Goal: Task Accomplishment & Management: Manage account settings

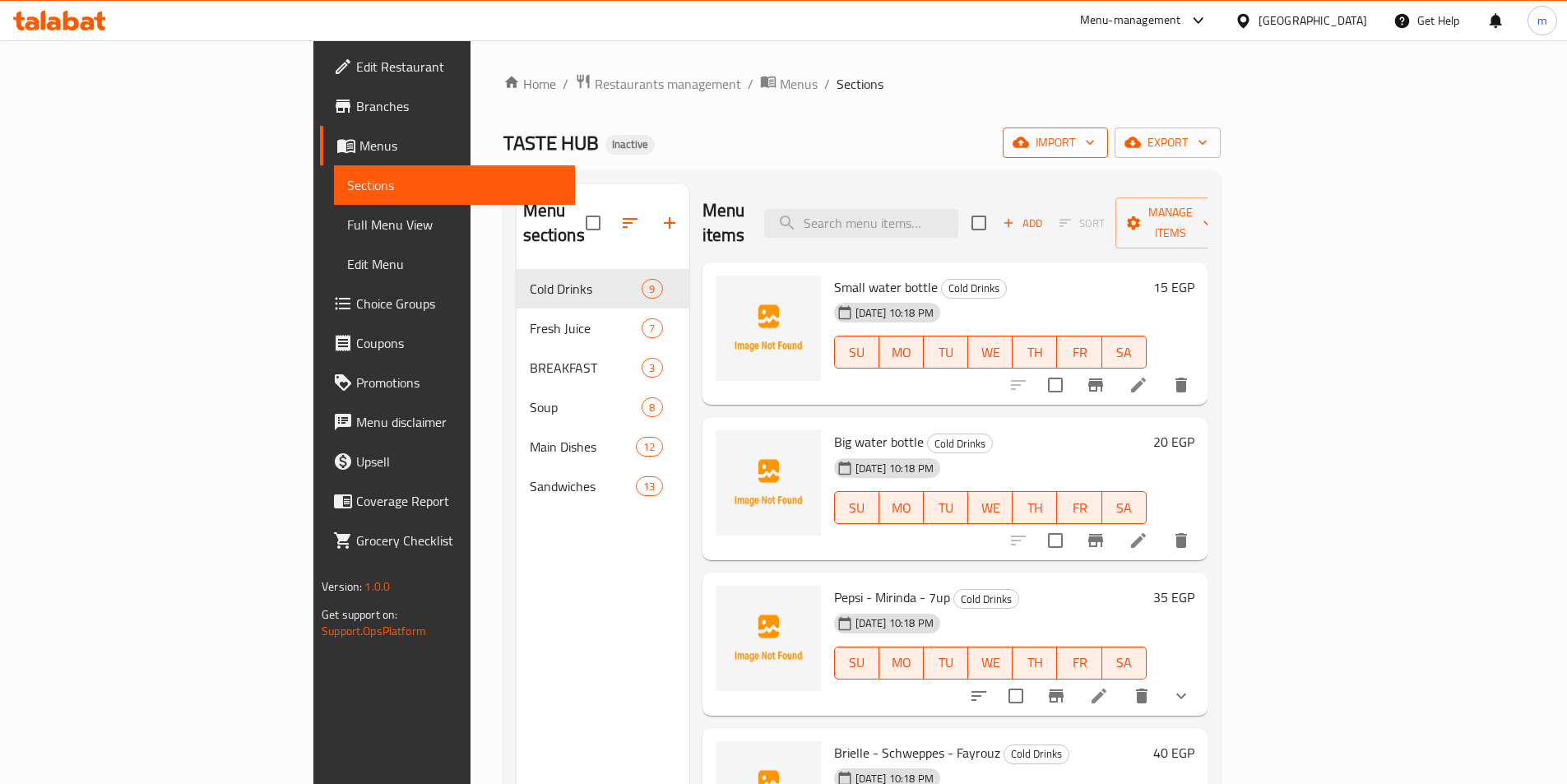
click at [1095, 137] on span "import" at bounding box center [1056, 143] width 79 height 20
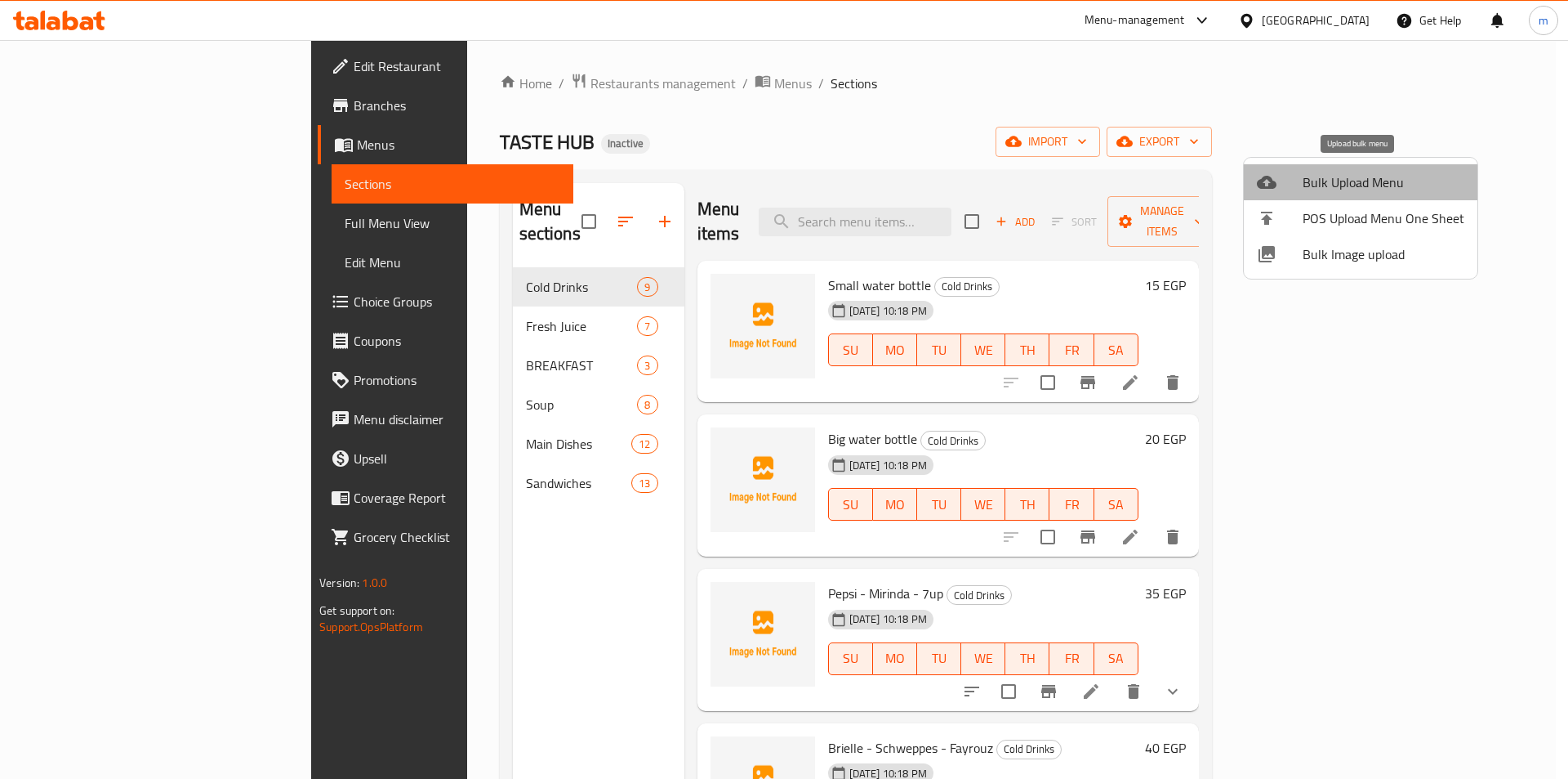
click at [1395, 195] on li "Bulk Upload Menu" at bounding box center [1360, 182] width 233 height 36
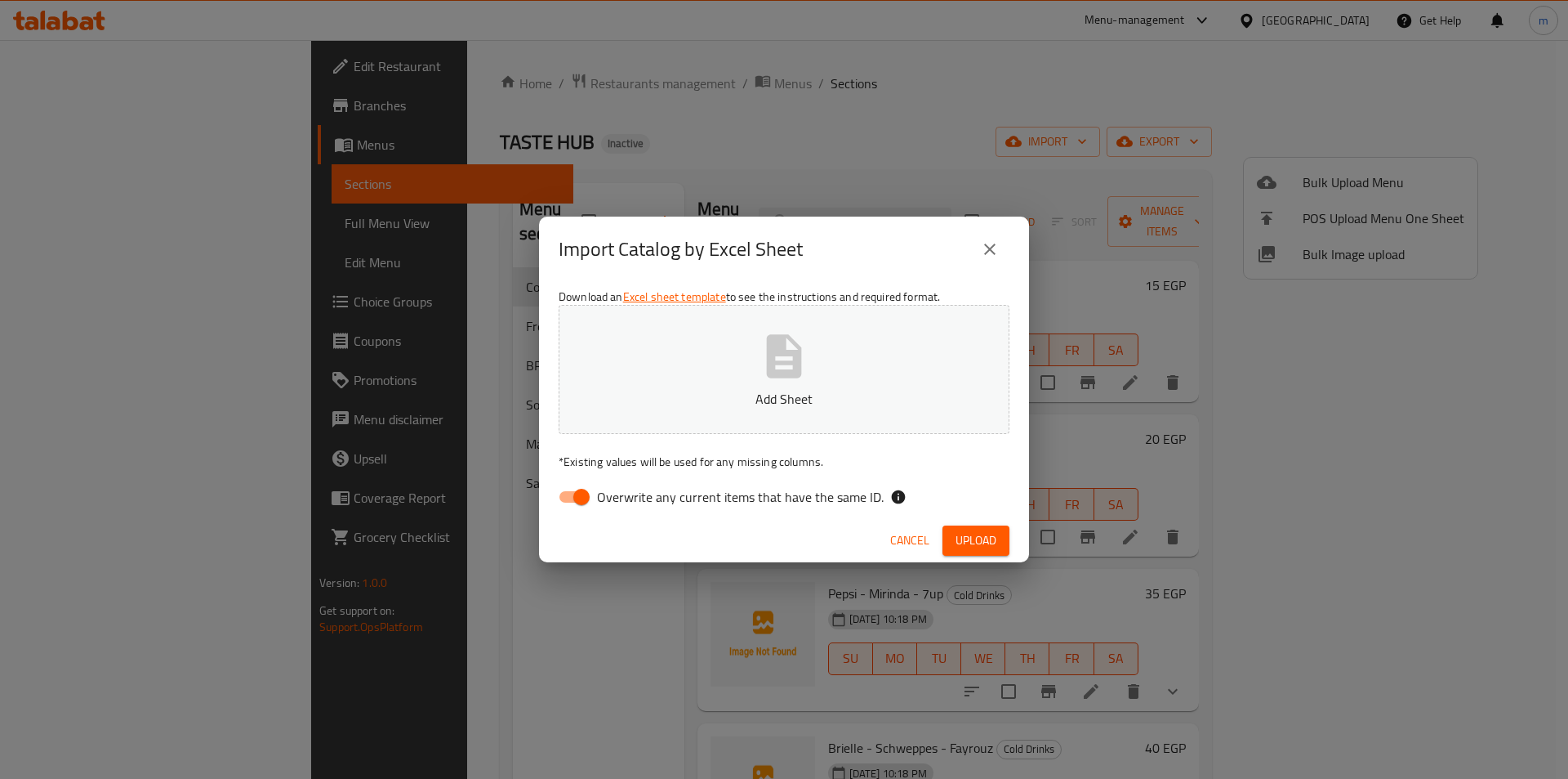
click at [571, 495] on input "Overwrite any current items that have the same ID." at bounding box center [582, 496] width 93 height 31
checkbox input "false"
click at [634, 377] on button "Add Sheet" at bounding box center [784, 369] width 451 height 129
click at [977, 542] on span "Upload" at bounding box center [975, 540] width 41 height 20
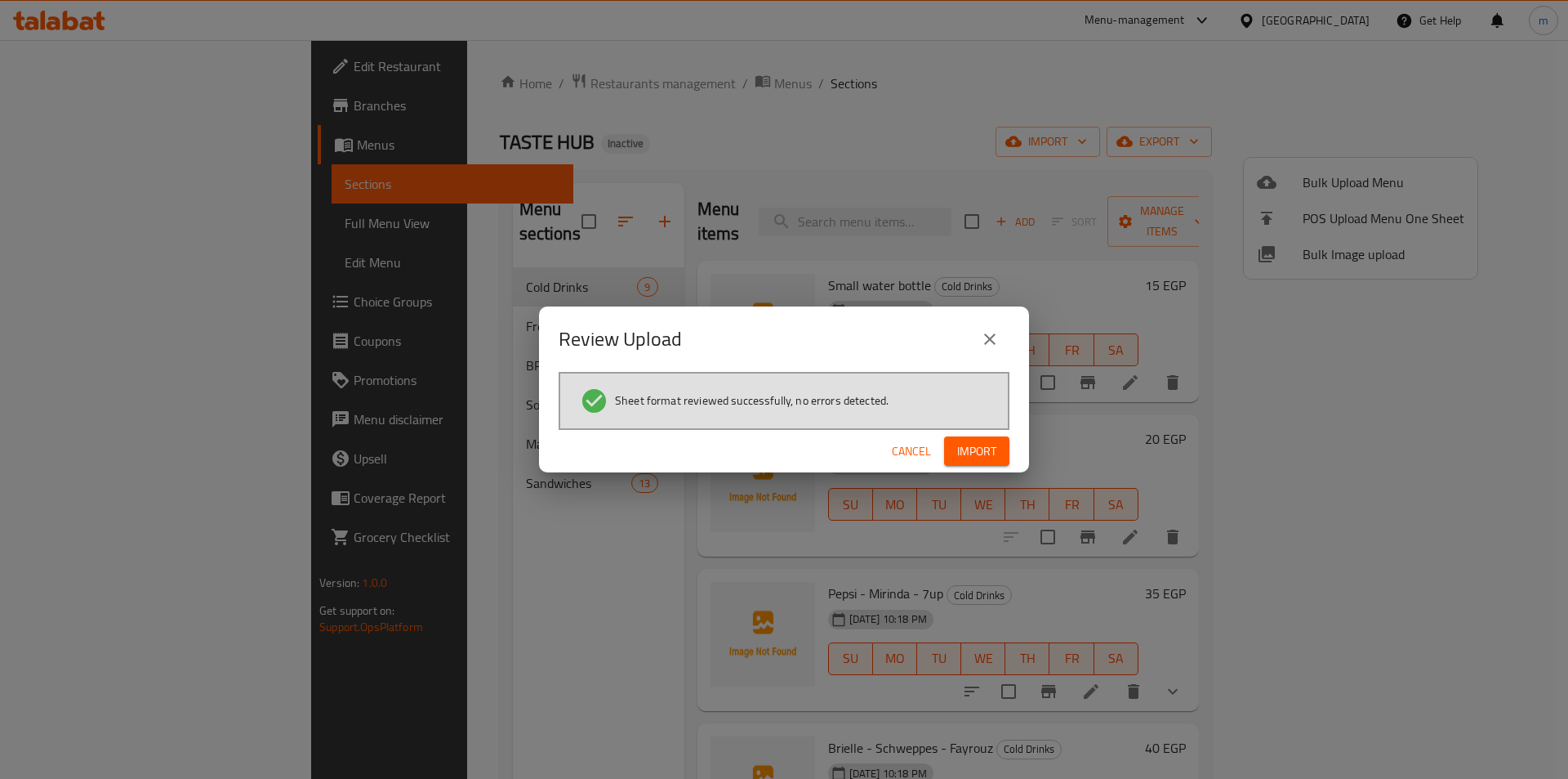
click at [951, 453] on button "Import" at bounding box center [976, 451] width 65 height 30
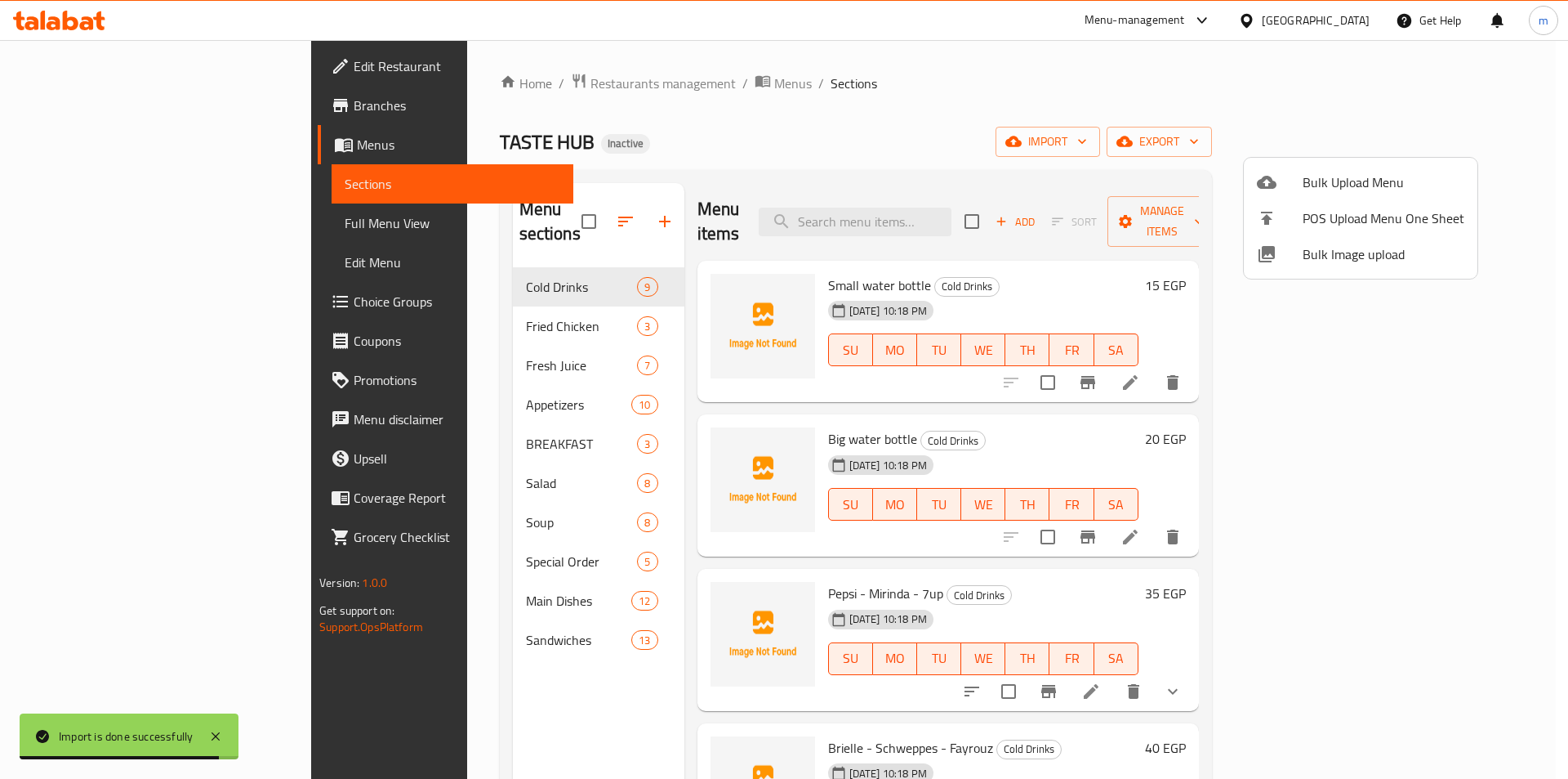
click at [463, 308] on div at bounding box center [784, 390] width 1568 height 779
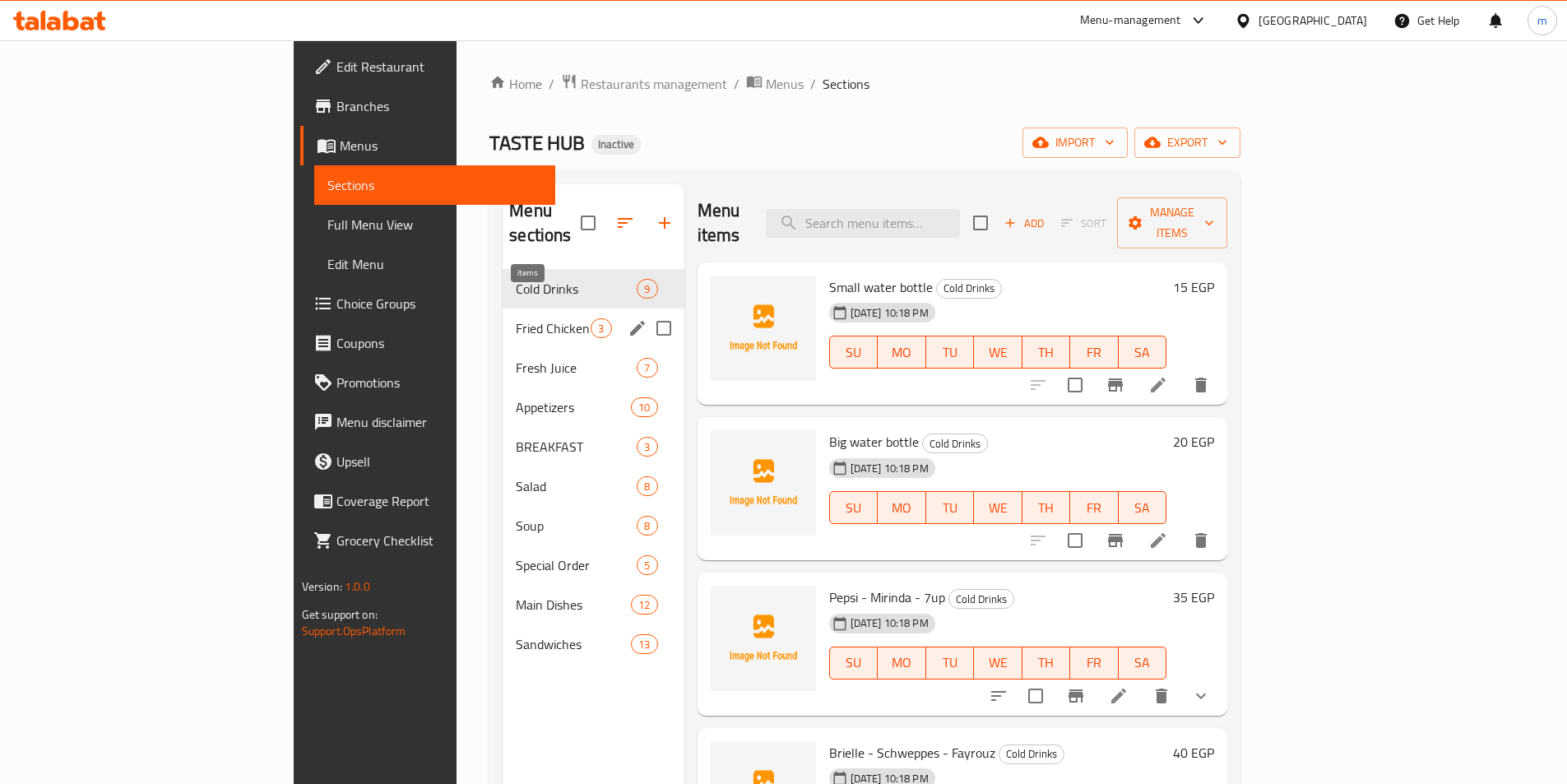
click at [591, 321] on span "3" at bounding box center [600, 328] width 19 height 16
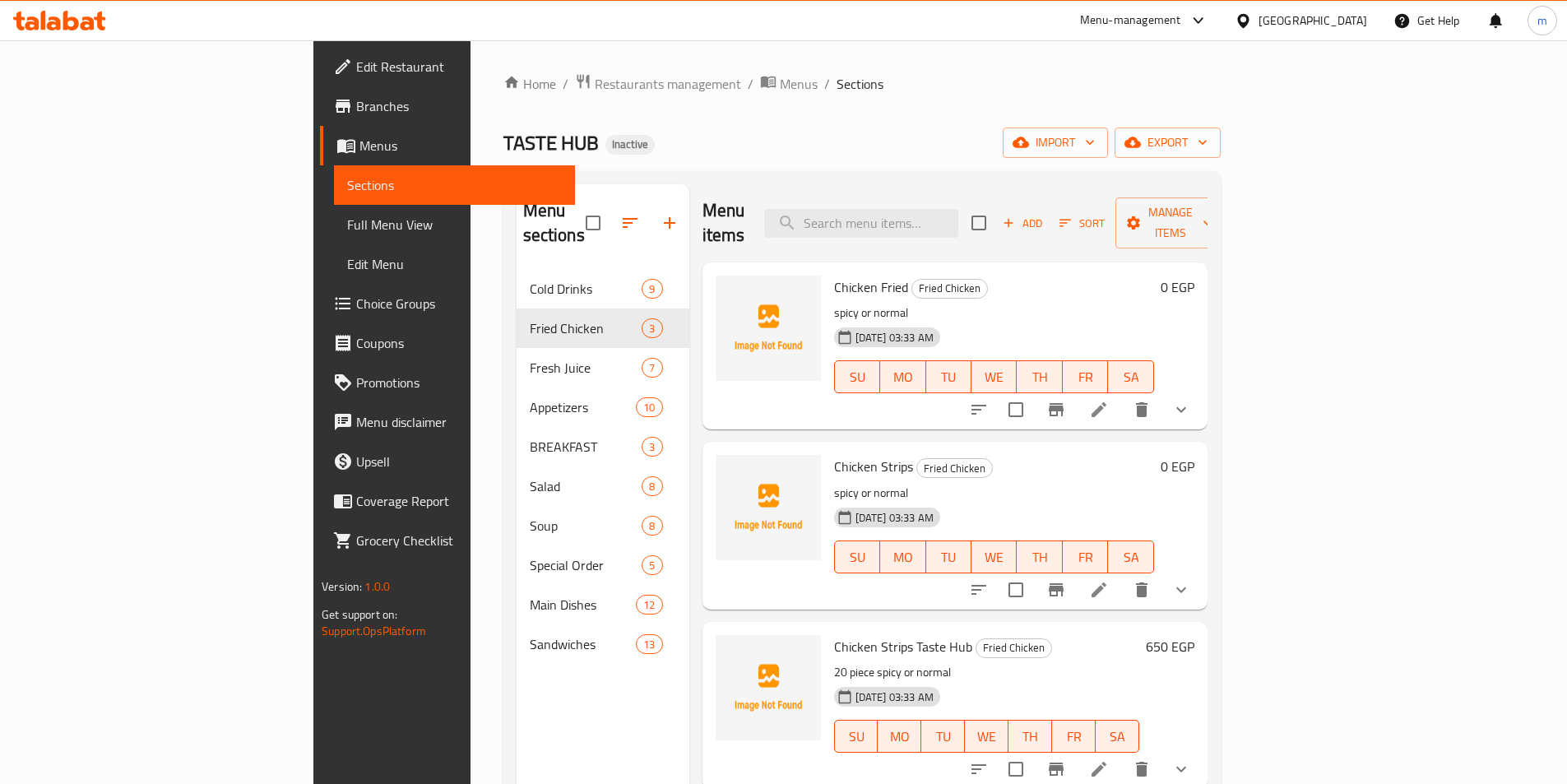
click at [347, 216] on span "Full Menu View" at bounding box center [454, 225] width 215 height 20
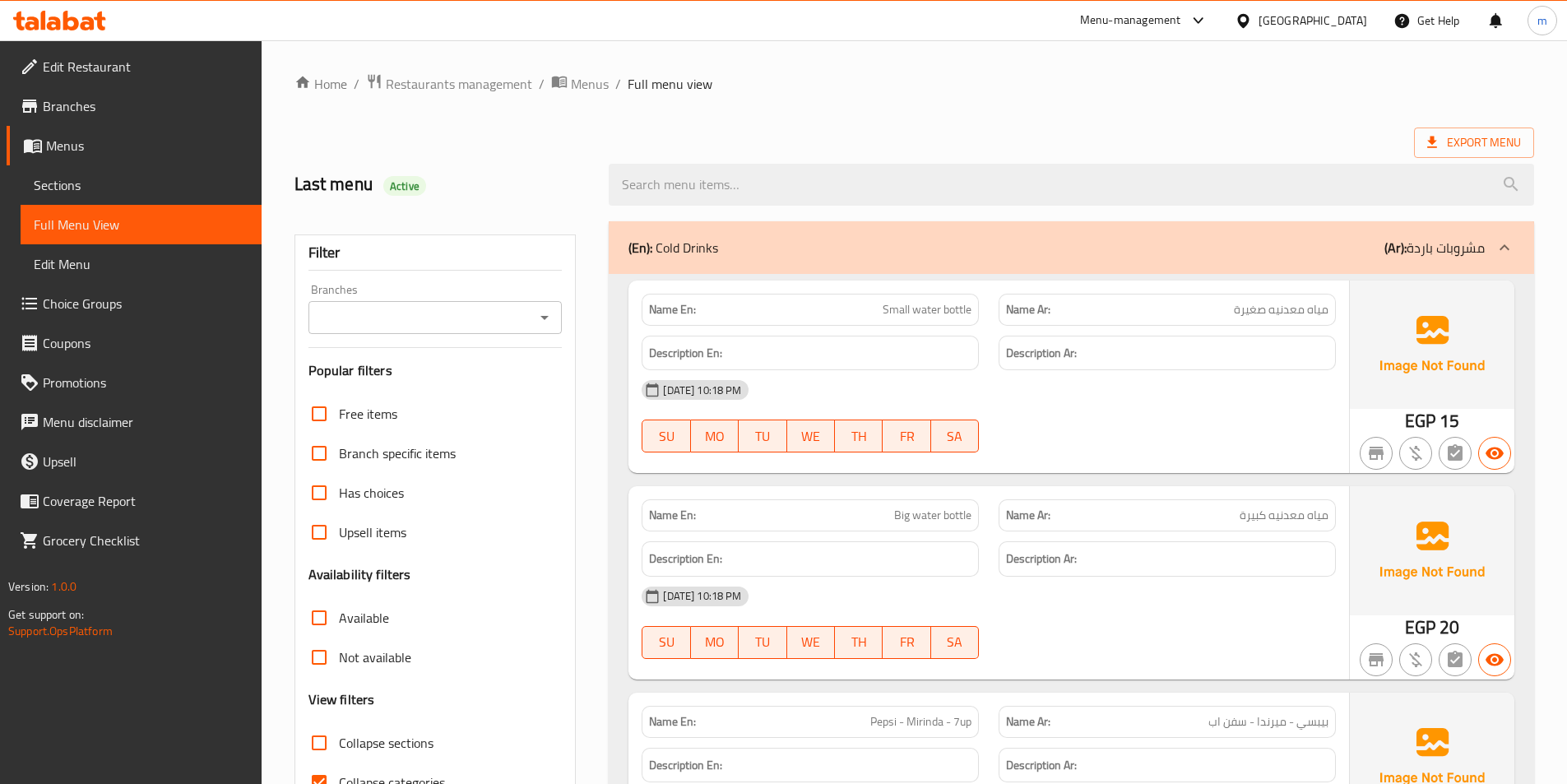
click at [1496, 253] on icon at bounding box center [1505, 248] width 20 height 20
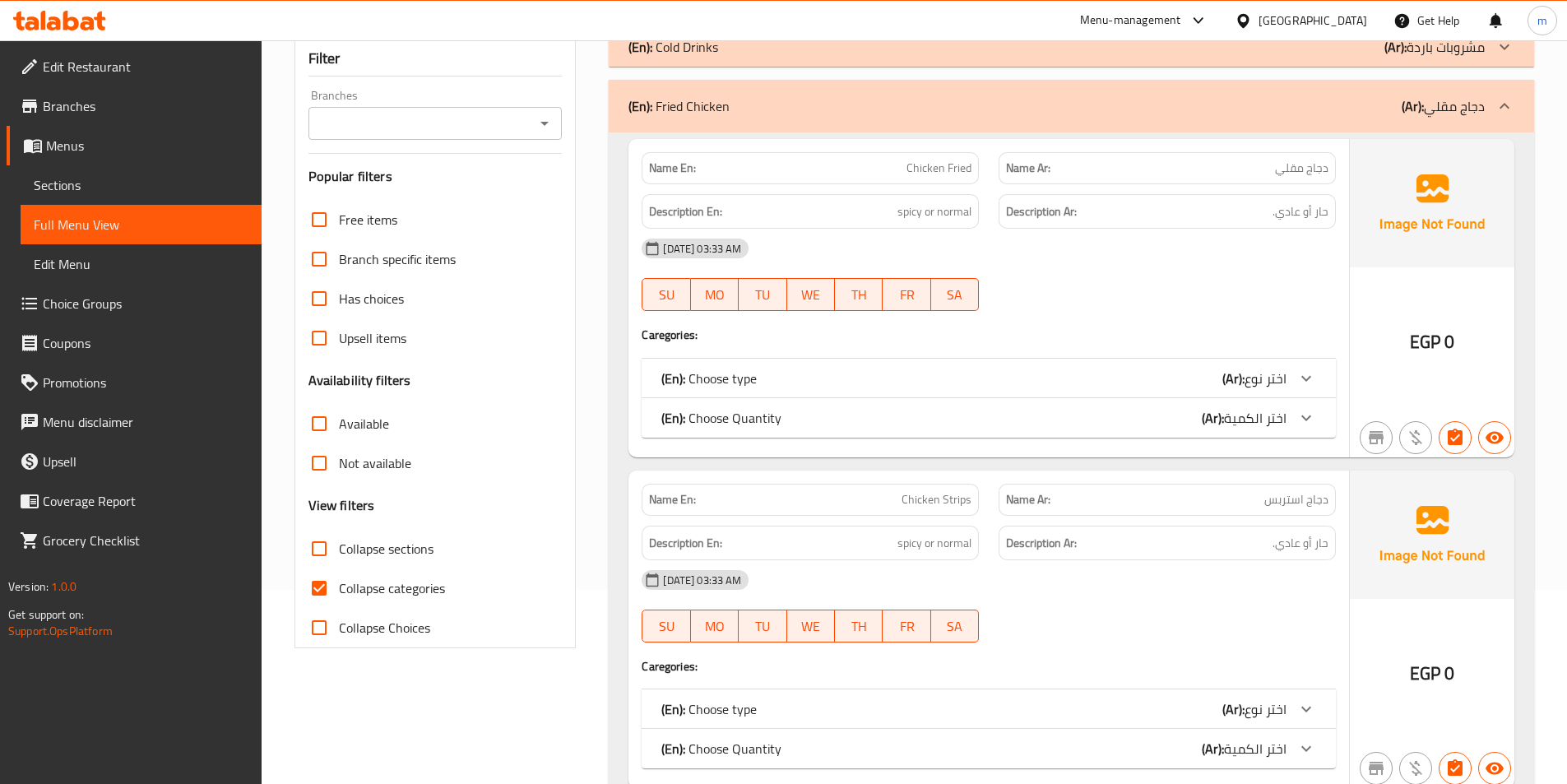
scroll to position [165, 0]
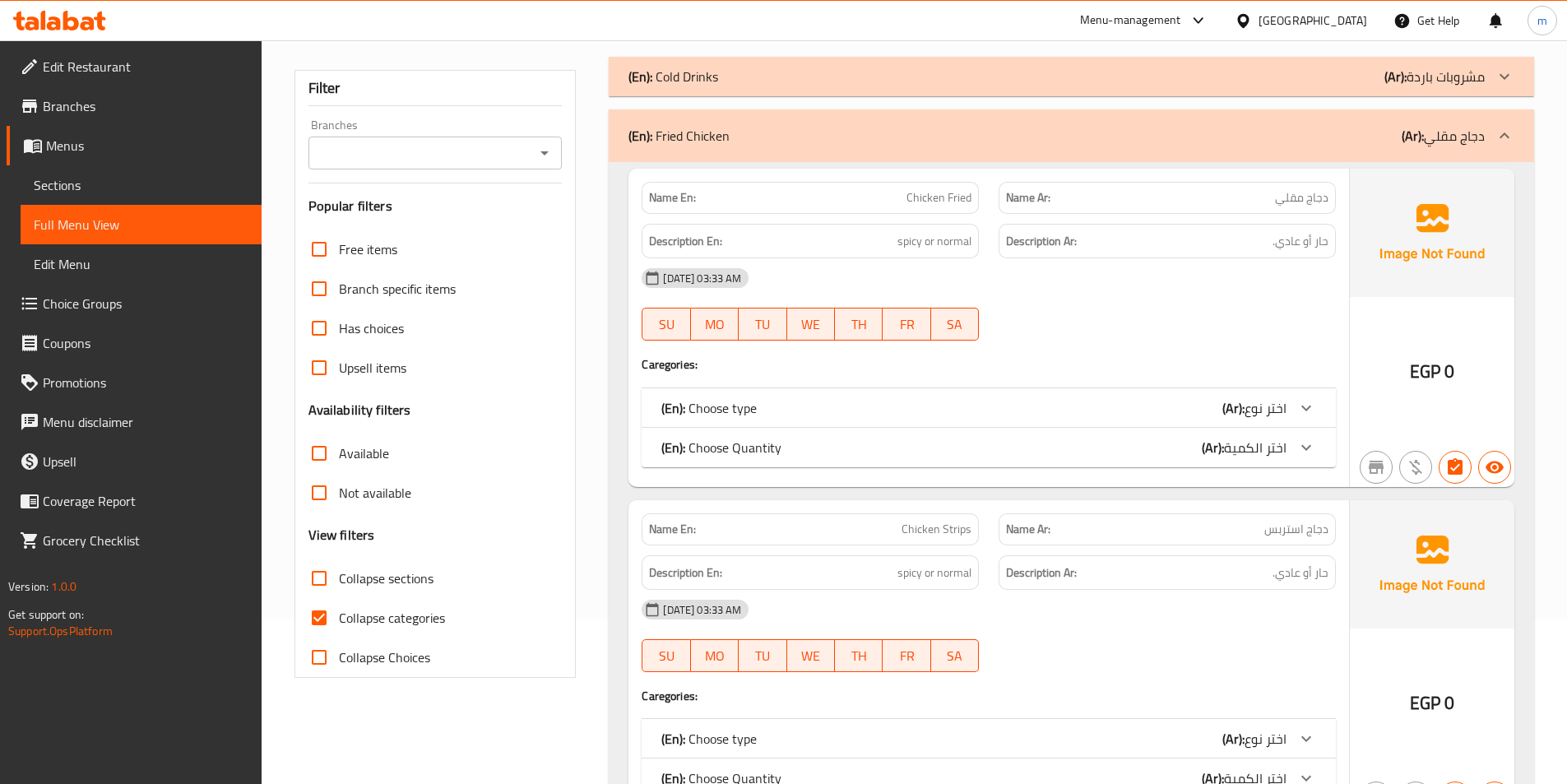
click at [1319, 417] on div at bounding box center [1306, 407] width 39 height 39
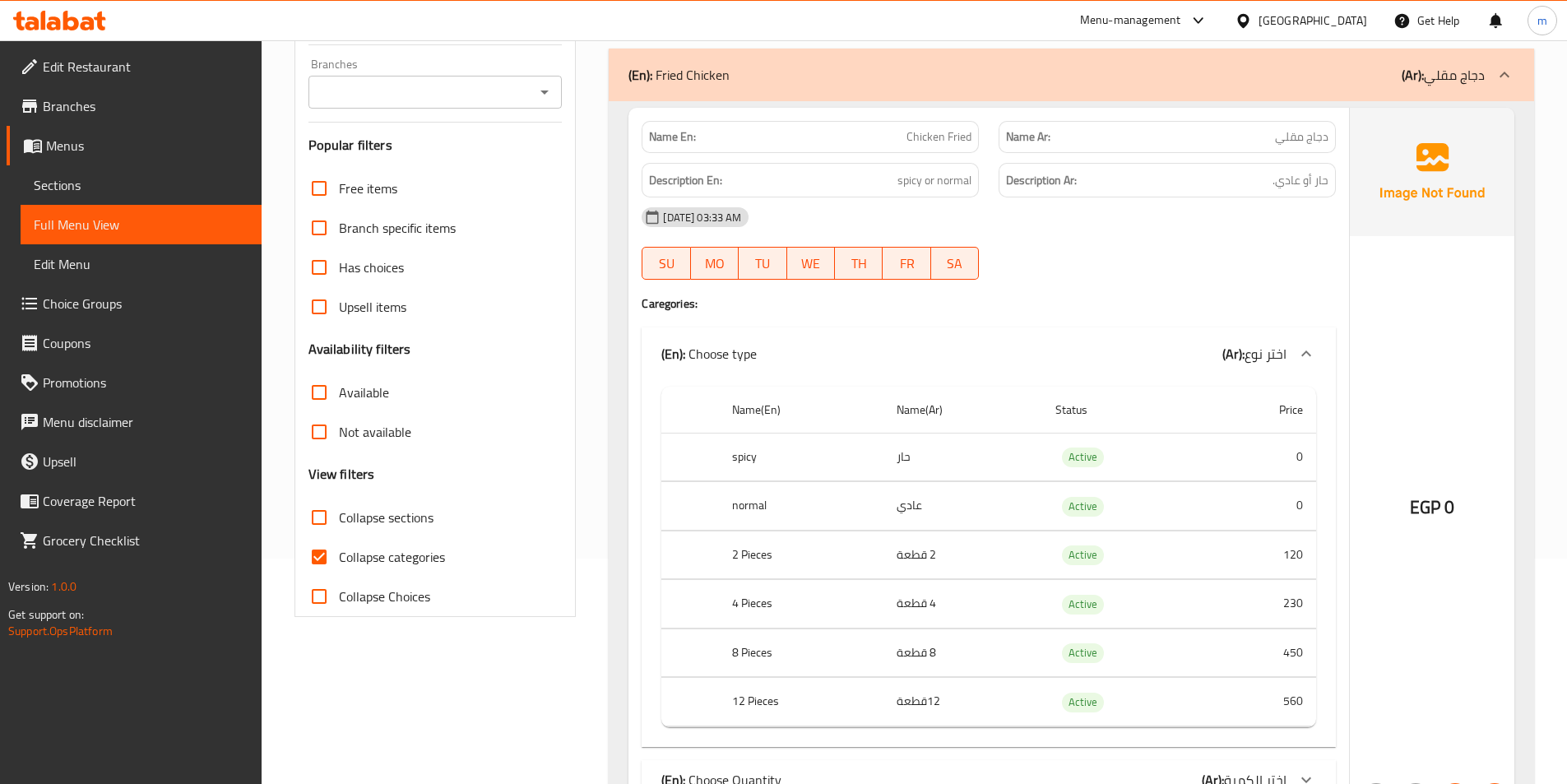
scroll to position [329, 0]
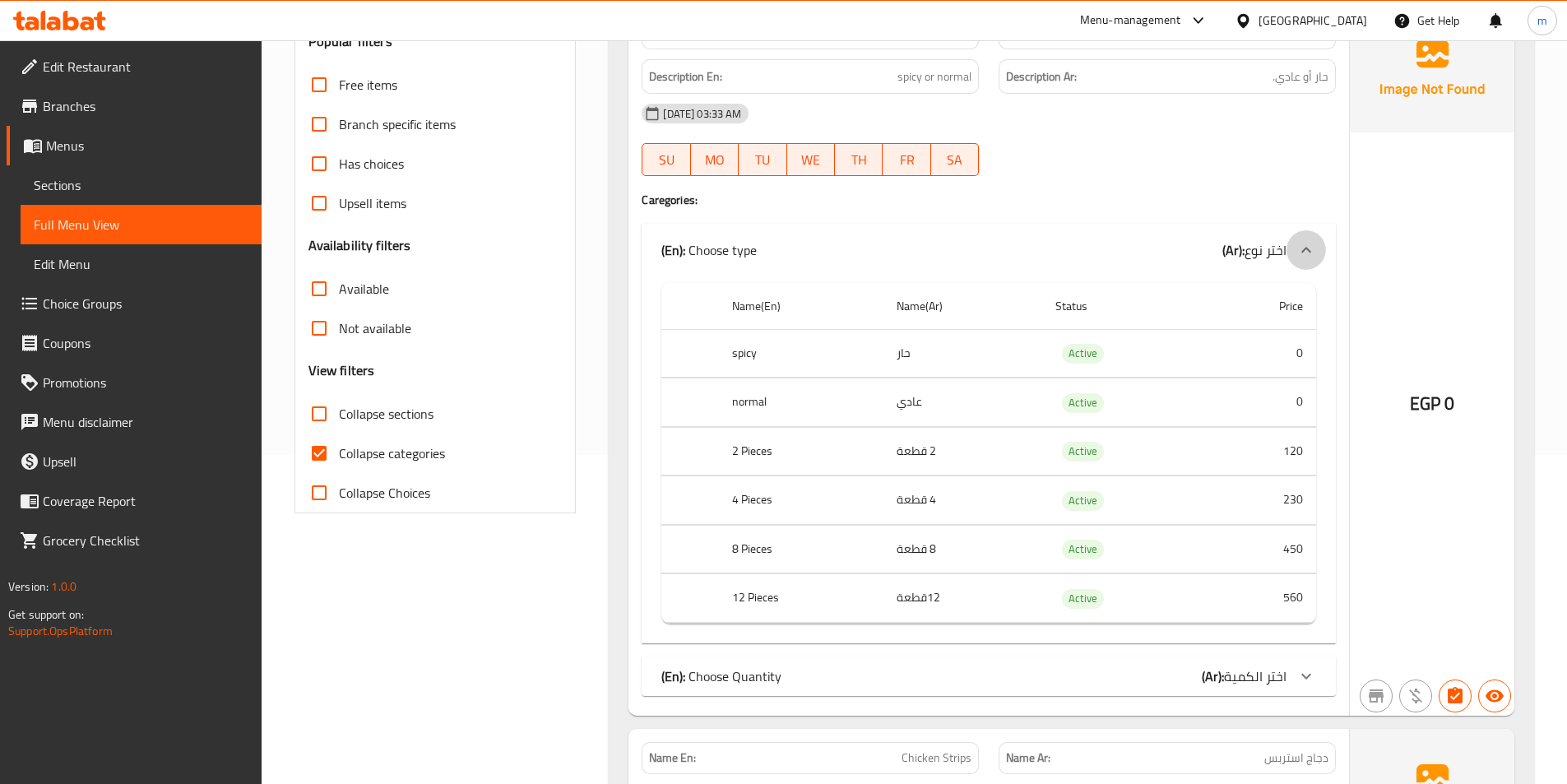
click at [1289, 249] on div at bounding box center [1306, 249] width 39 height 39
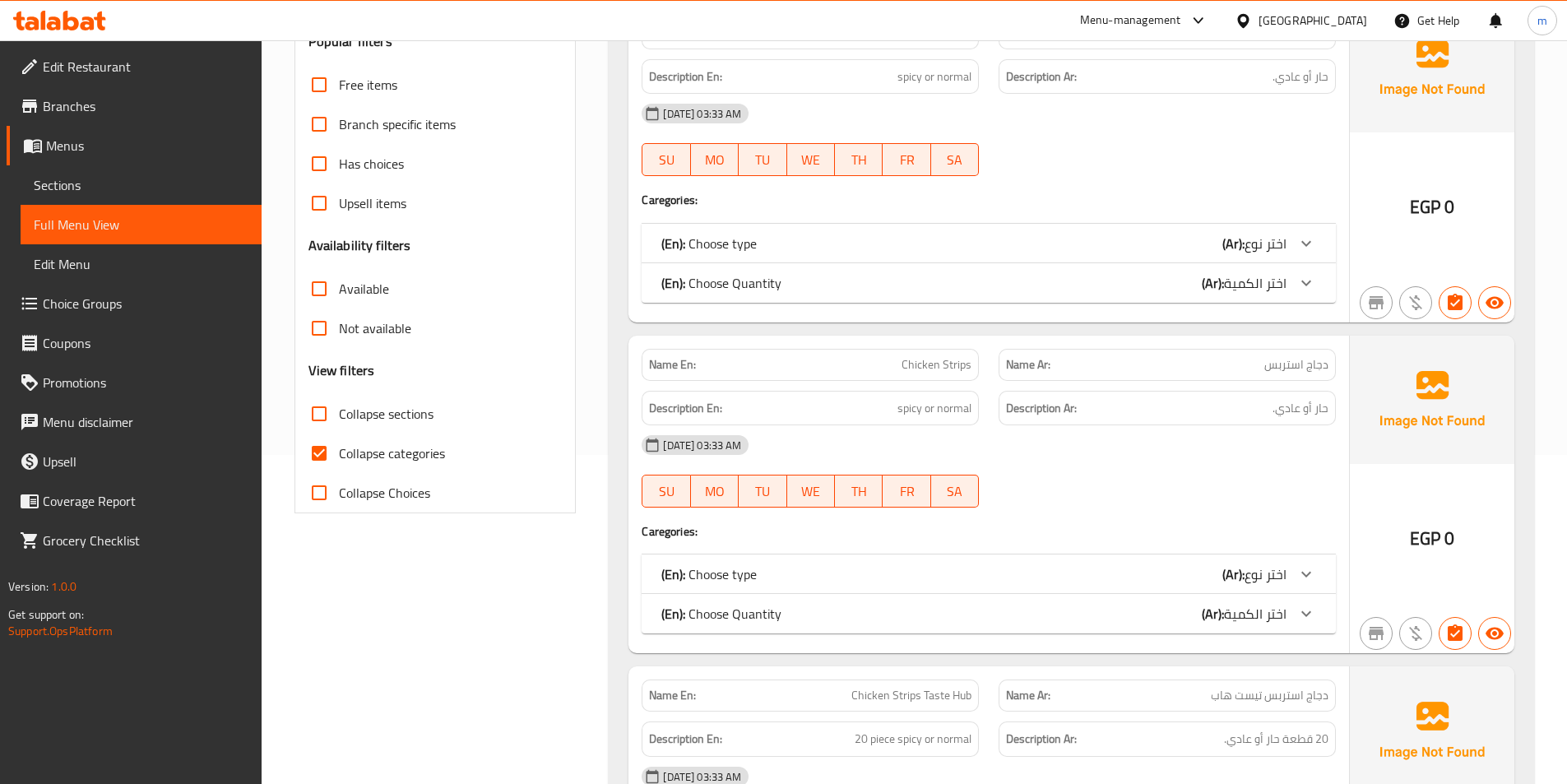
click at [1303, 285] on icon at bounding box center [1307, 283] width 20 height 20
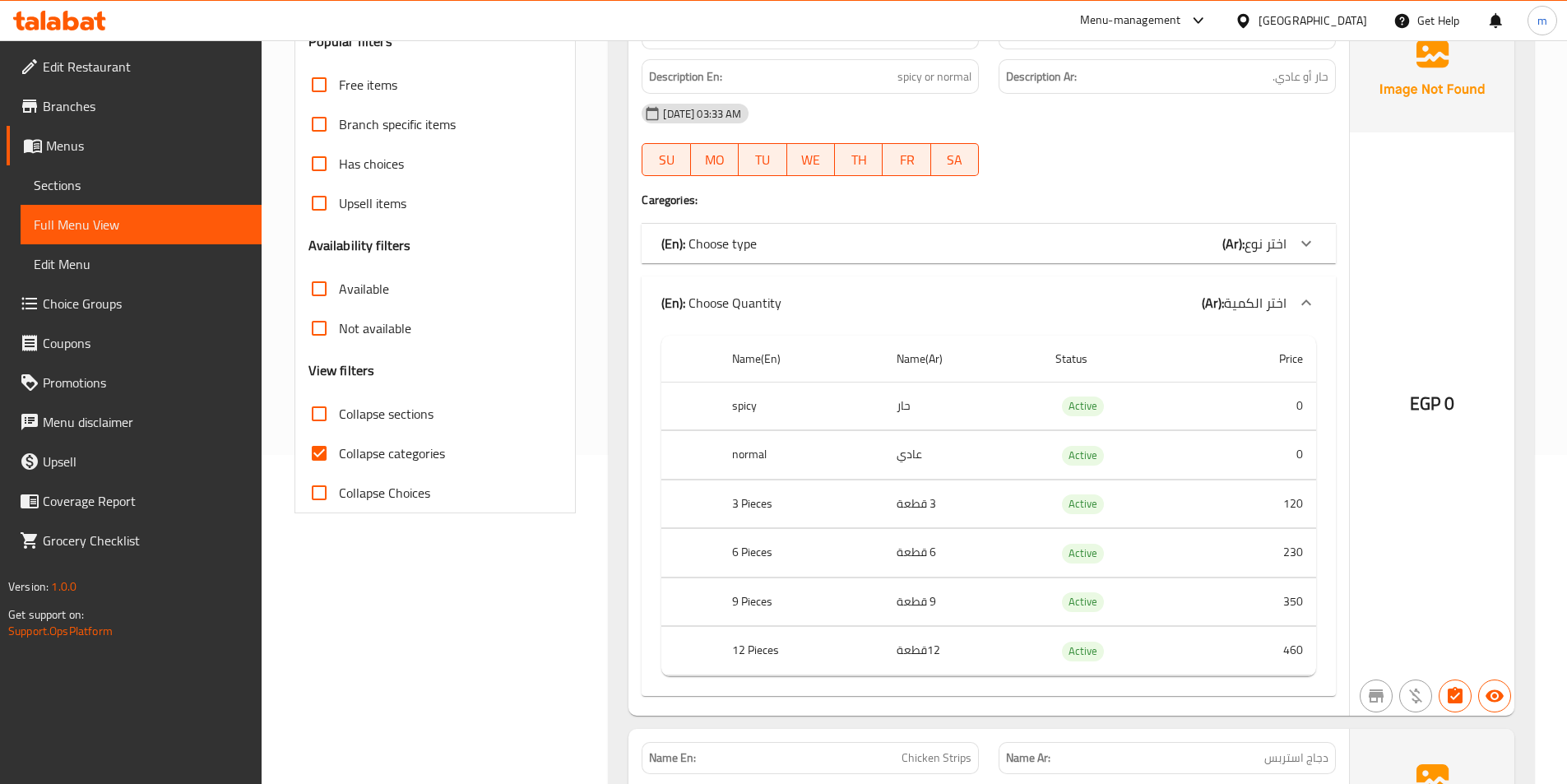
click at [355, 453] on span "Collapse categories" at bounding box center [392, 453] width 106 height 20
click at [339, 453] on input "Collapse categories" at bounding box center [319, 452] width 39 height 39
checkbox input "false"
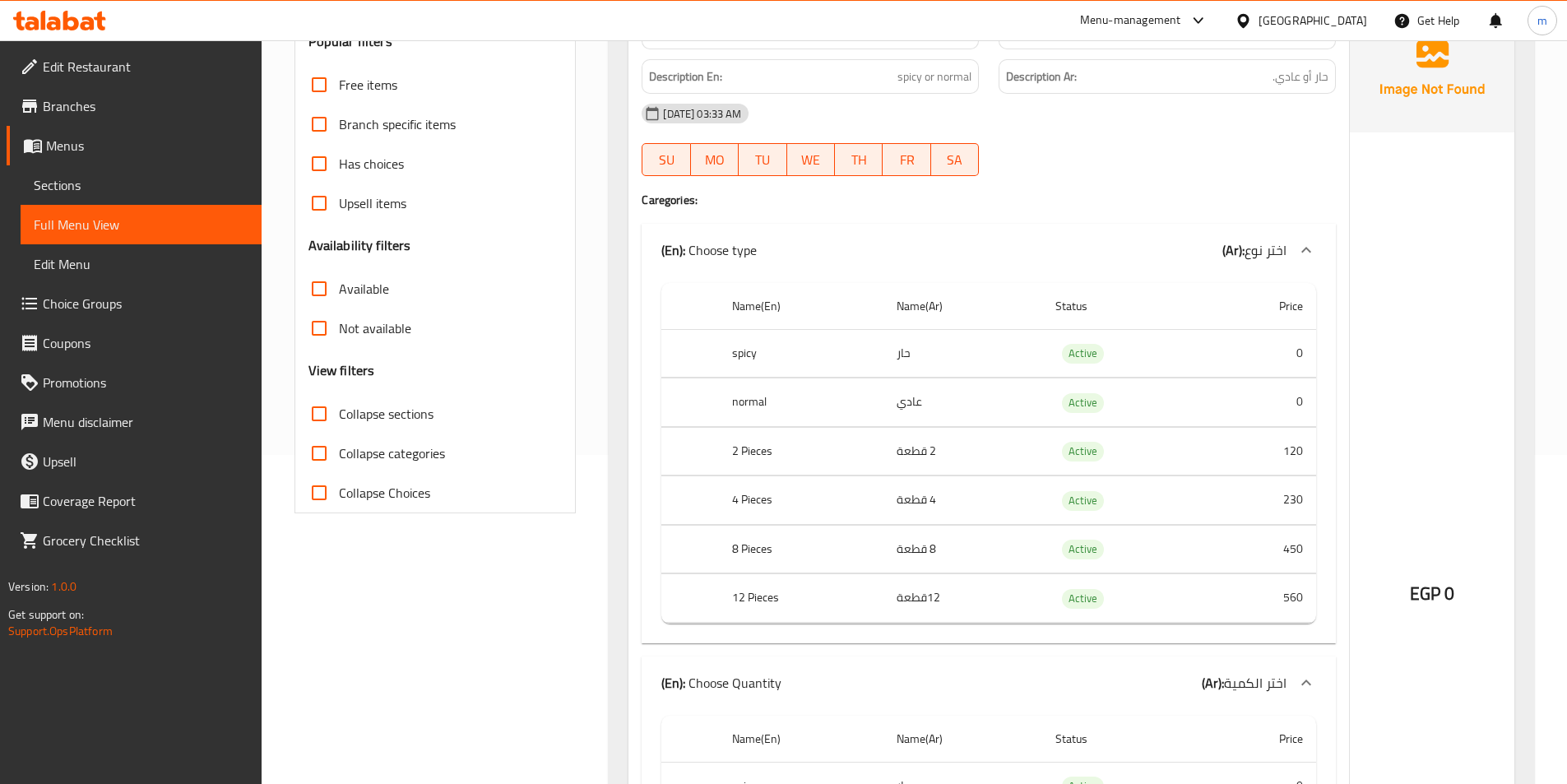
click at [1305, 260] on div at bounding box center [1306, 249] width 39 height 39
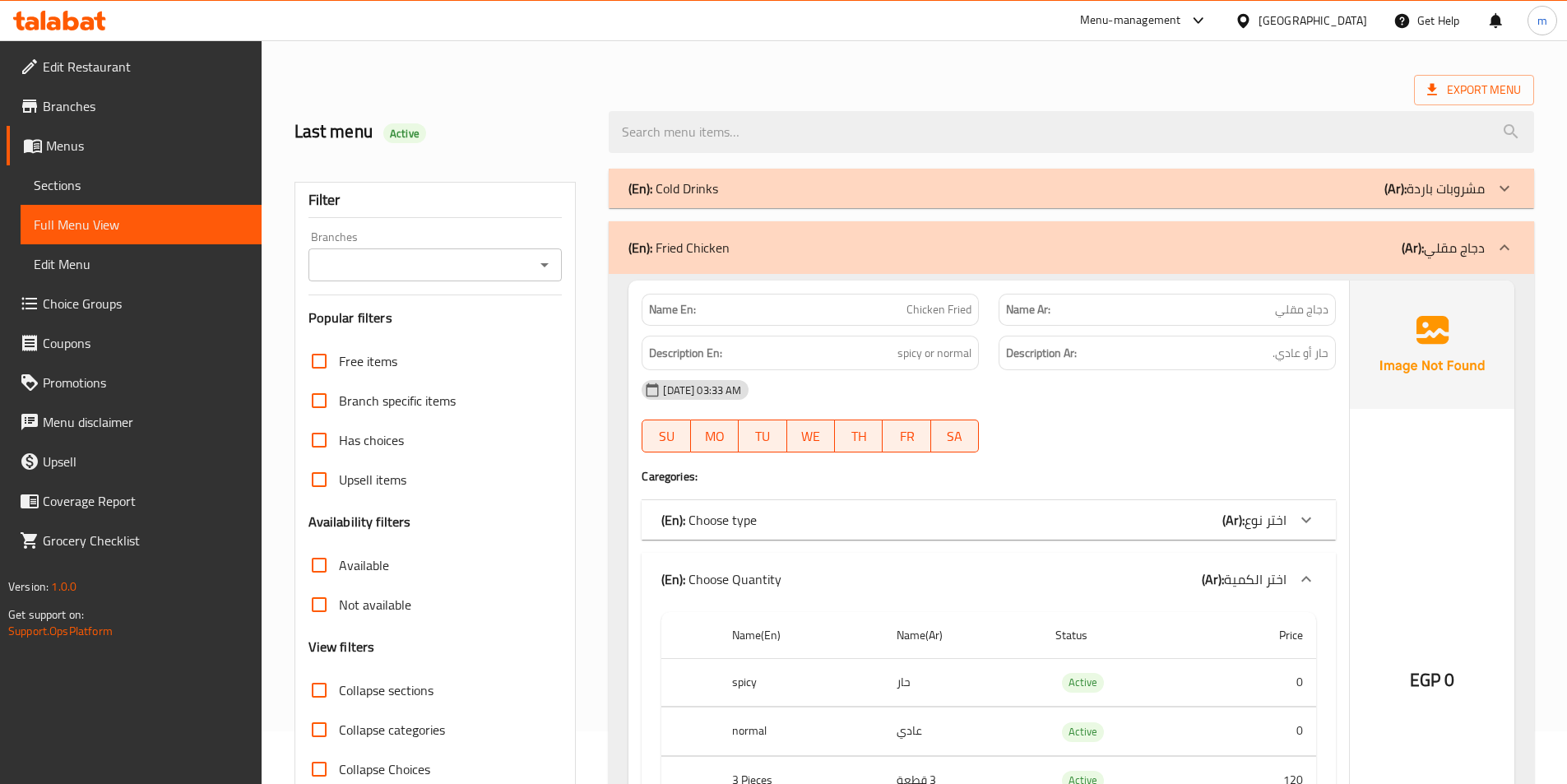
scroll to position [82, 0]
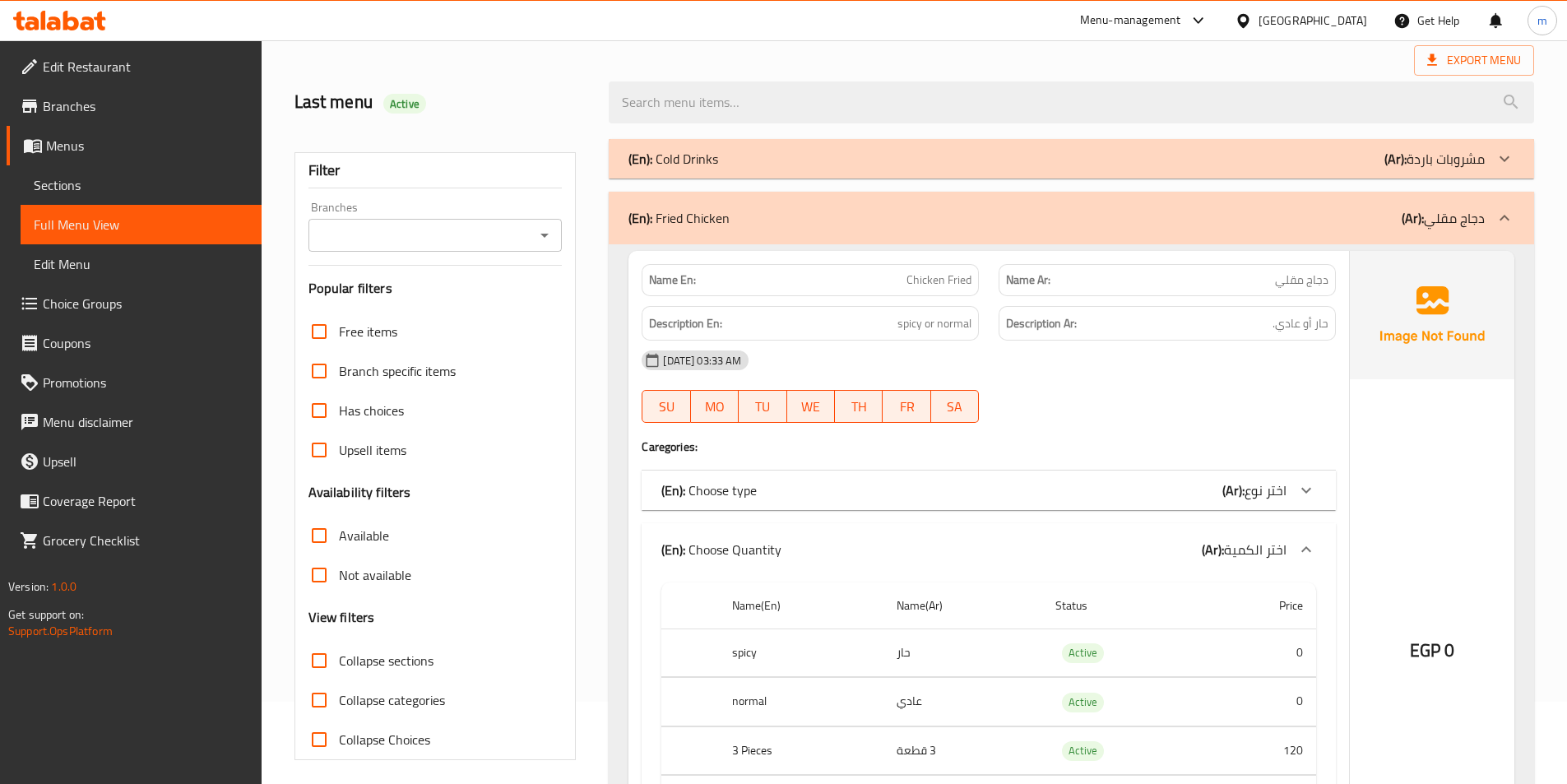
drag, startPoint x: 1506, startPoint y: 215, endPoint x: 1464, endPoint y: 260, distance: 61.6
click at [1506, 215] on icon at bounding box center [1505, 218] width 20 height 20
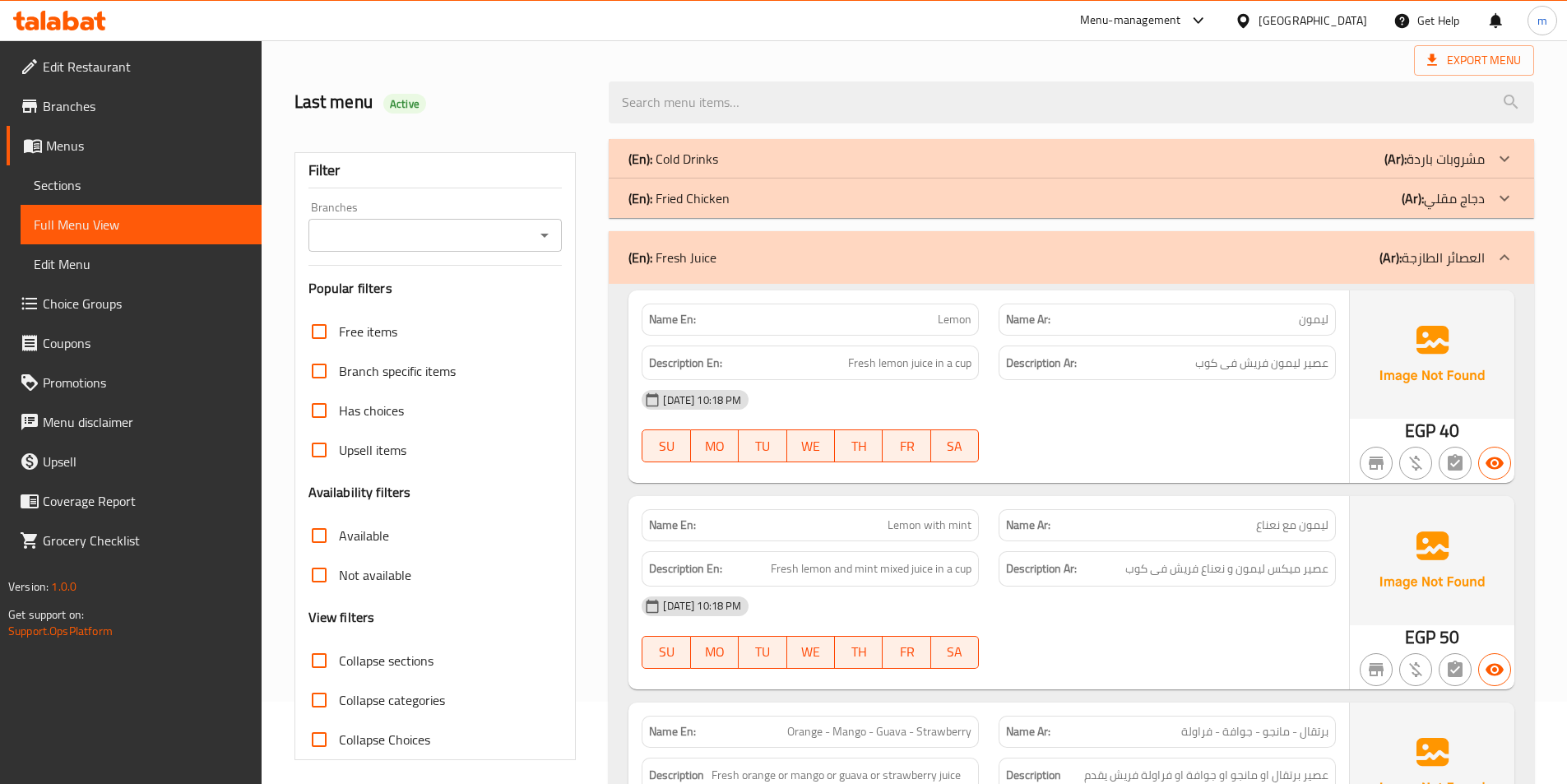
click at [90, 194] on span "Sections" at bounding box center [141, 186] width 215 height 20
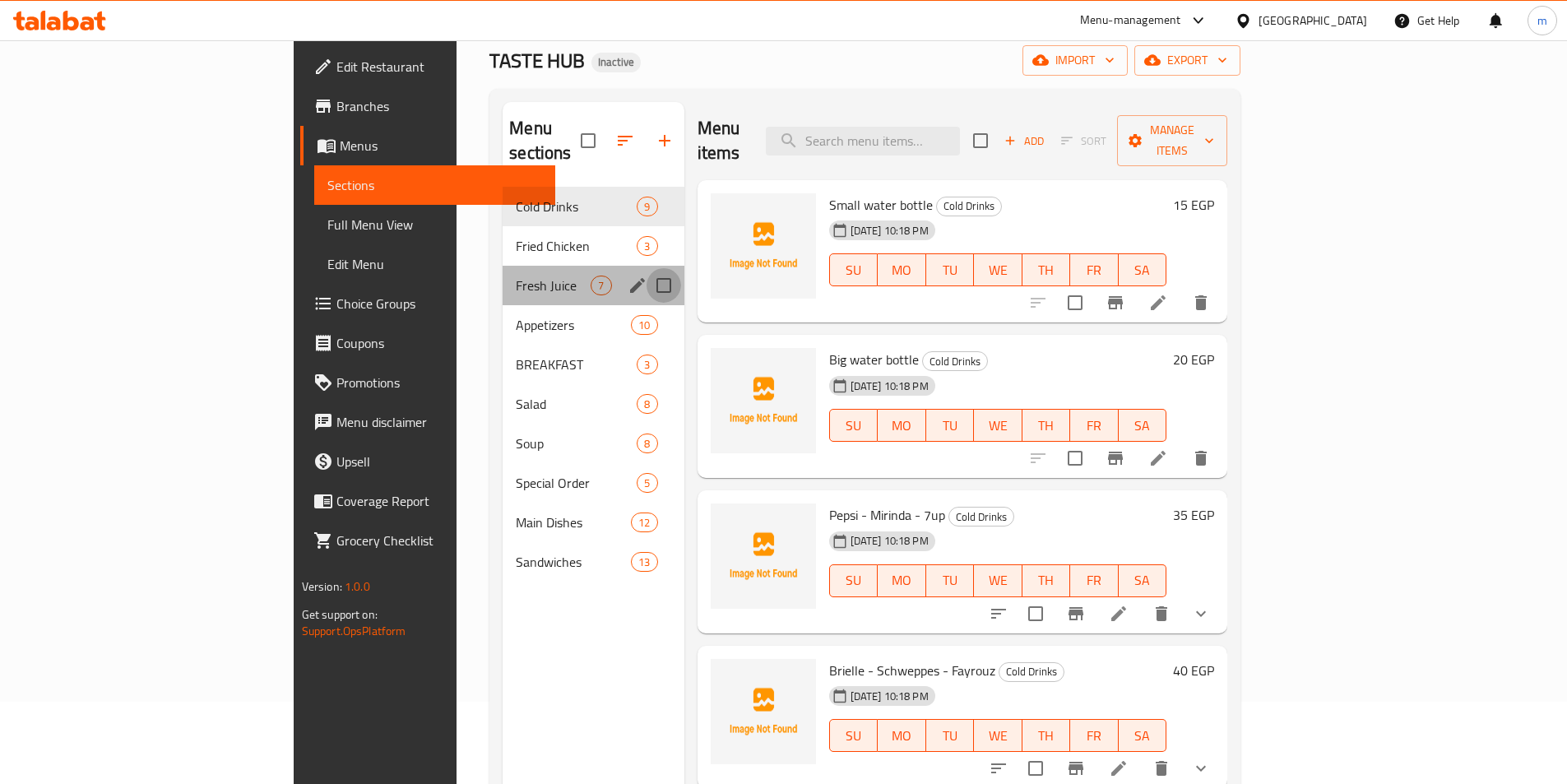
click at [647, 268] on input "Menu sections" at bounding box center [663, 285] width 34 height 34
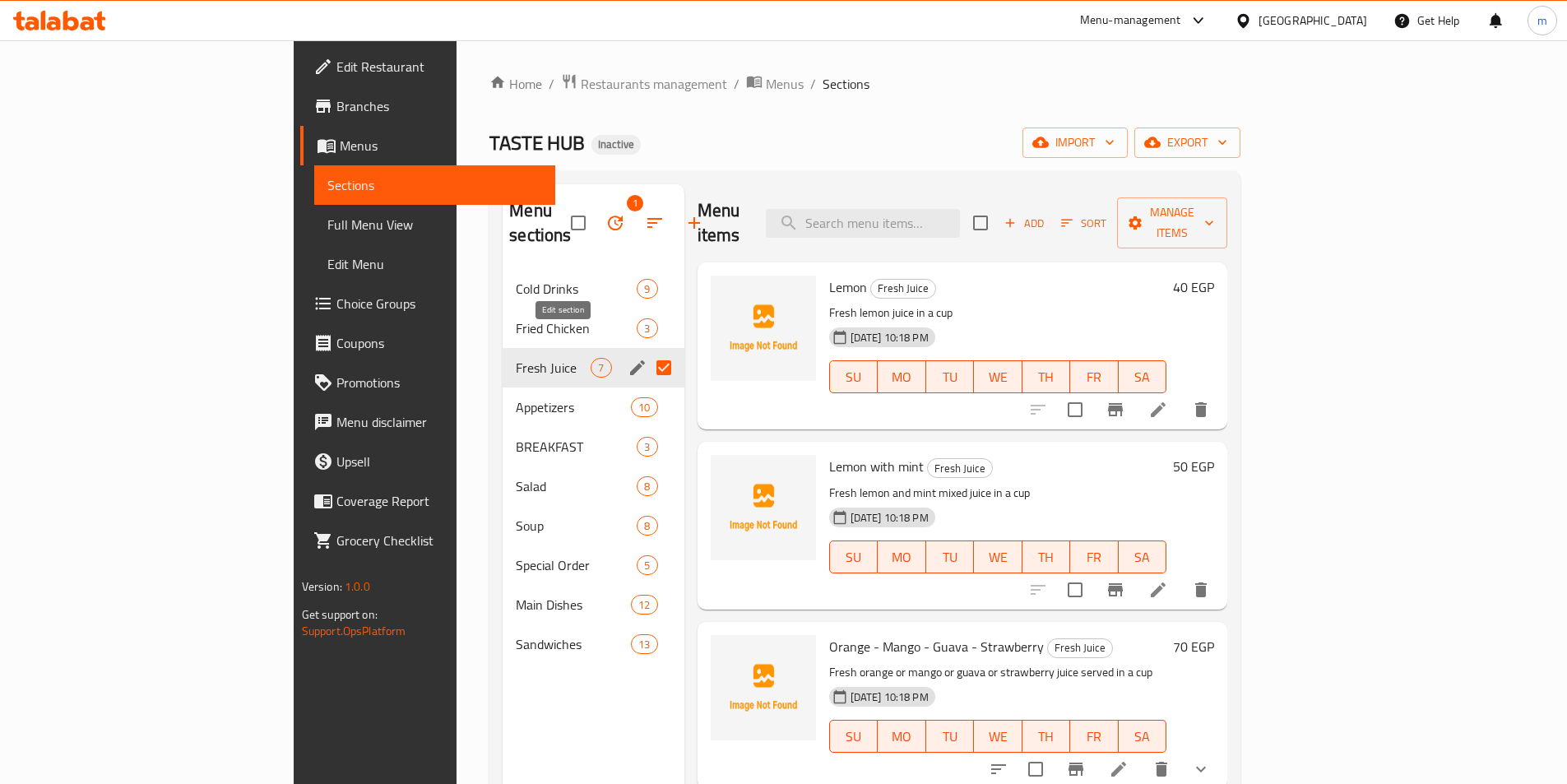
click at [627, 358] on icon "edit" at bounding box center [637, 368] width 20 height 20
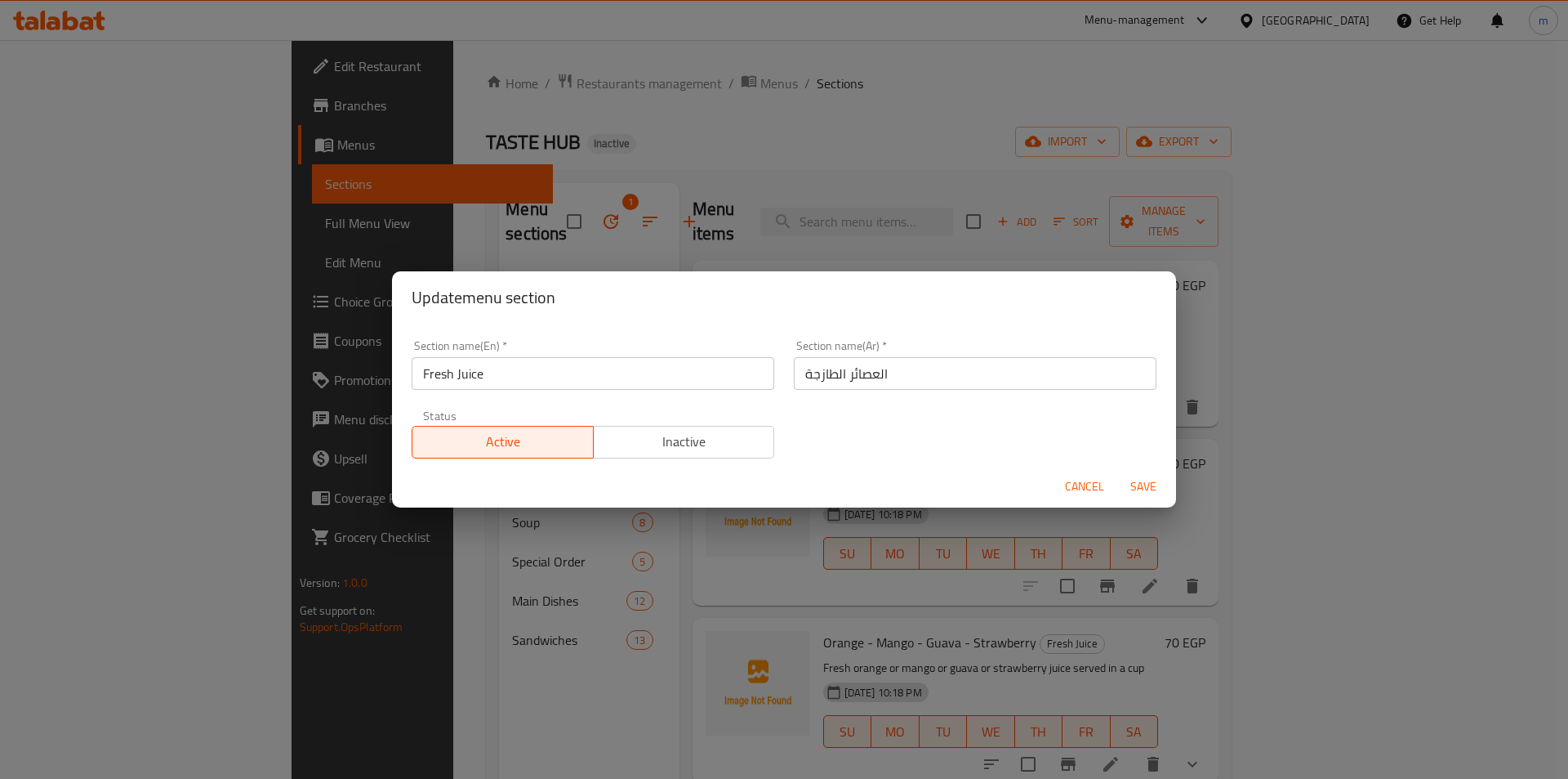
click at [673, 130] on div "Update menu section Section name(En)   * Fresh Juice Section name(En) * Section…" at bounding box center [784, 390] width 1568 height 779
click at [1089, 493] on span "Cancel" at bounding box center [1084, 486] width 39 height 20
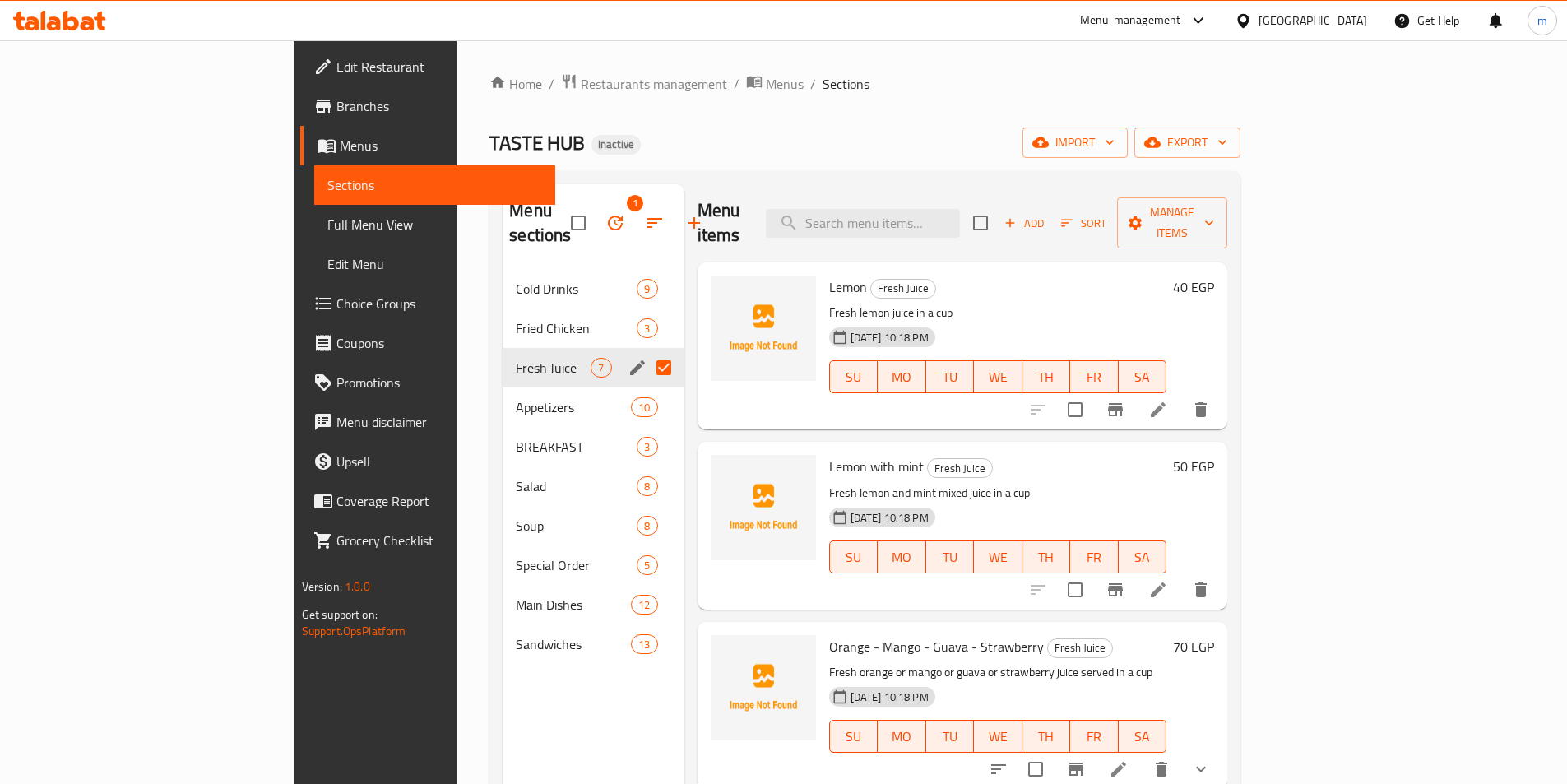
click at [647, 350] on input "Menu sections" at bounding box center [663, 367] width 34 height 34
checkbox input "false"
click at [647, 311] on input "Menu sections" at bounding box center [663, 327] width 34 height 34
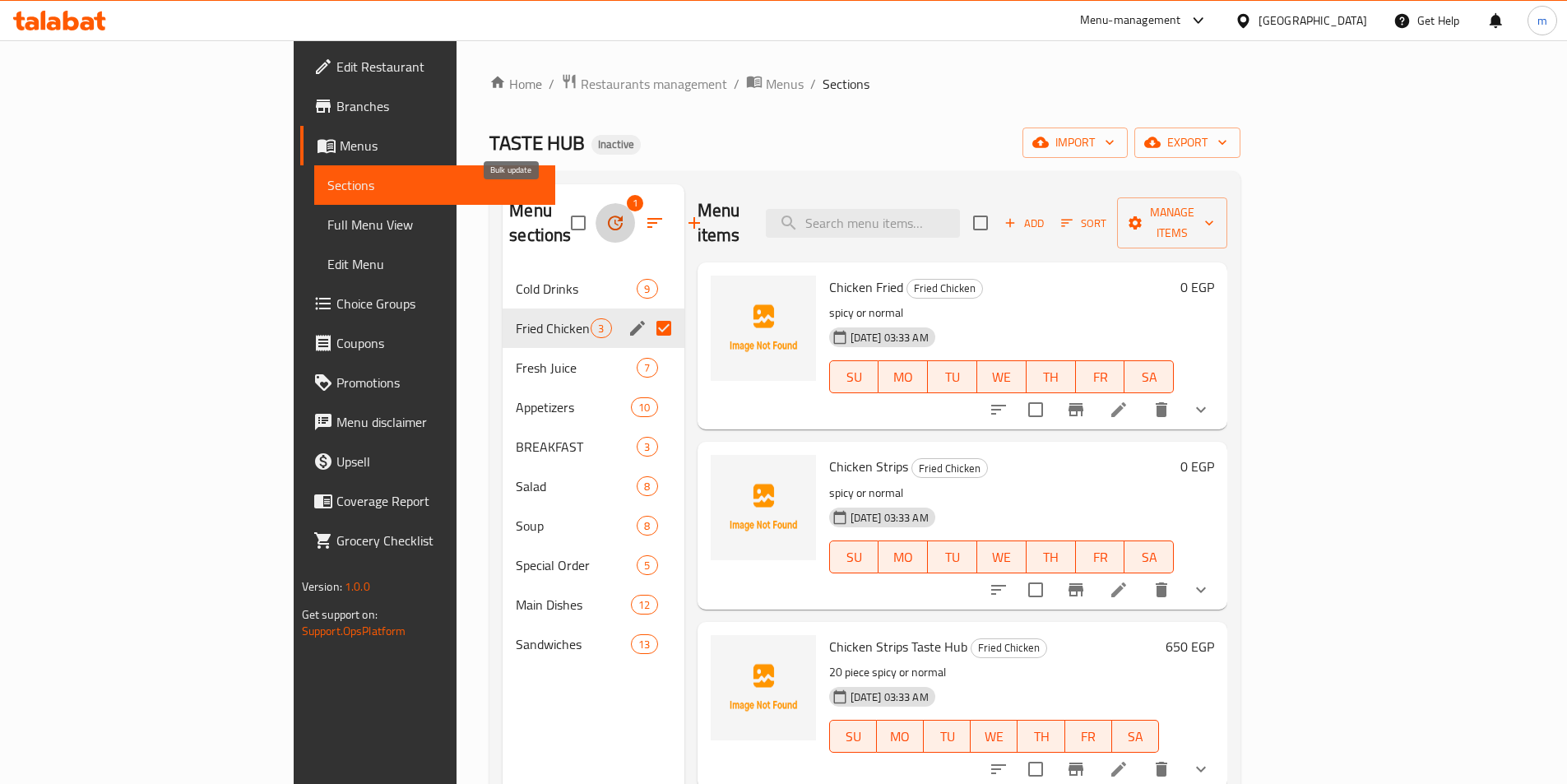
click at [595, 206] on button "button" at bounding box center [615, 222] width 39 height 39
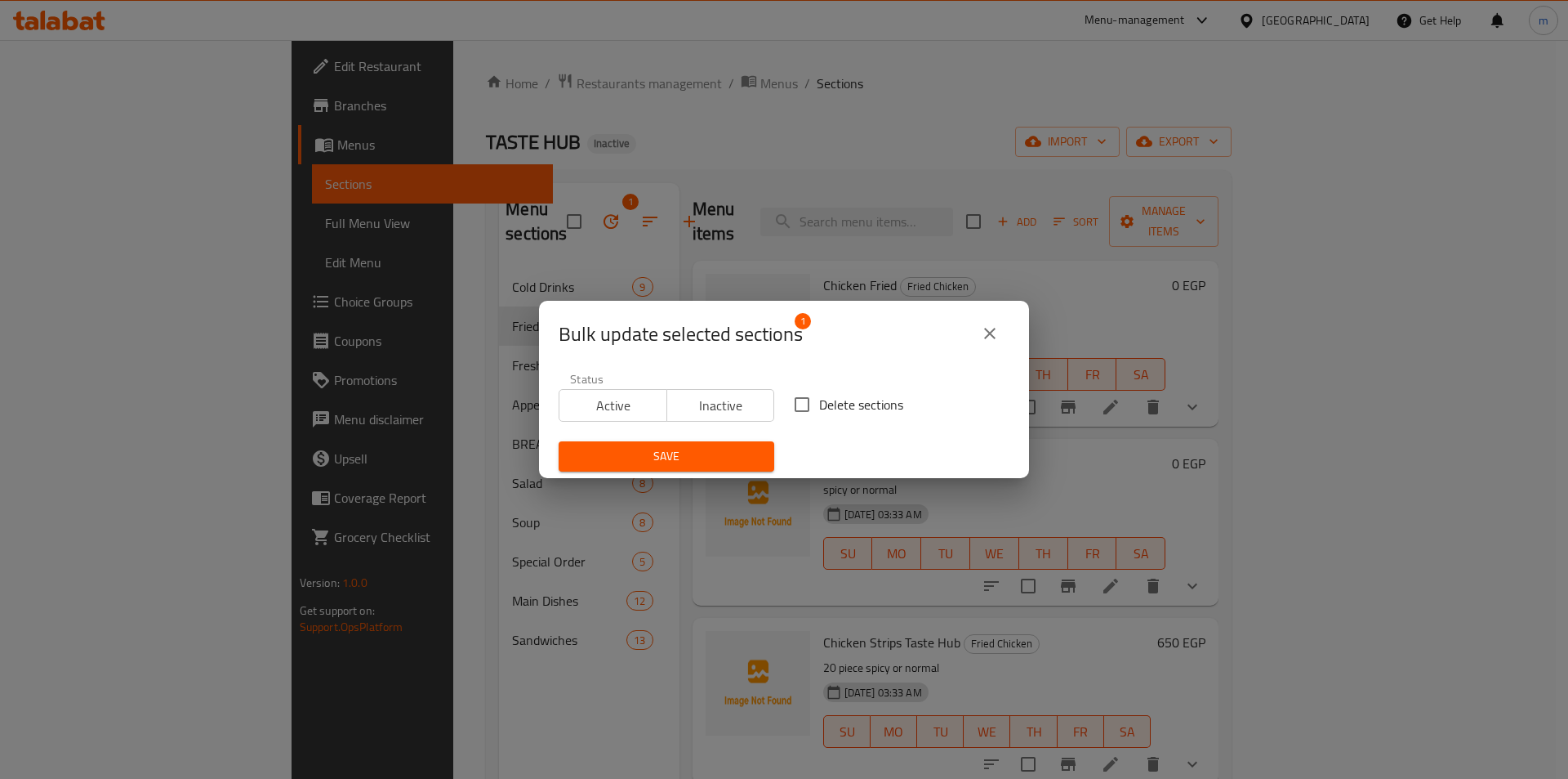
click at [1002, 333] on button "close" at bounding box center [989, 333] width 39 height 39
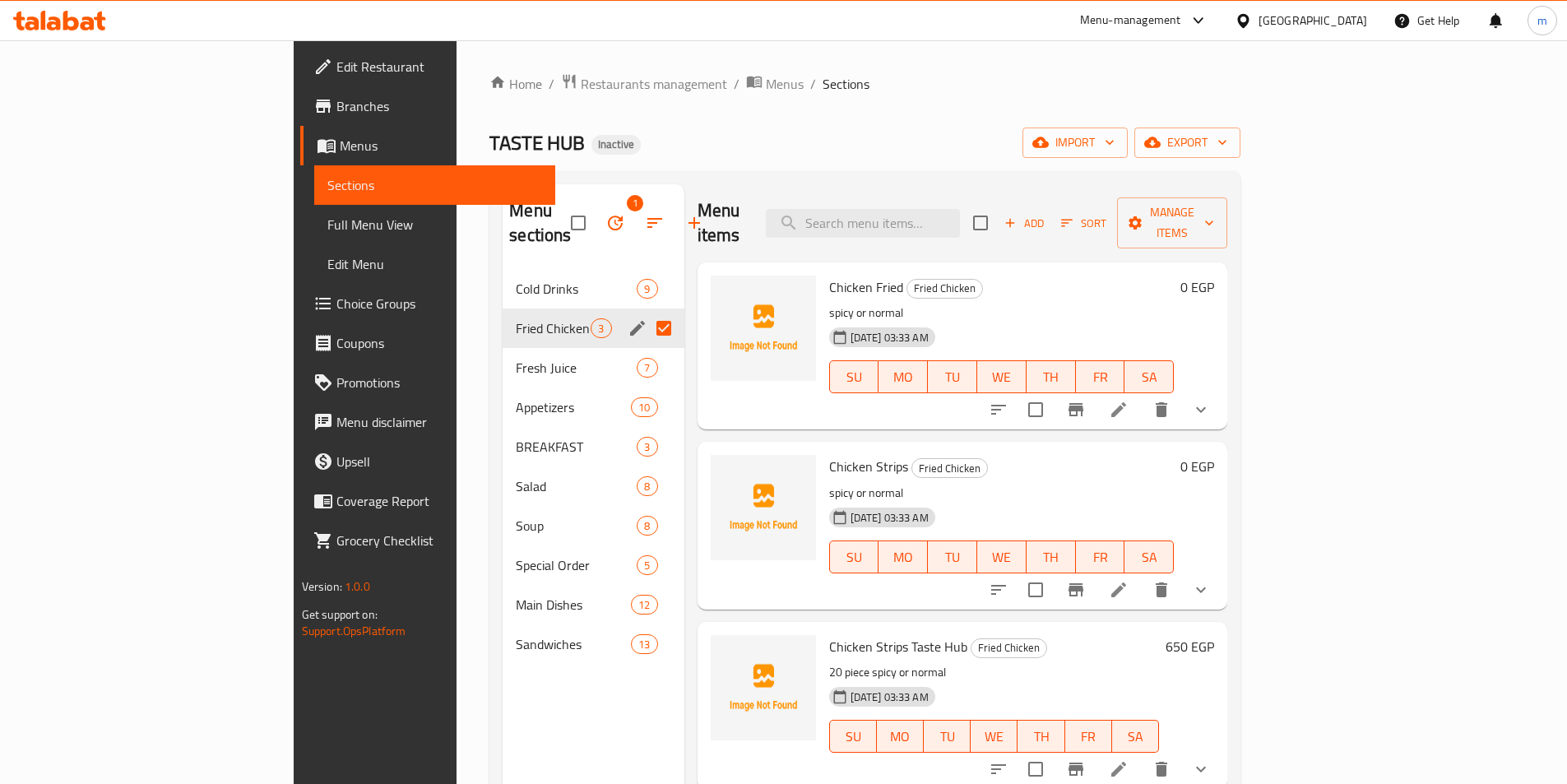
drag, startPoint x: 495, startPoint y: 305, endPoint x: 417, endPoint y: 672, distance: 375.2
click at [503, 672] on div "Menu sections 1 Cold Drinks 9 Fried Chicken 3 Fresh Juice 7 Appetizers 10 BREAK…" at bounding box center [594, 576] width 181 height 784
click at [647, 311] on input "Menu sections" at bounding box center [663, 327] width 34 height 34
checkbox input "false"
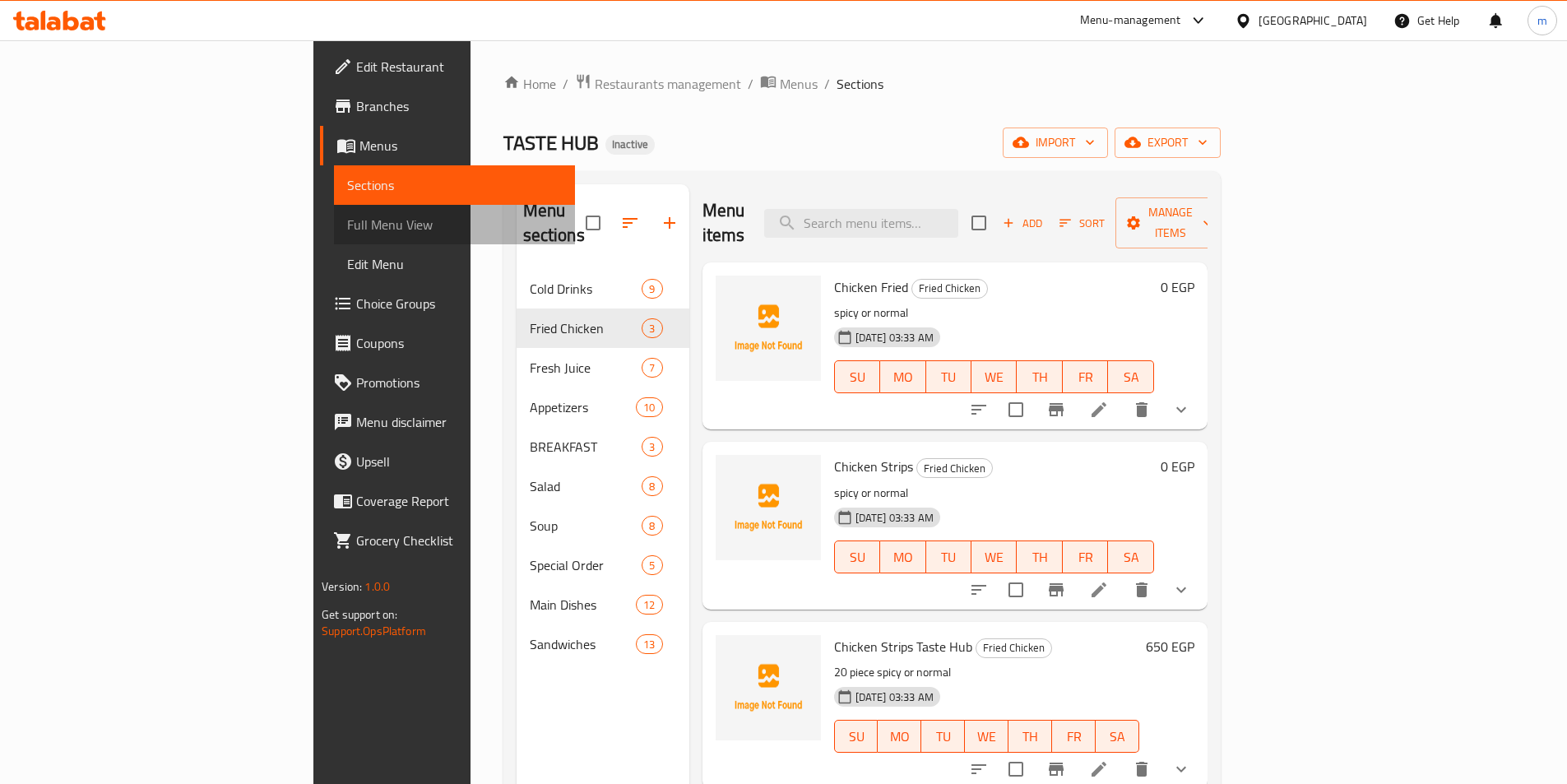
click at [334, 211] on link "Full Menu View" at bounding box center [454, 224] width 241 height 39
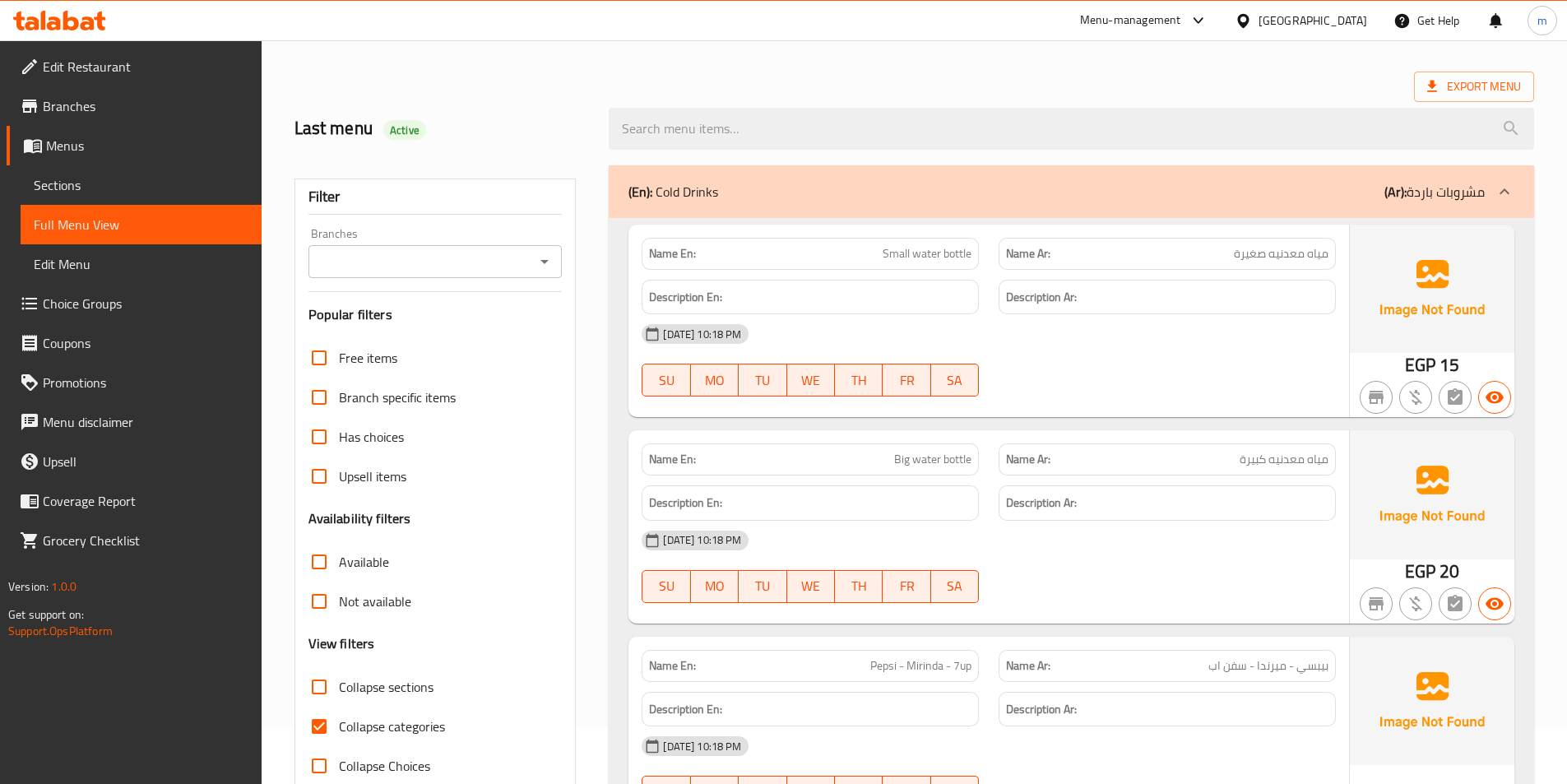
scroll to position [82, 0]
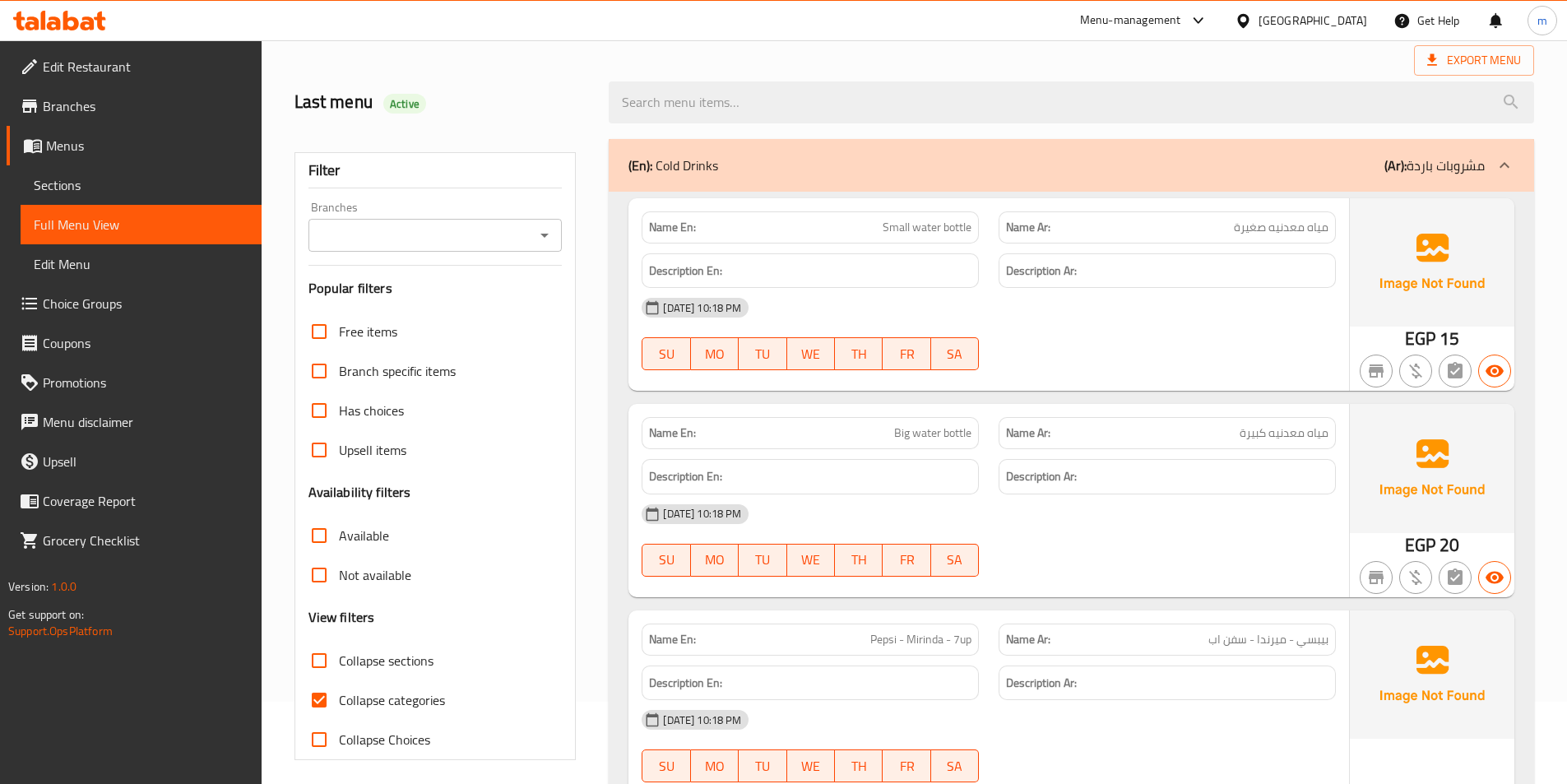
drag, startPoint x: 1479, startPoint y: 165, endPoint x: 1239, endPoint y: 172, distance: 240.1
click at [1239, 172] on div "(En): Cold Drinks (Ar): مشروبات باردة" at bounding box center [1056, 165] width 857 height 20
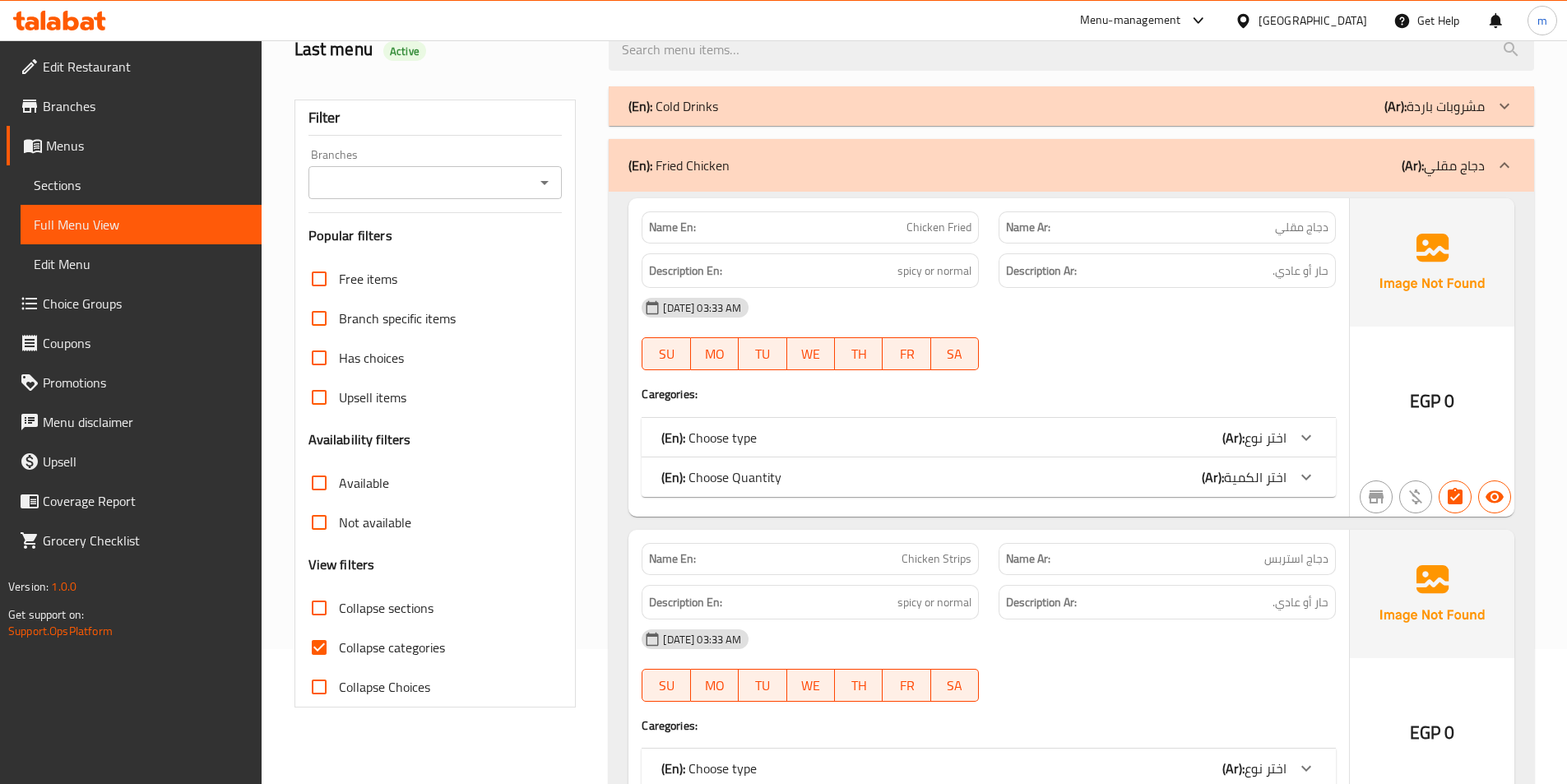
scroll to position [165, 0]
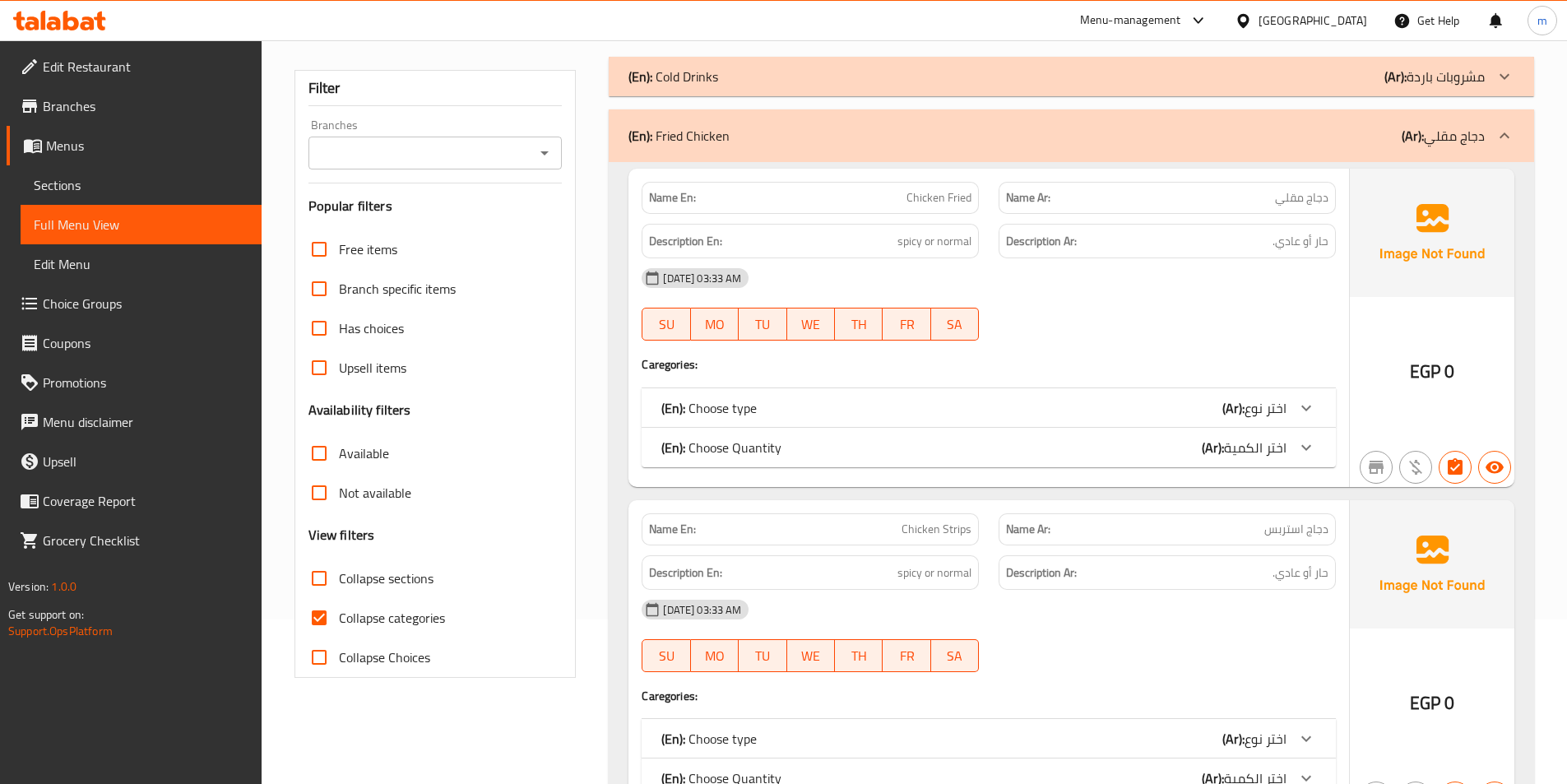
click at [91, 180] on span "Sections" at bounding box center [141, 186] width 215 height 20
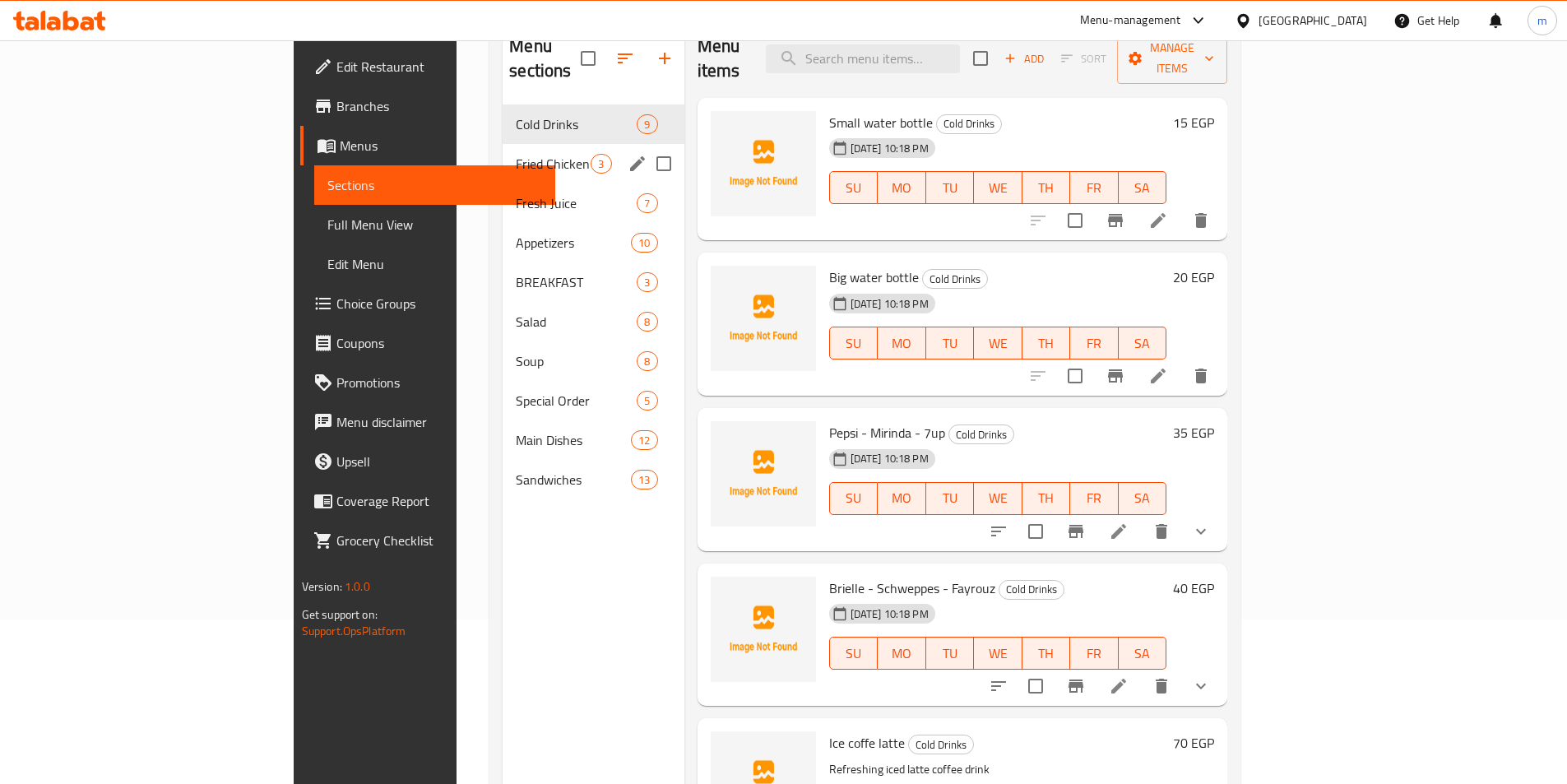
click at [647, 146] on input "Menu sections" at bounding box center [663, 163] width 34 height 34
checkbox input "true"
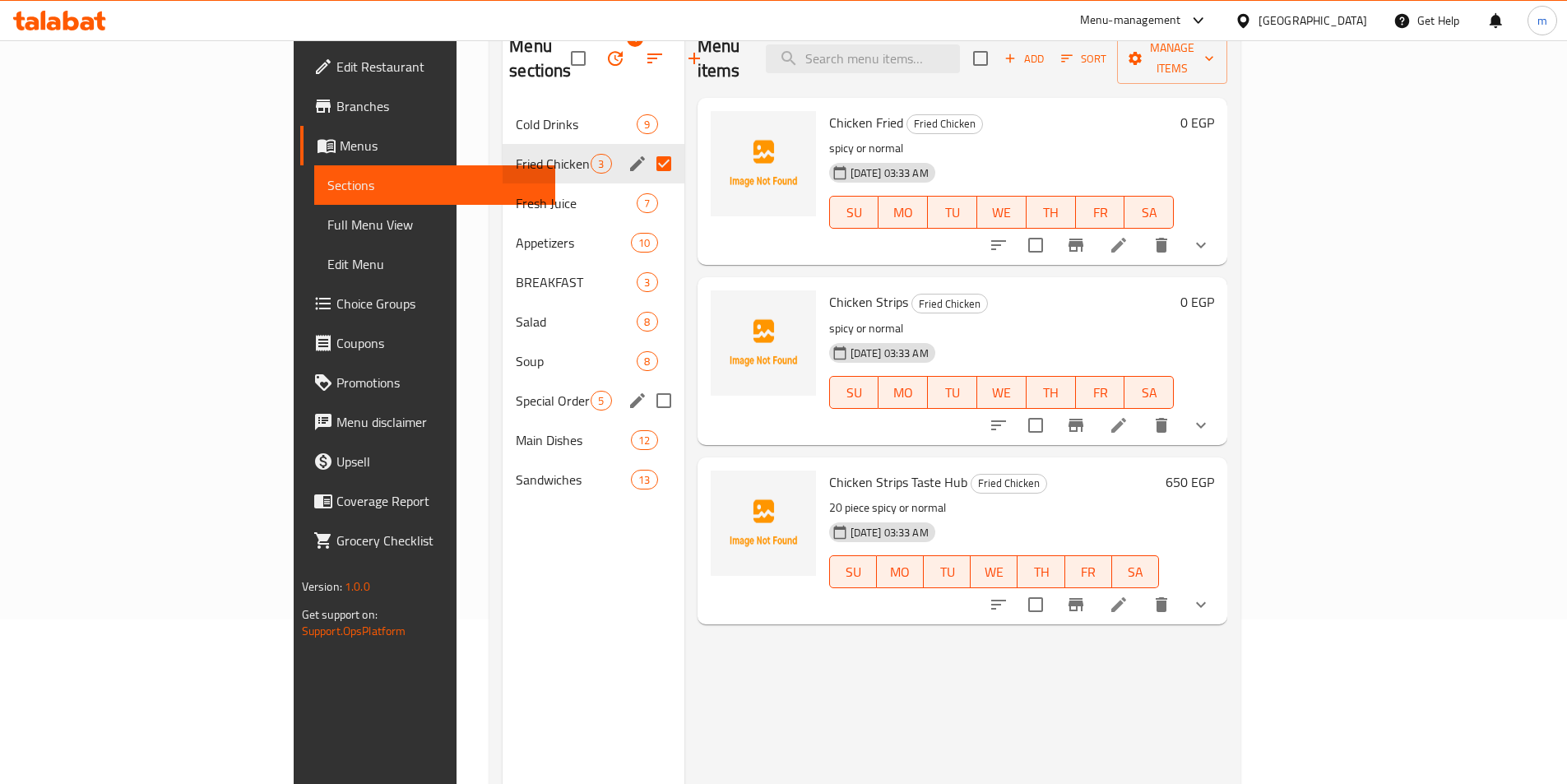
click at [647, 384] on input "Menu sections" at bounding box center [663, 400] width 34 height 34
checkbox input "true"
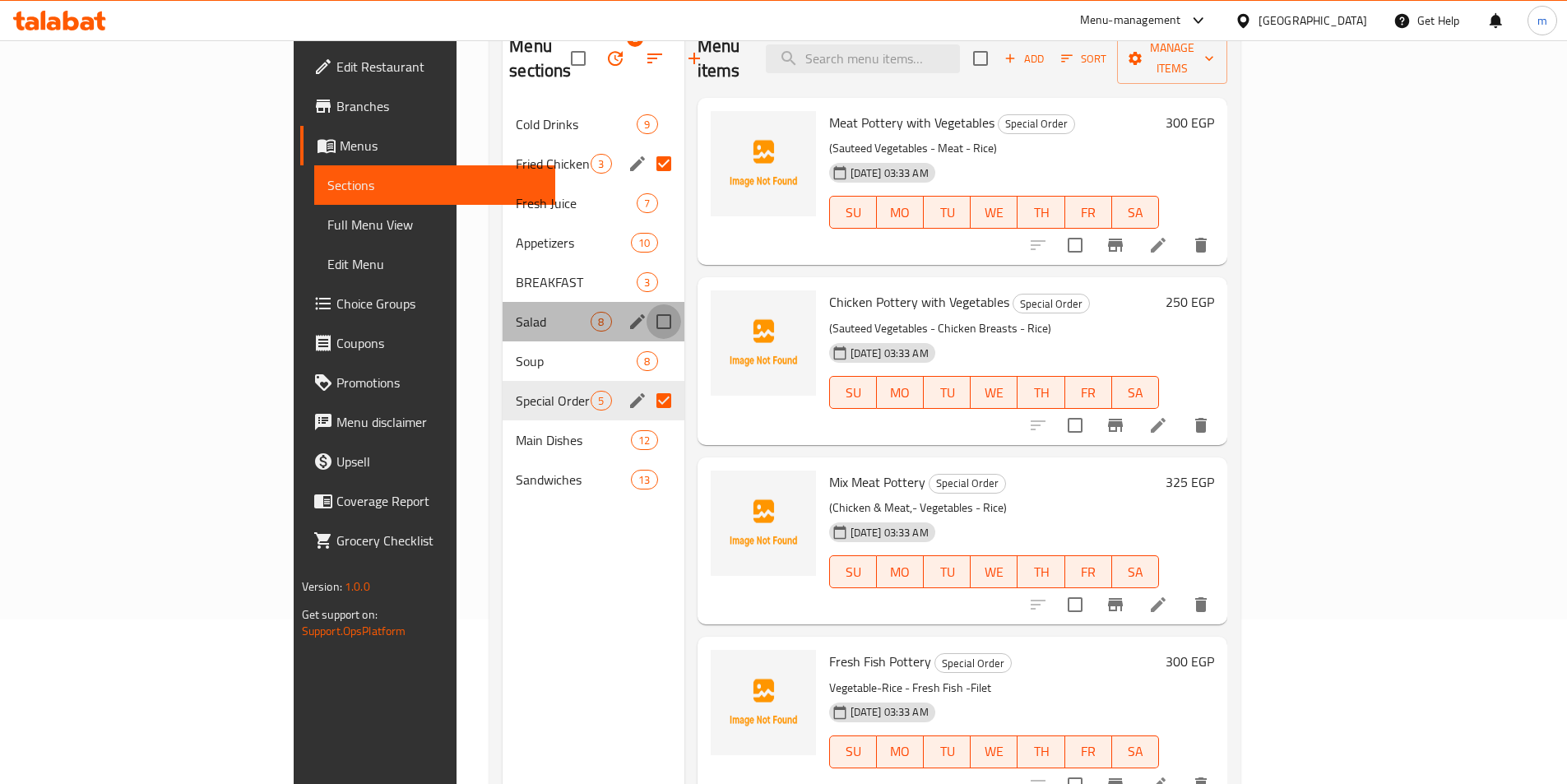
click at [647, 304] on input "Menu sections" at bounding box center [663, 321] width 34 height 34
checkbox input "true"
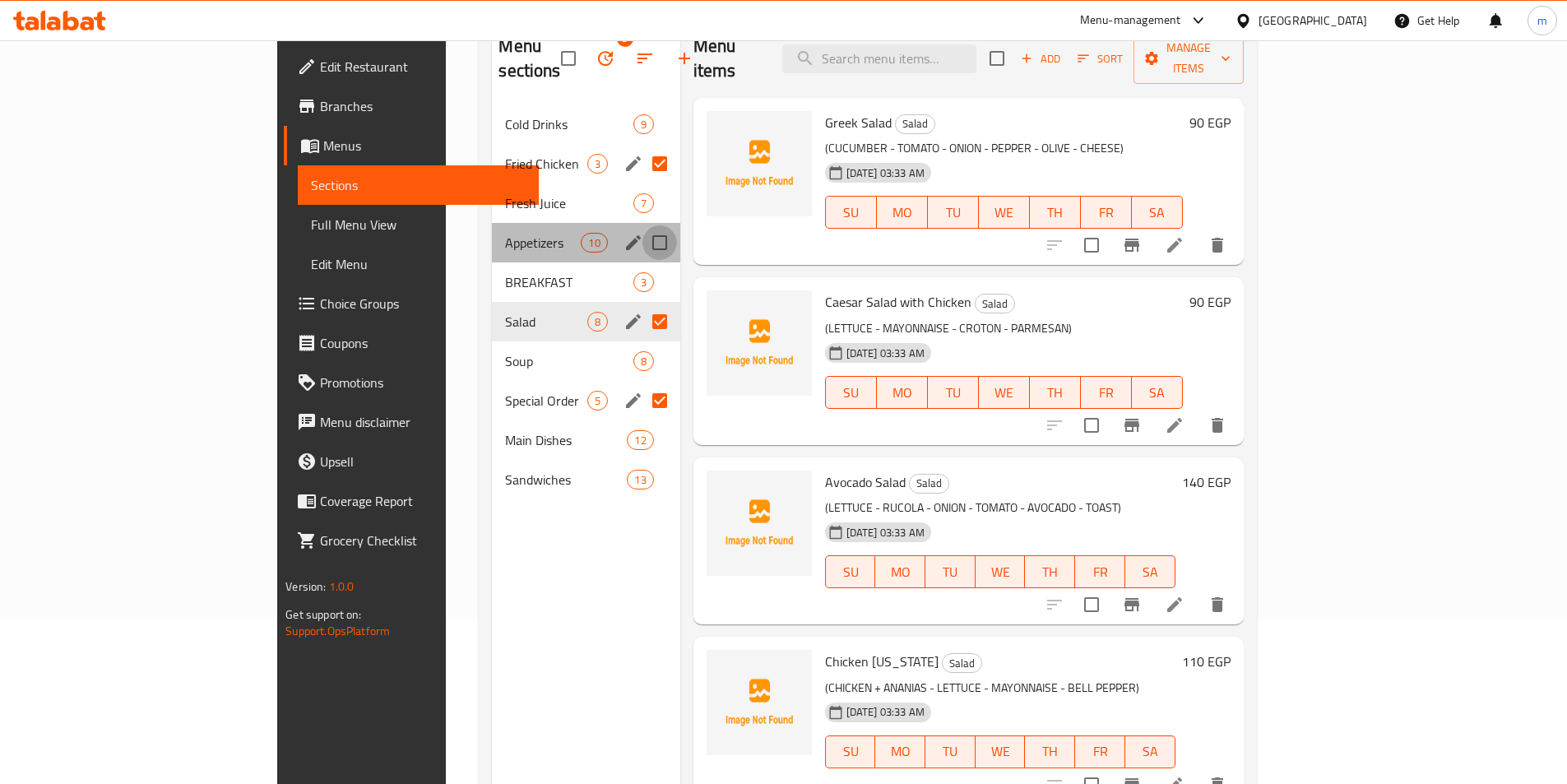
click at [642, 225] on input "Menu sections" at bounding box center [659, 242] width 34 height 34
checkbox input "true"
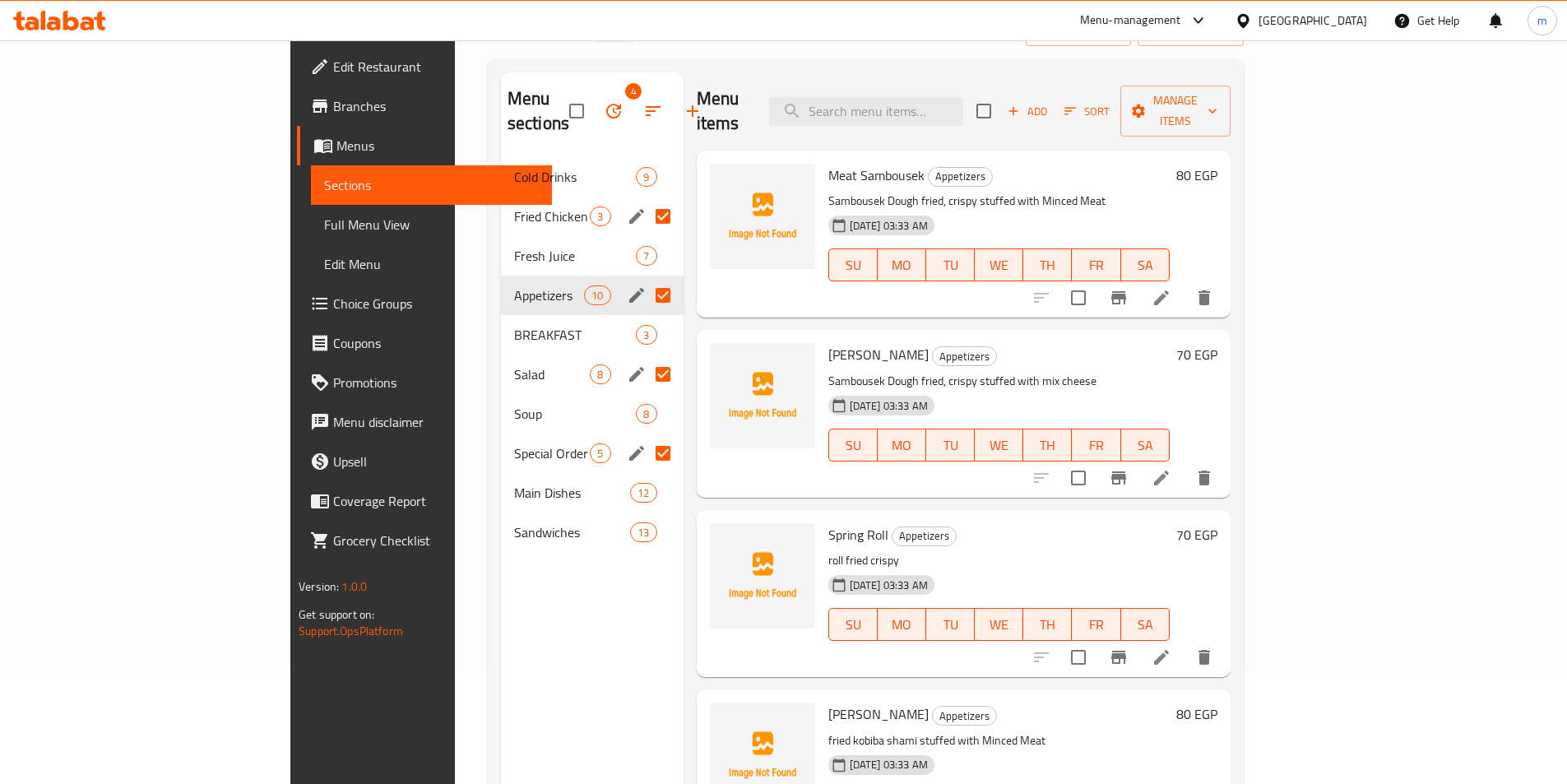
scroll to position [82, 0]
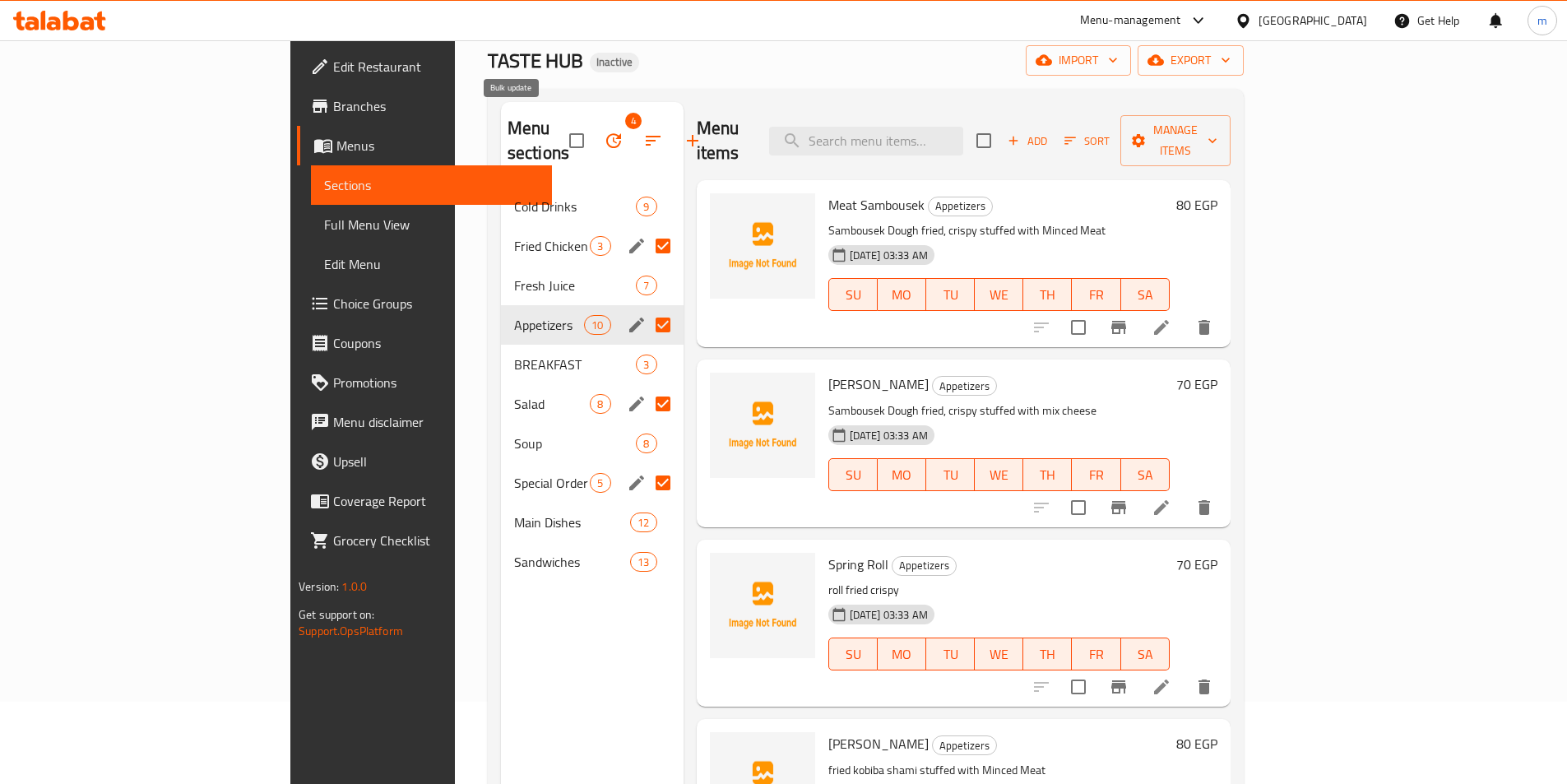
click at [604, 138] on icon "button" at bounding box center [614, 141] width 20 height 20
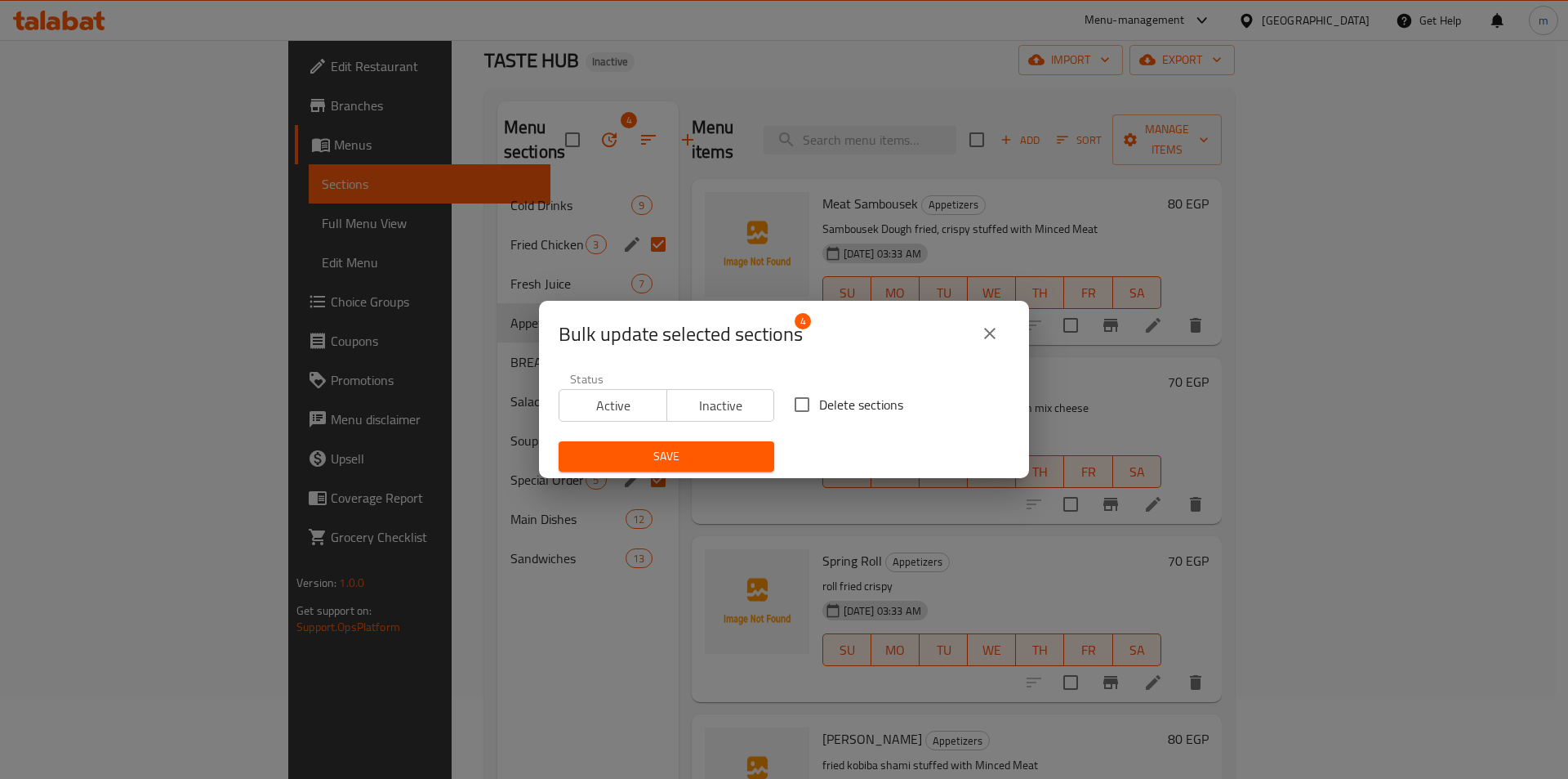
click at [822, 408] on span "Delete sections" at bounding box center [861, 405] width 84 height 20
click at [819, 408] on input "Delete sections" at bounding box center [801, 404] width 34 height 34
checkbox input "true"
click at [719, 450] on span "Save" at bounding box center [666, 456] width 189 height 20
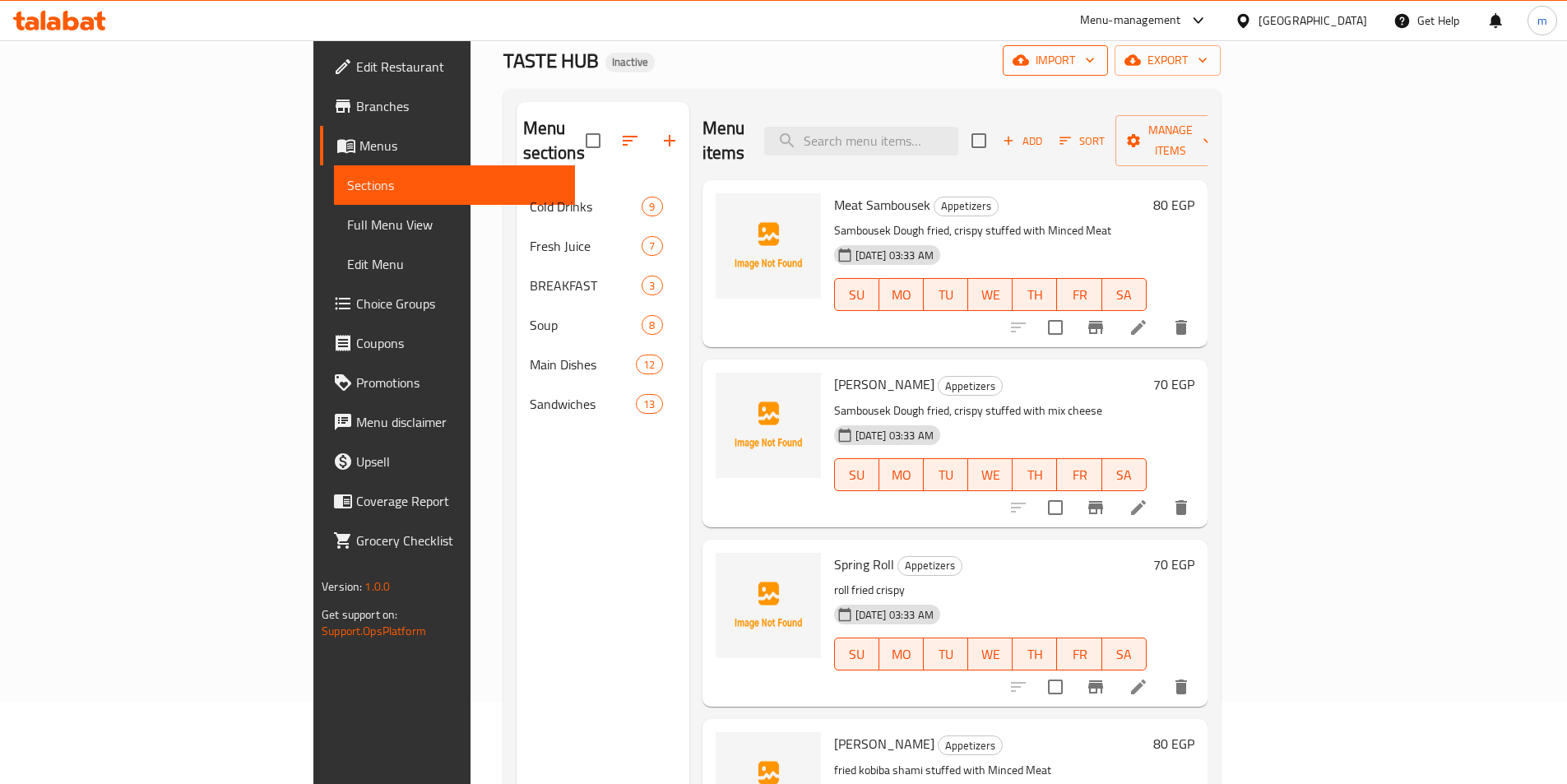
click at [1095, 67] on span "import" at bounding box center [1056, 60] width 79 height 20
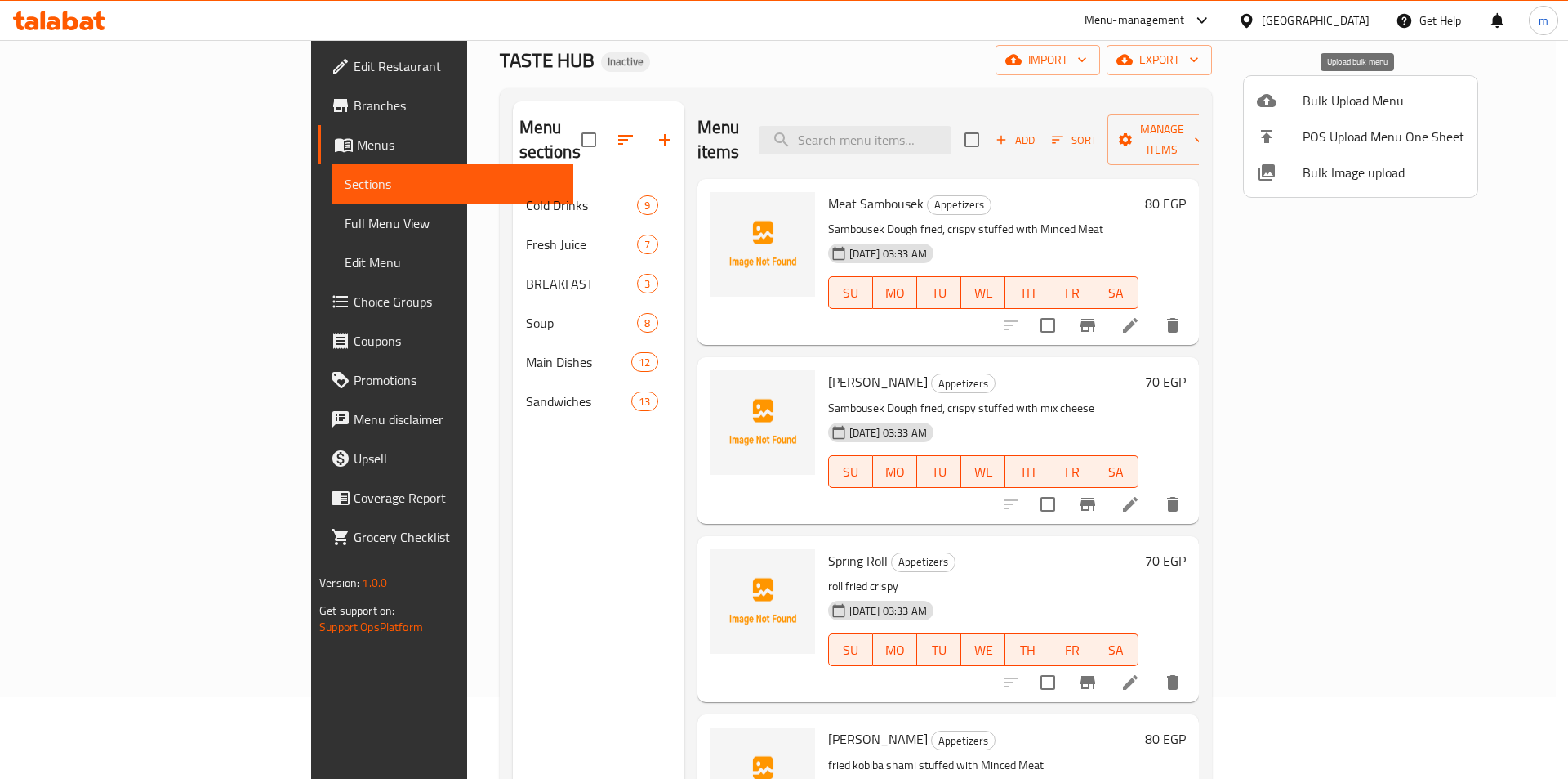
click at [1375, 103] on span "Bulk Upload Menu" at bounding box center [1384, 101] width 162 height 20
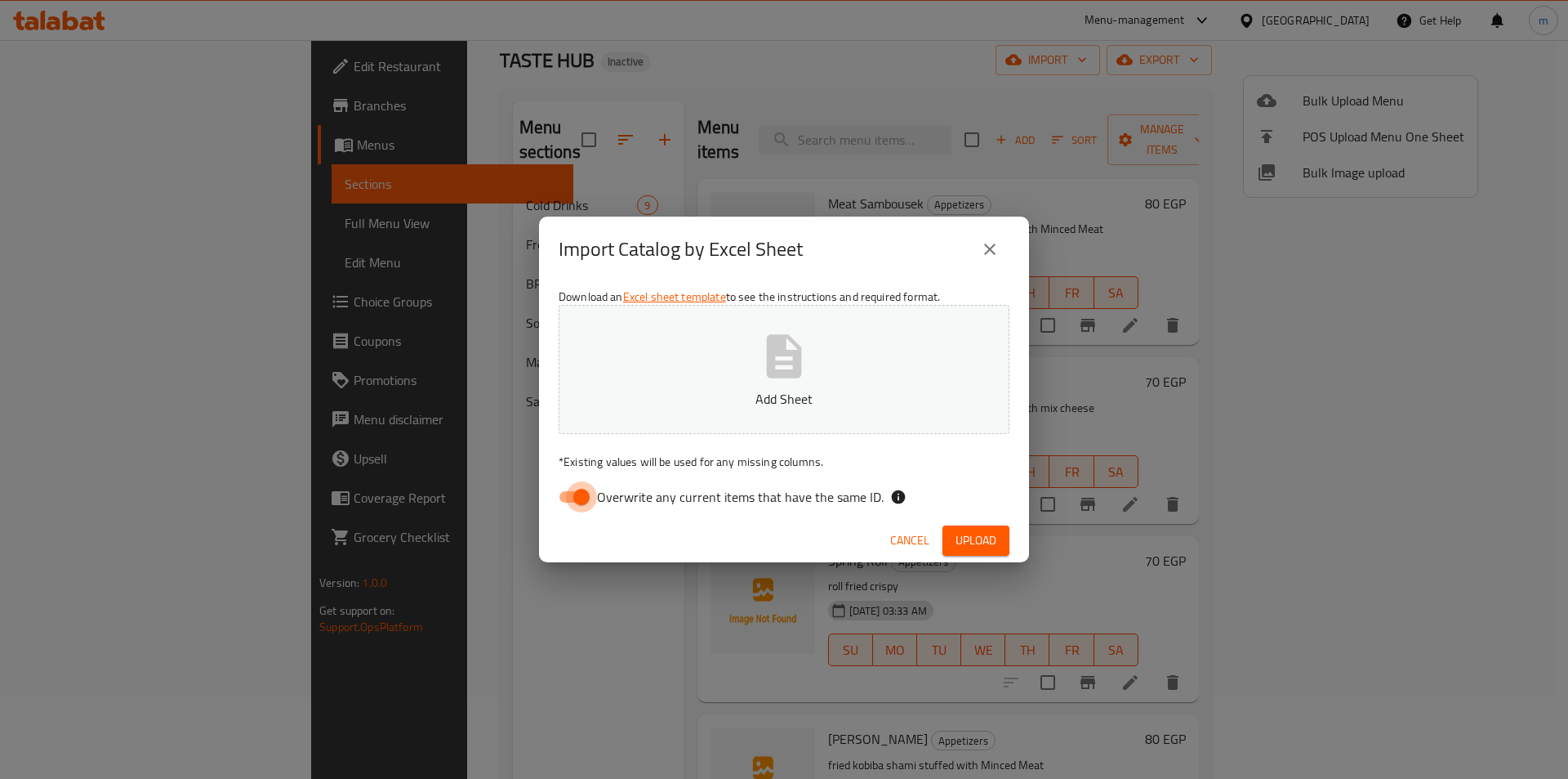
drag, startPoint x: 582, startPoint y: 489, endPoint x: 751, endPoint y: 349, distance: 219.5
click at [582, 489] on input "Overwrite any current items that have the same ID." at bounding box center [582, 496] width 93 height 31
checkbox input "false"
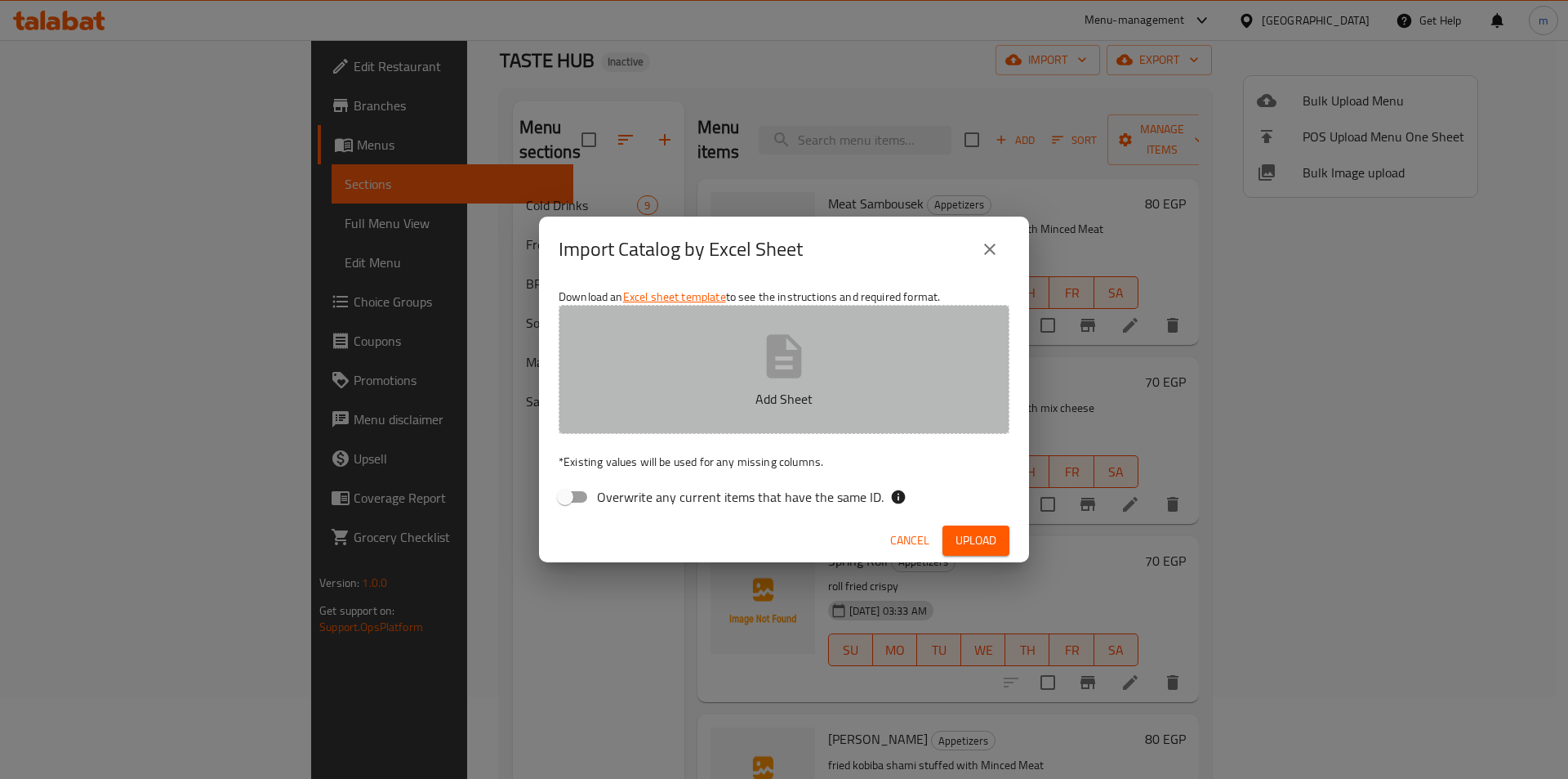
click at [754, 344] on button "Add Sheet" at bounding box center [784, 369] width 451 height 129
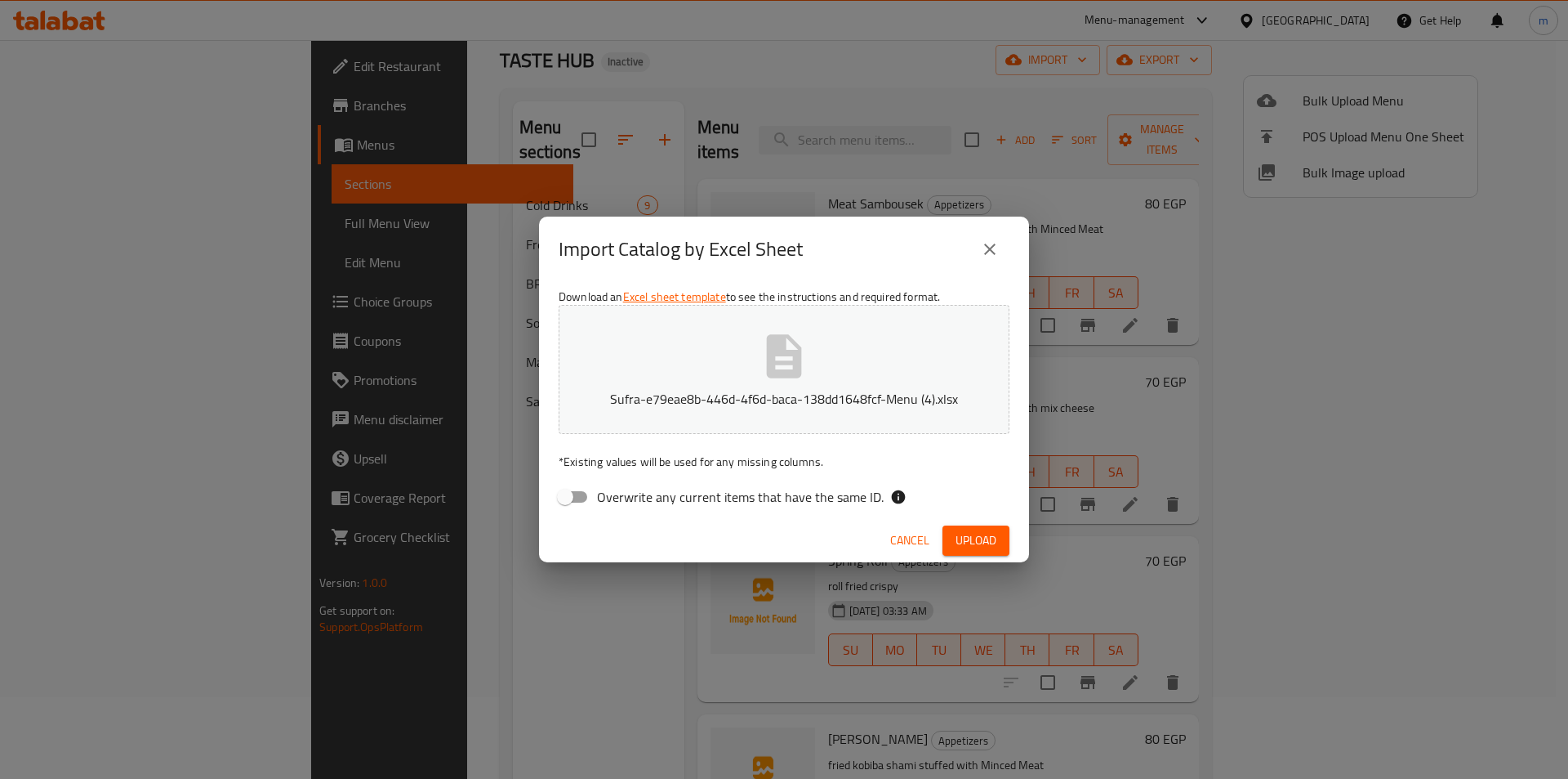
click at [966, 538] on span "Upload" at bounding box center [975, 540] width 41 height 20
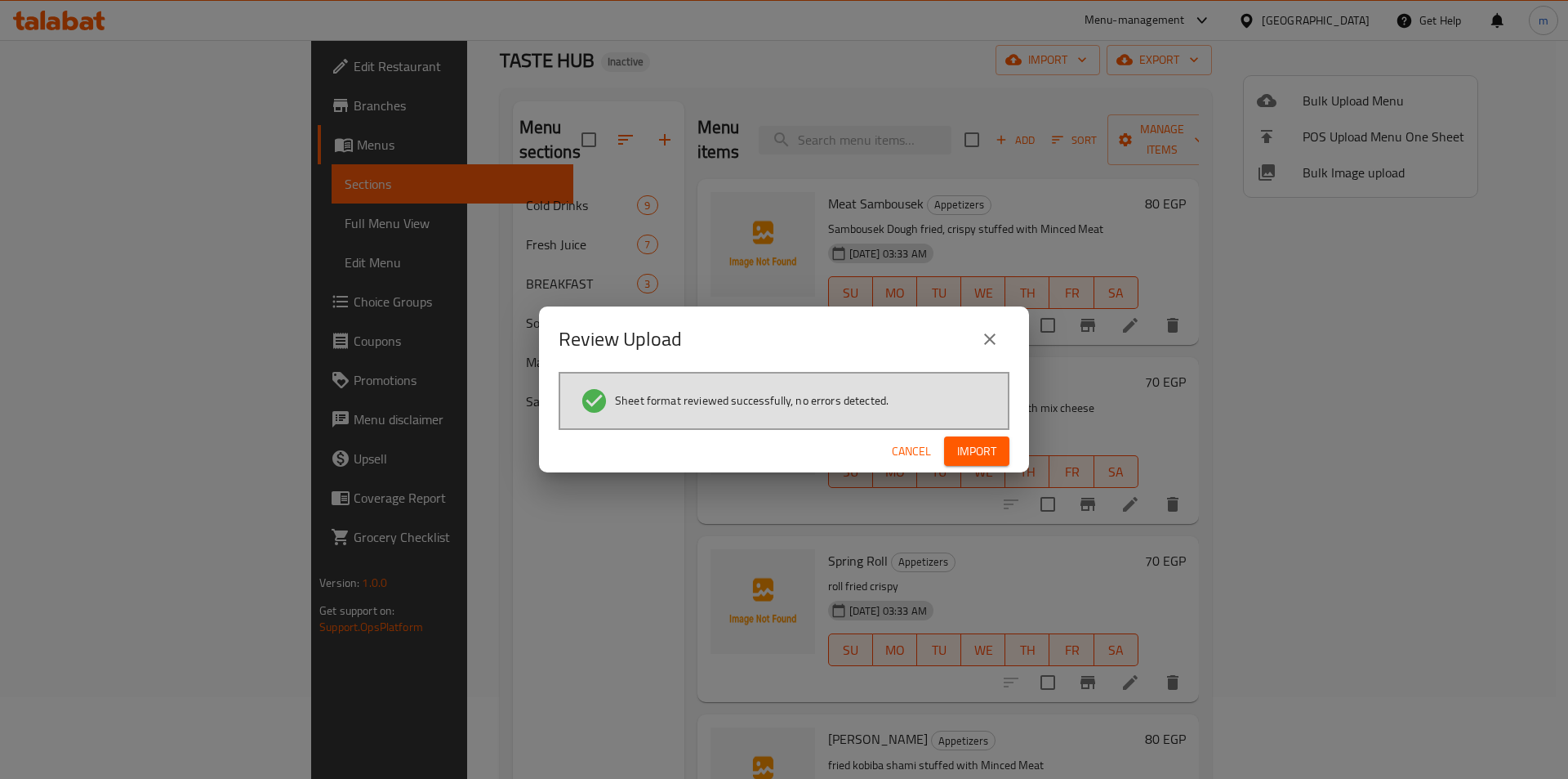
click at [984, 450] on span "Import" at bounding box center [976, 451] width 39 height 20
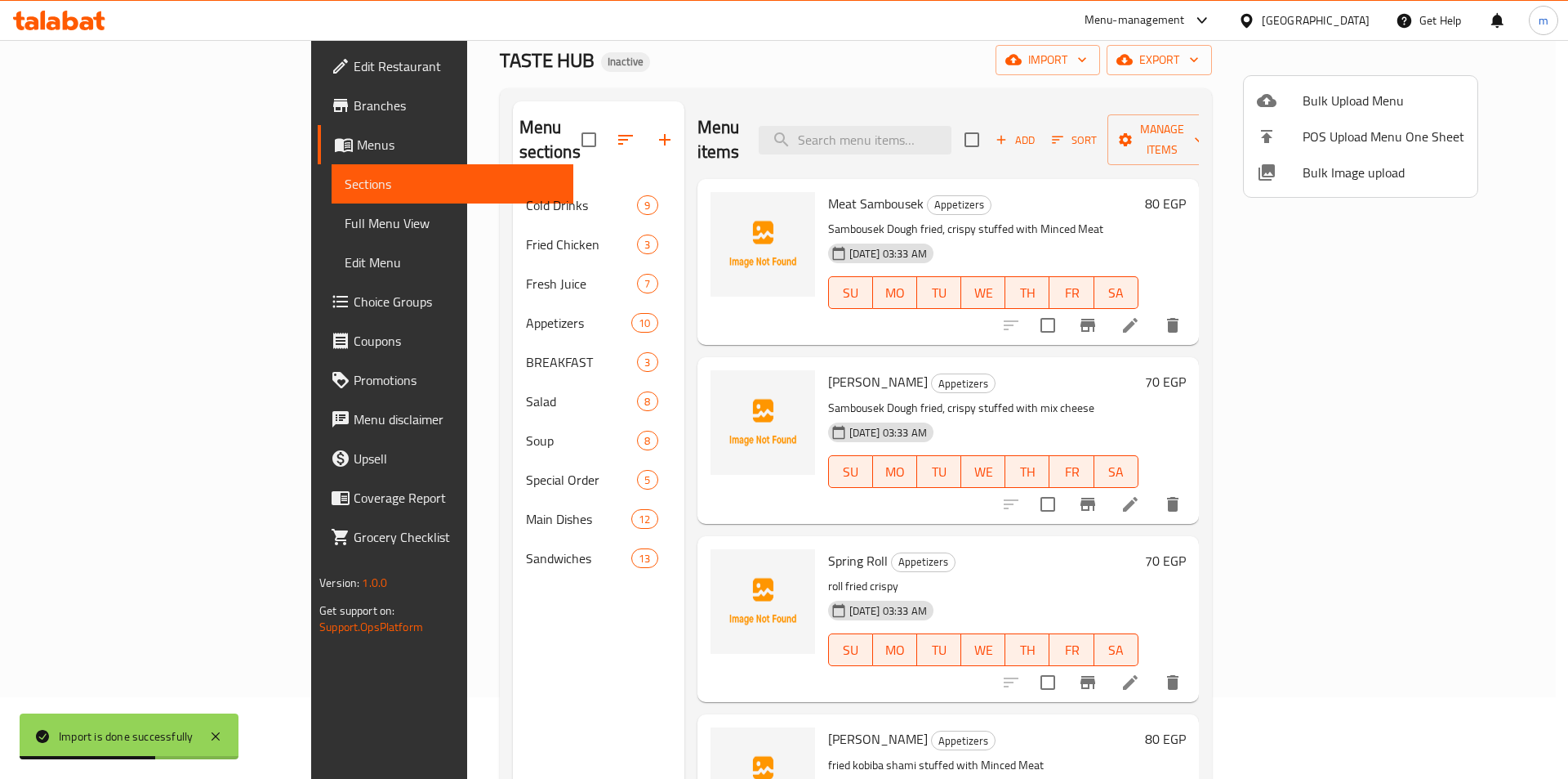
click at [133, 222] on div at bounding box center [784, 390] width 1568 height 779
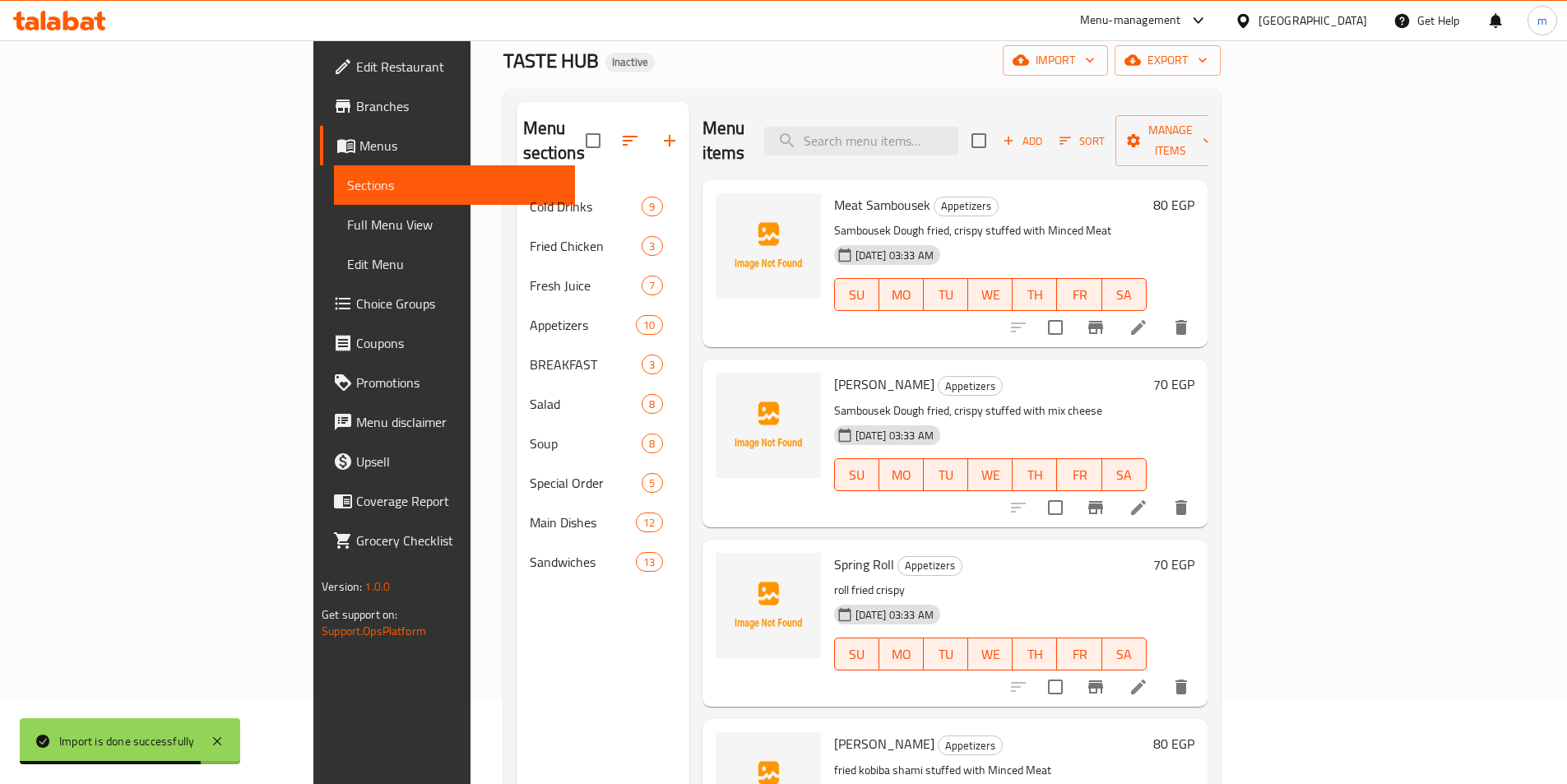
click at [347, 227] on span "Full Menu View" at bounding box center [454, 225] width 215 height 20
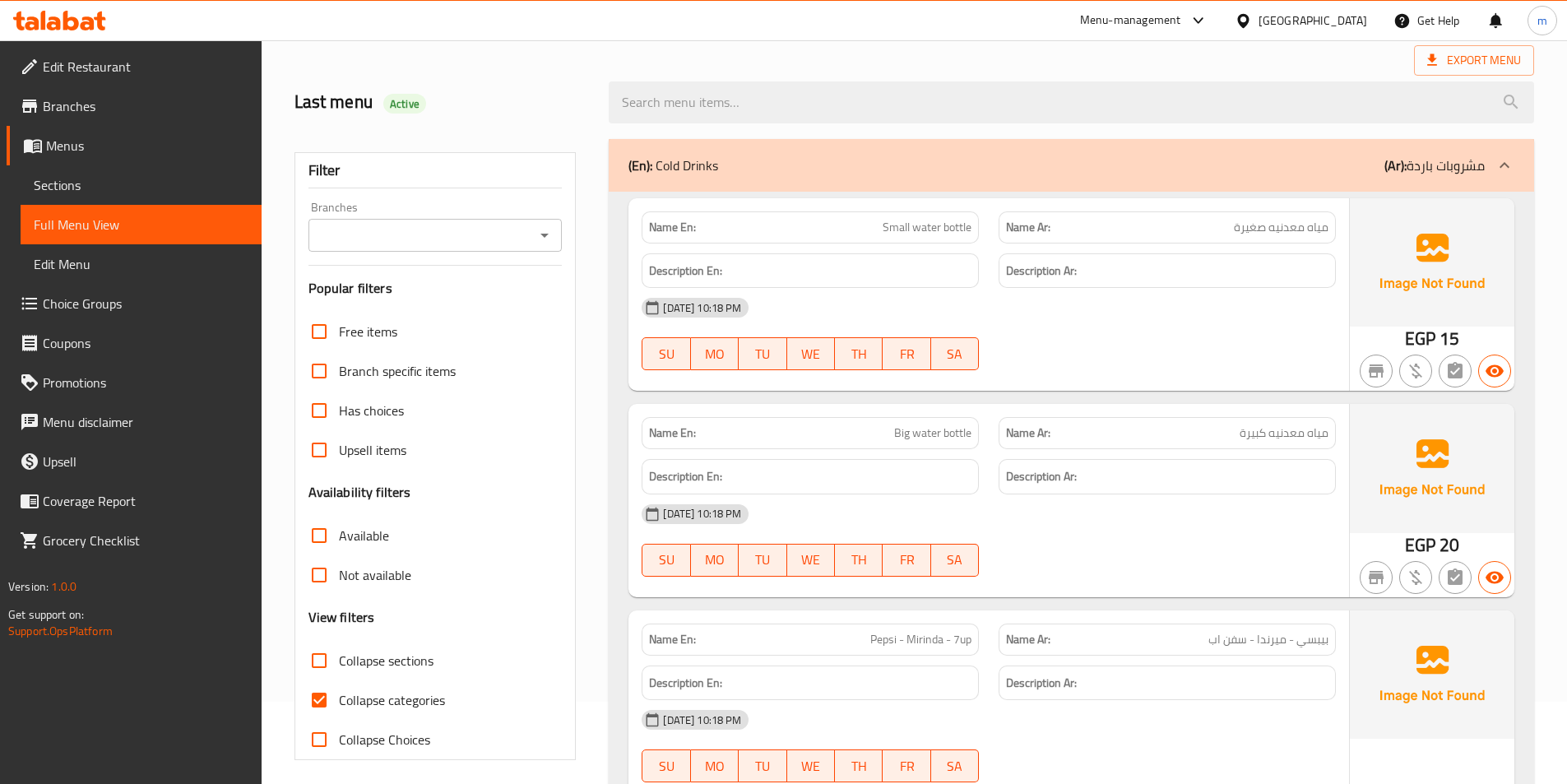
click at [1504, 159] on icon at bounding box center [1505, 165] width 20 height 20
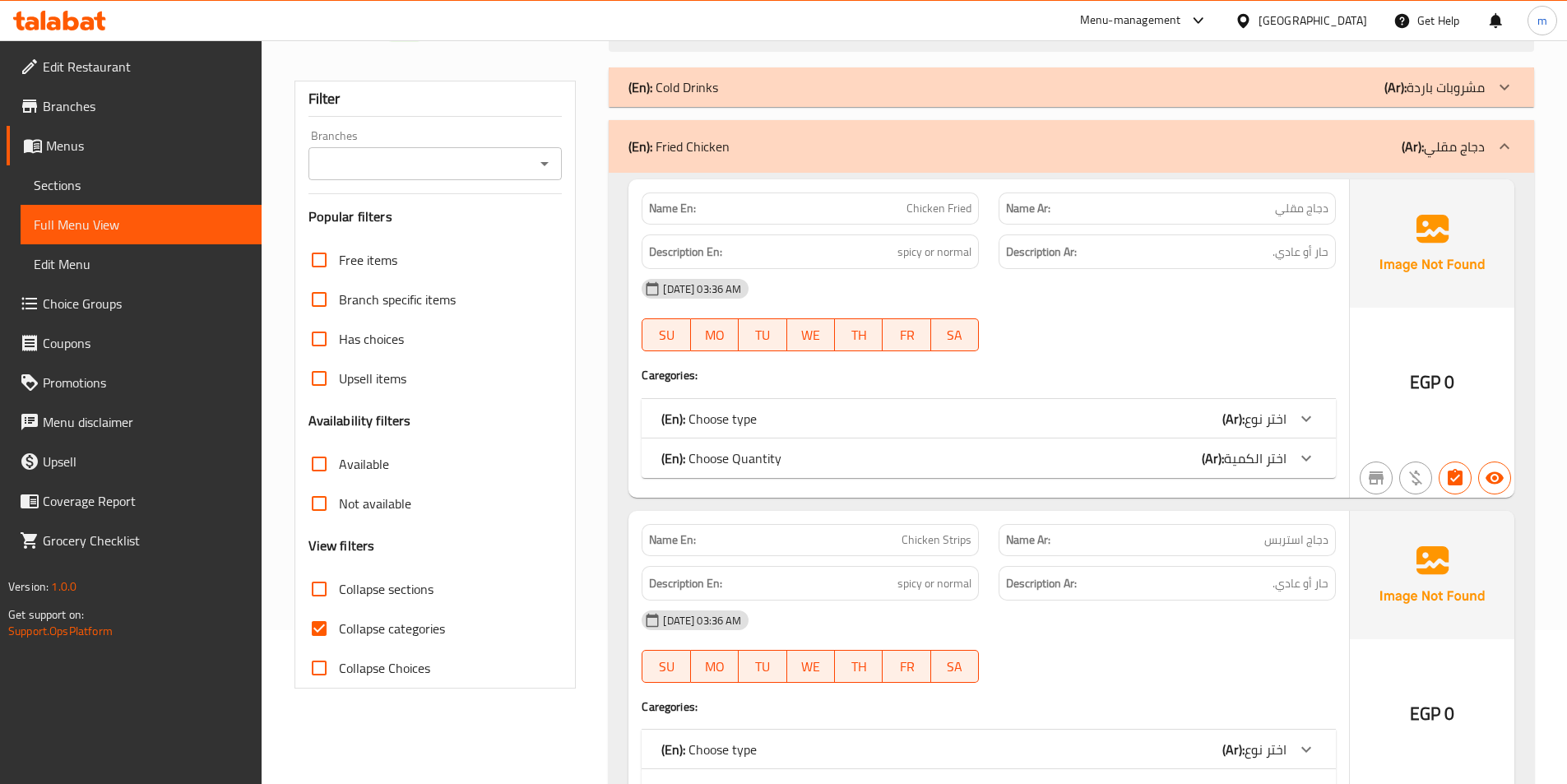
scroll to position [247, 0]
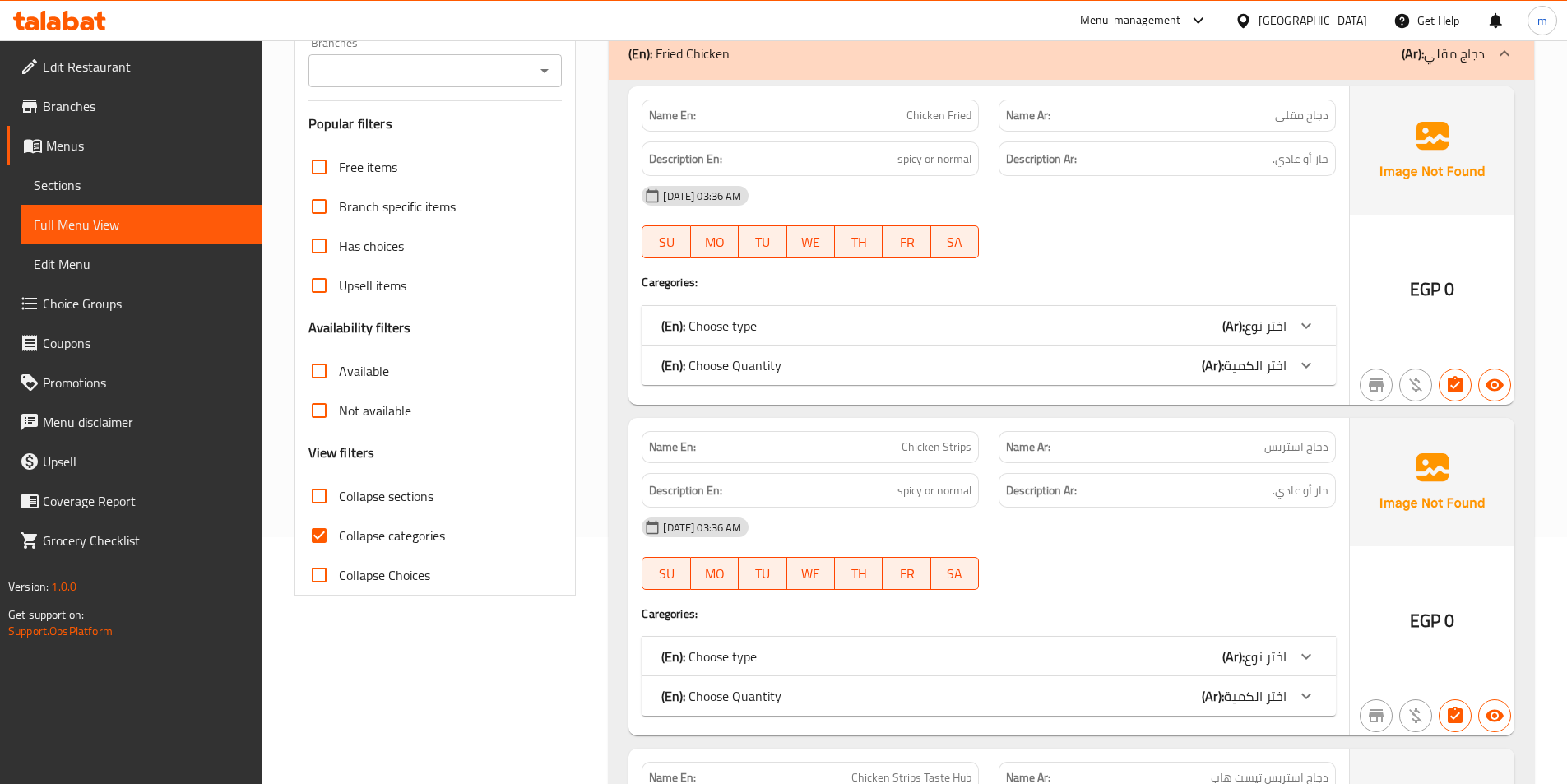
click at [1297, 327] on icon at bounding box center [1307, 326] width 20 height 20
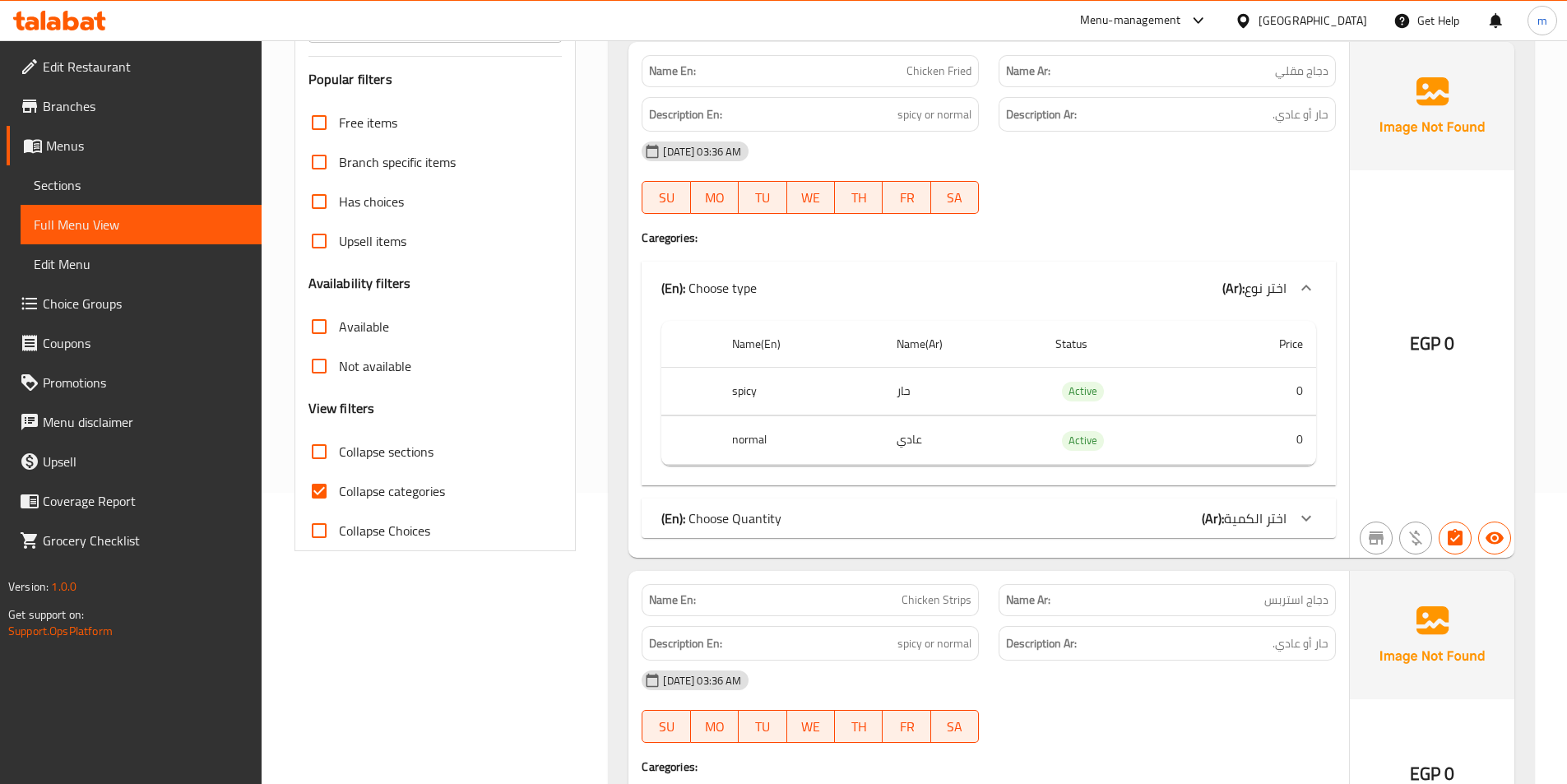
scroll to position [329, 0]
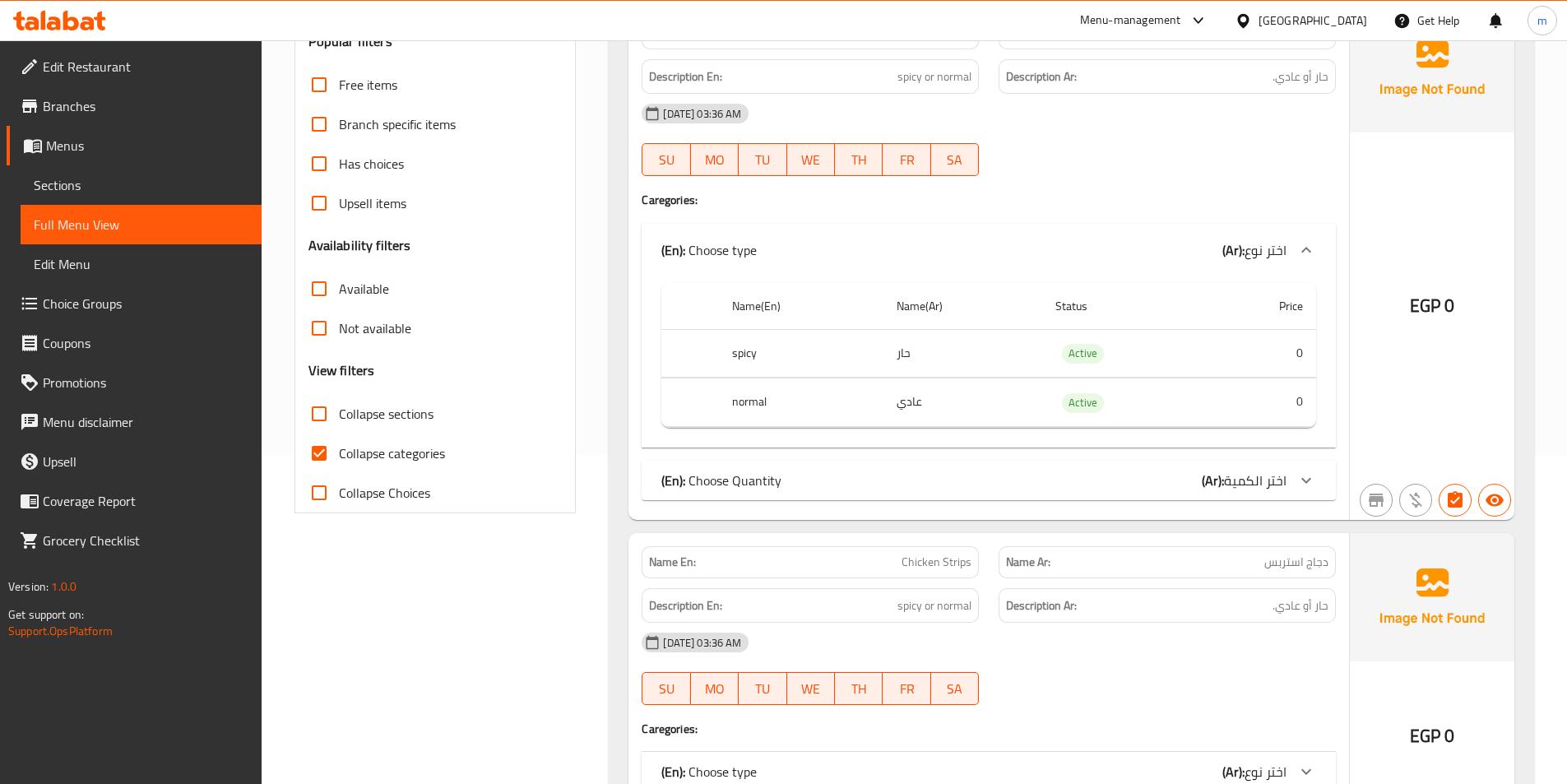
click at [1301, 481] on icon at bounding box center [1307, 480] width 20 height 20
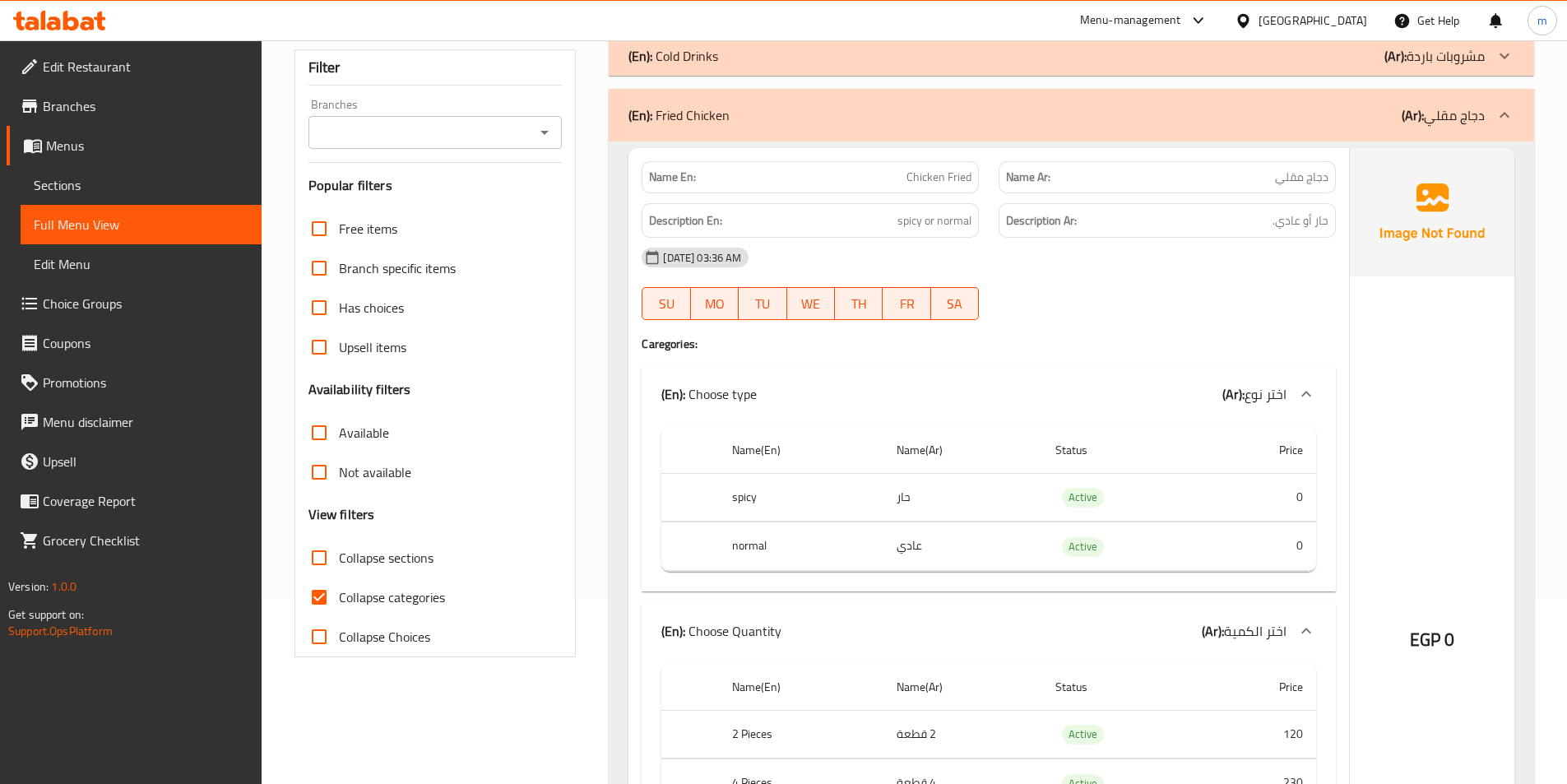
scroll to position [82, 0]
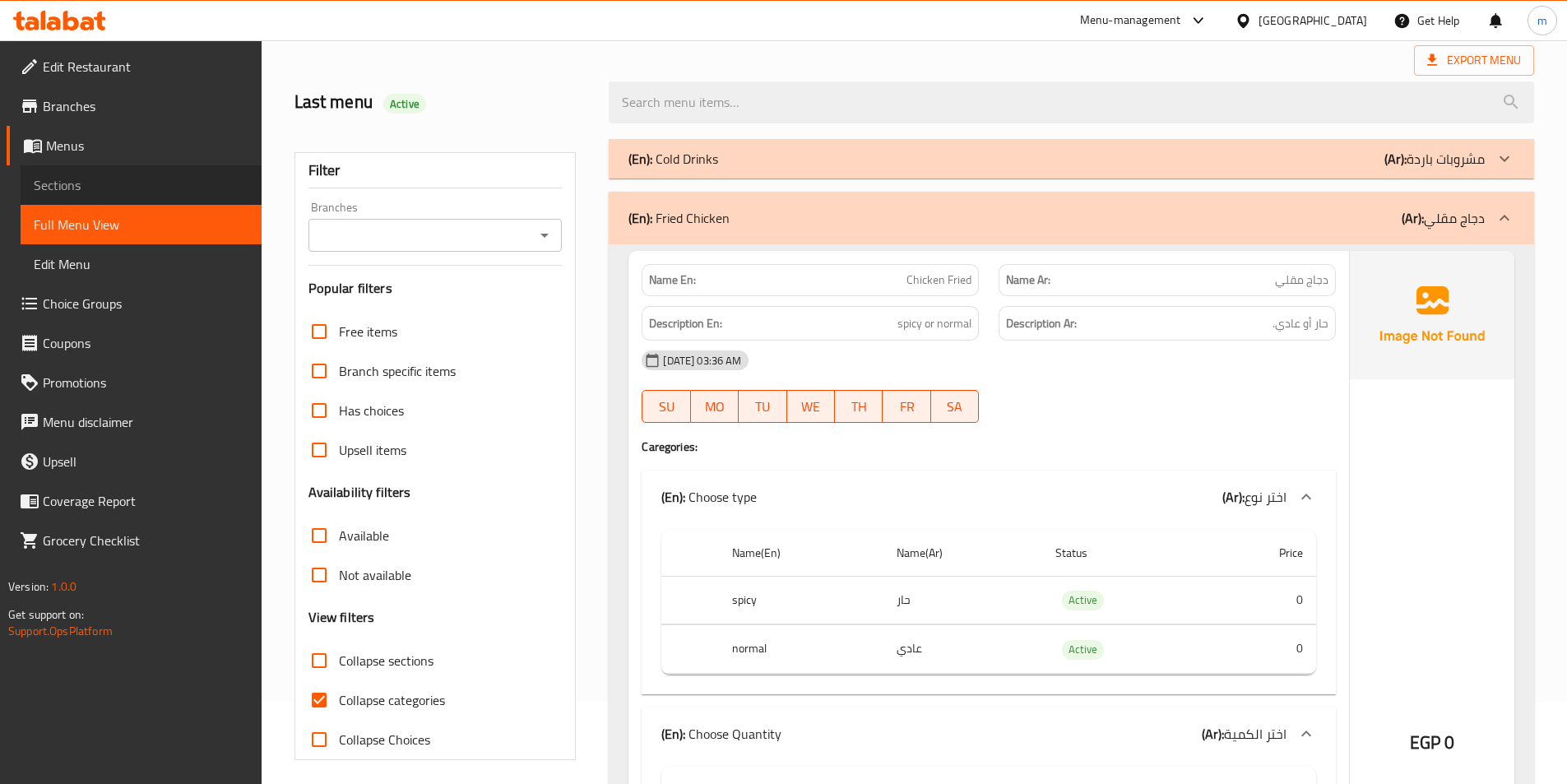
click at [77, 190] on span "Sections" at bounding box center [141, 186] width 215 height 20
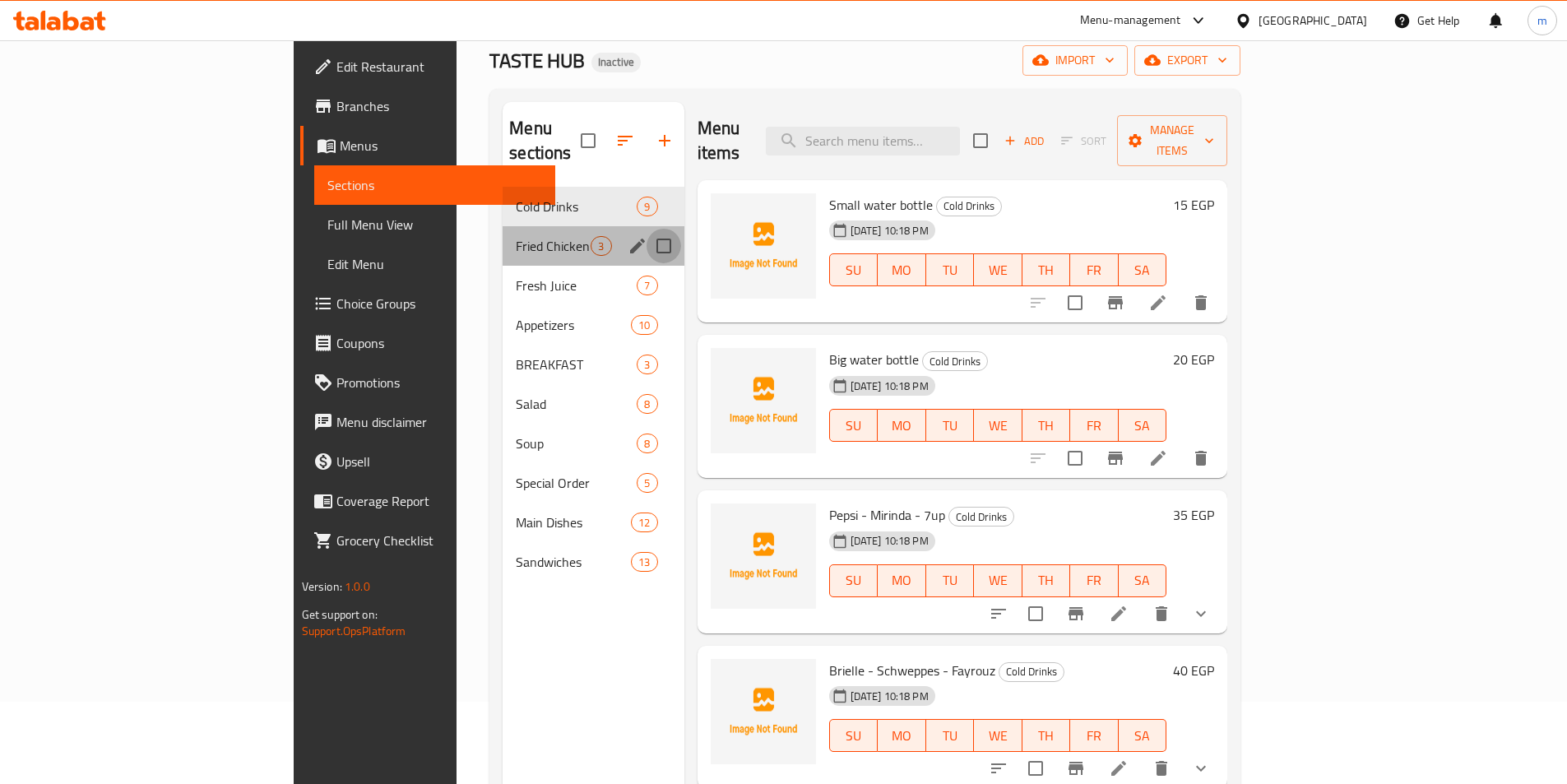
click at [647, 228] on input "Menu sections" at bounding box center [663, 245] width 34 height 34
checkbox input "true"
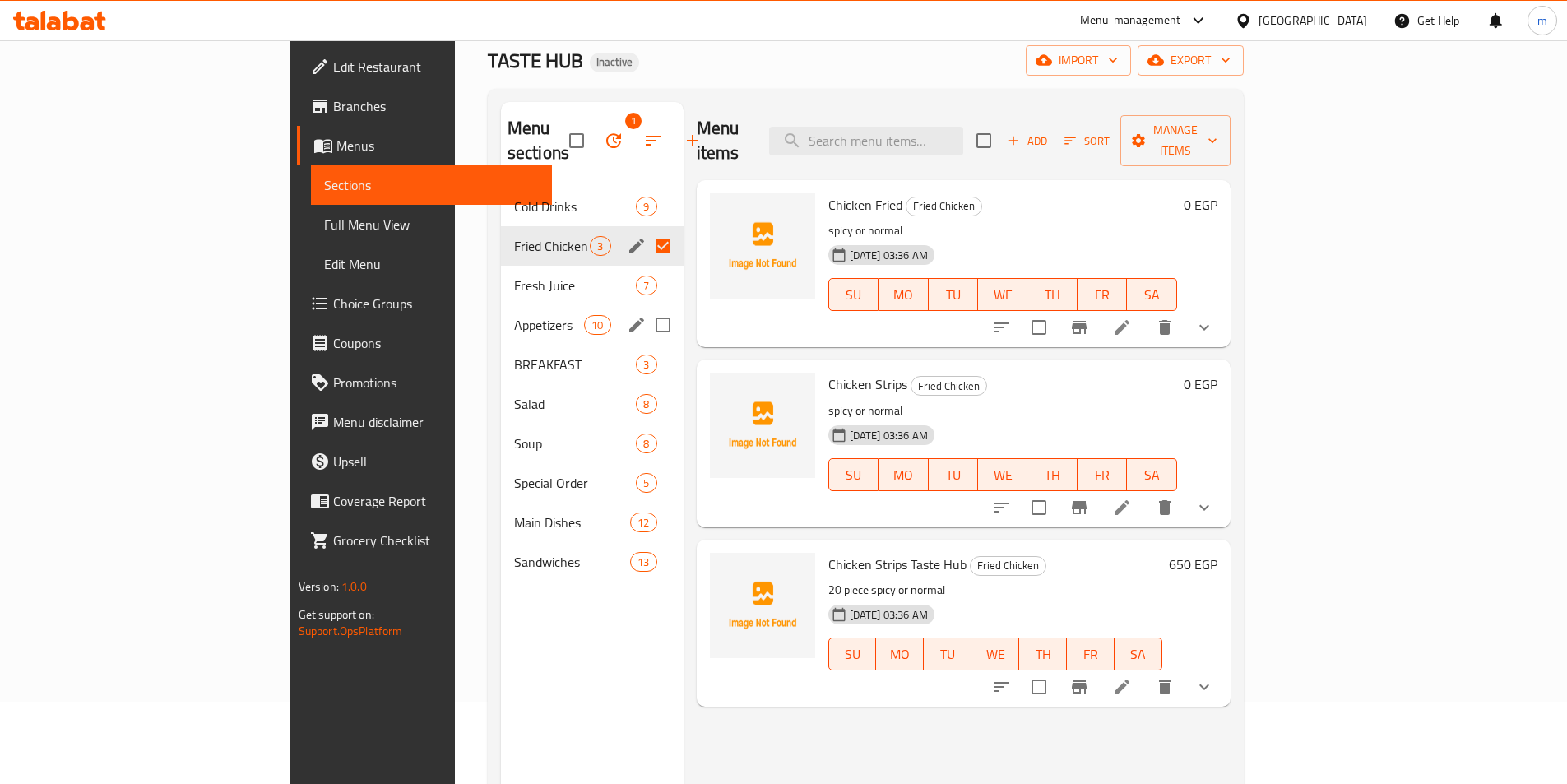
click at [646, 307] on input "Menu sections" at bounding box center [663, 324] width 34 height 34
checkbox input "true"
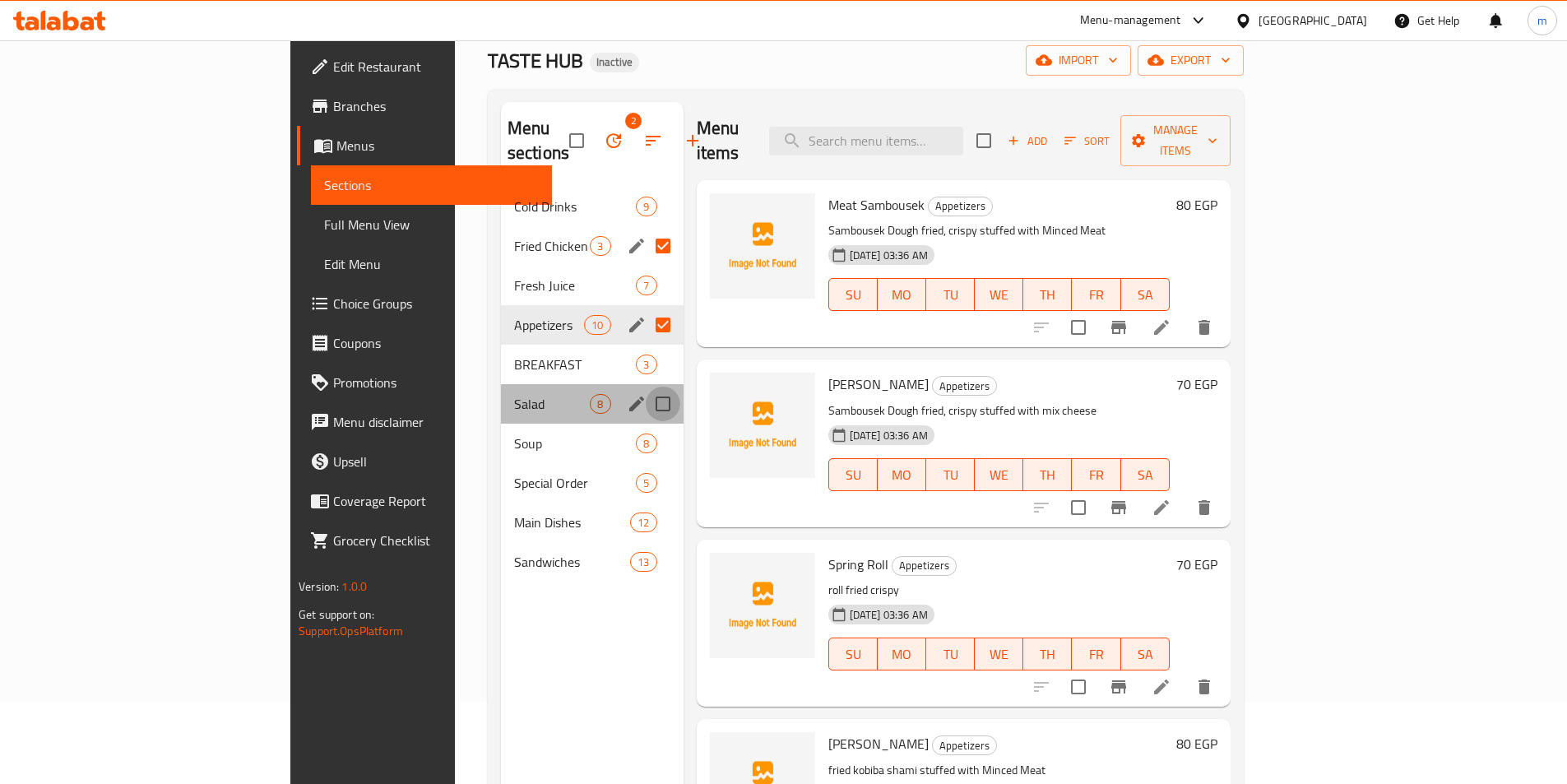
click at [646, 386] on input "Menu sections" at bounding box center [663, 403] width 34 height 34
checkbox input "true"
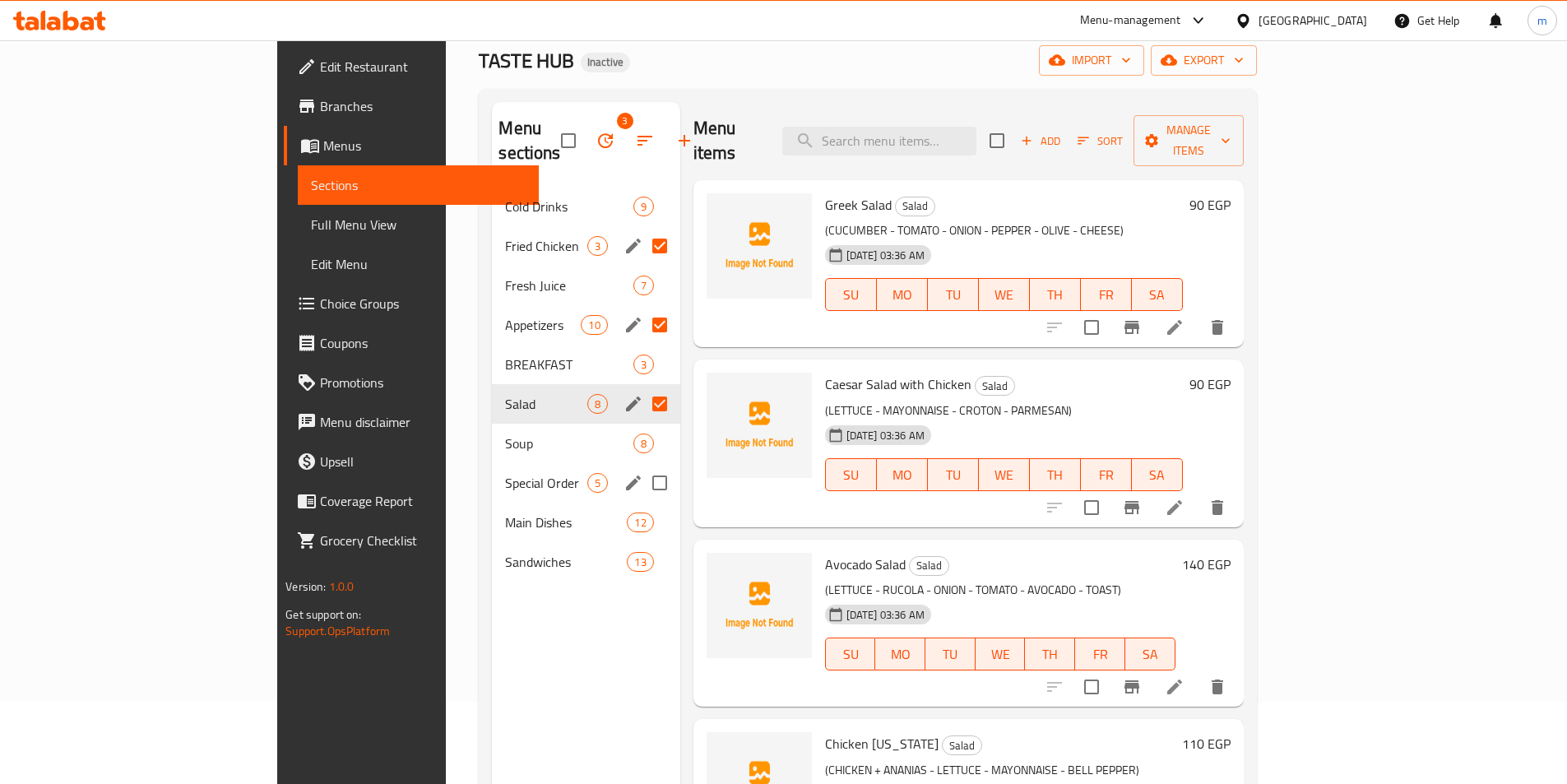
click at [642, 465] on input "Menu sections" at bounding box center [659, 482] width 34 height 34
checkbox input "true"
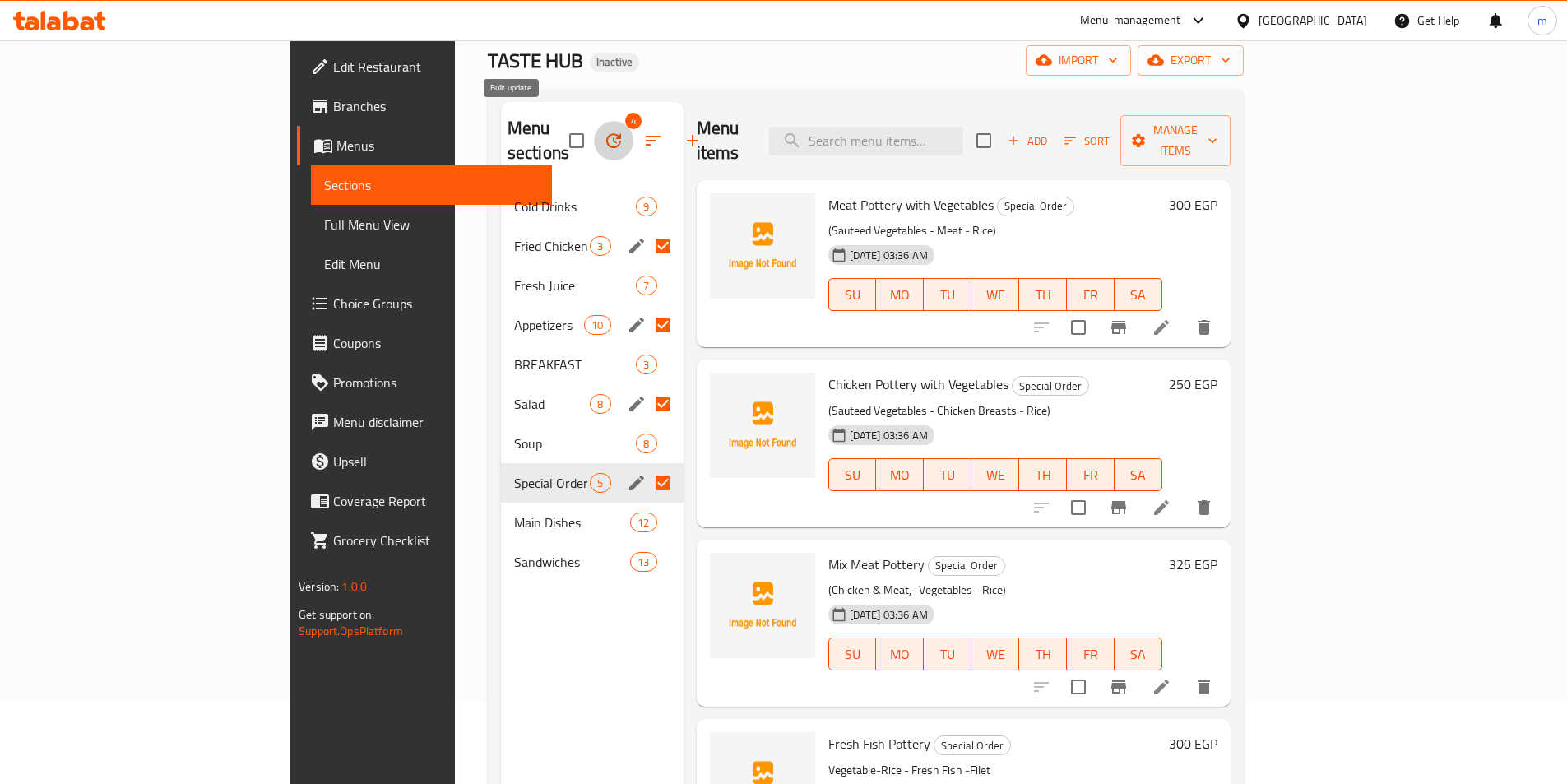
click at [604, 138] on icon "button" at bounding box center [614, 141] width 20 height 20
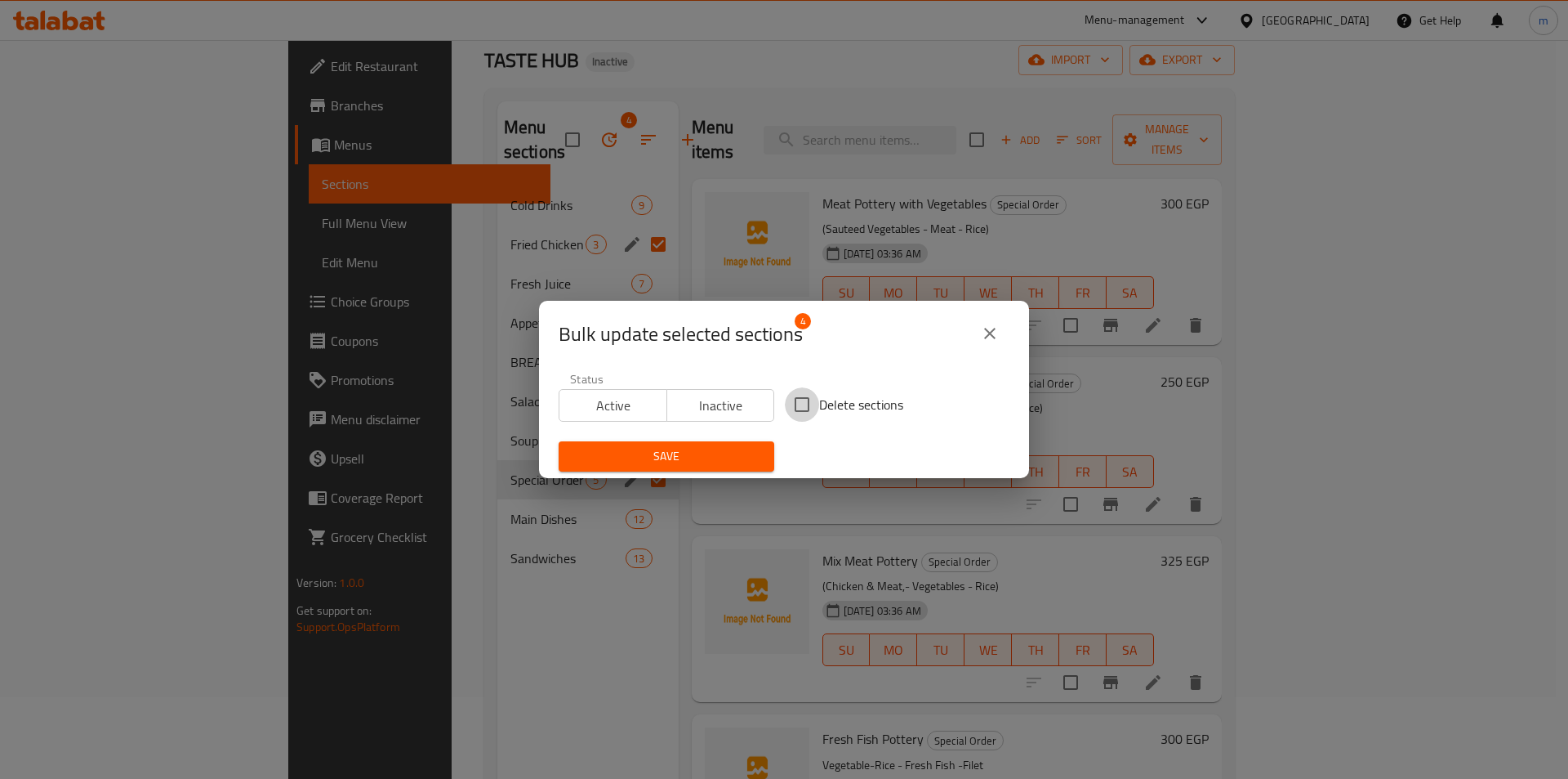
click at [805, 405] on input "Delete sections" at bounding box center [801, 404] width 34 height 34
checkbox input "true"
click at [665, 460] on span "Save" at bounding box center [666, 456] width 189 height 20
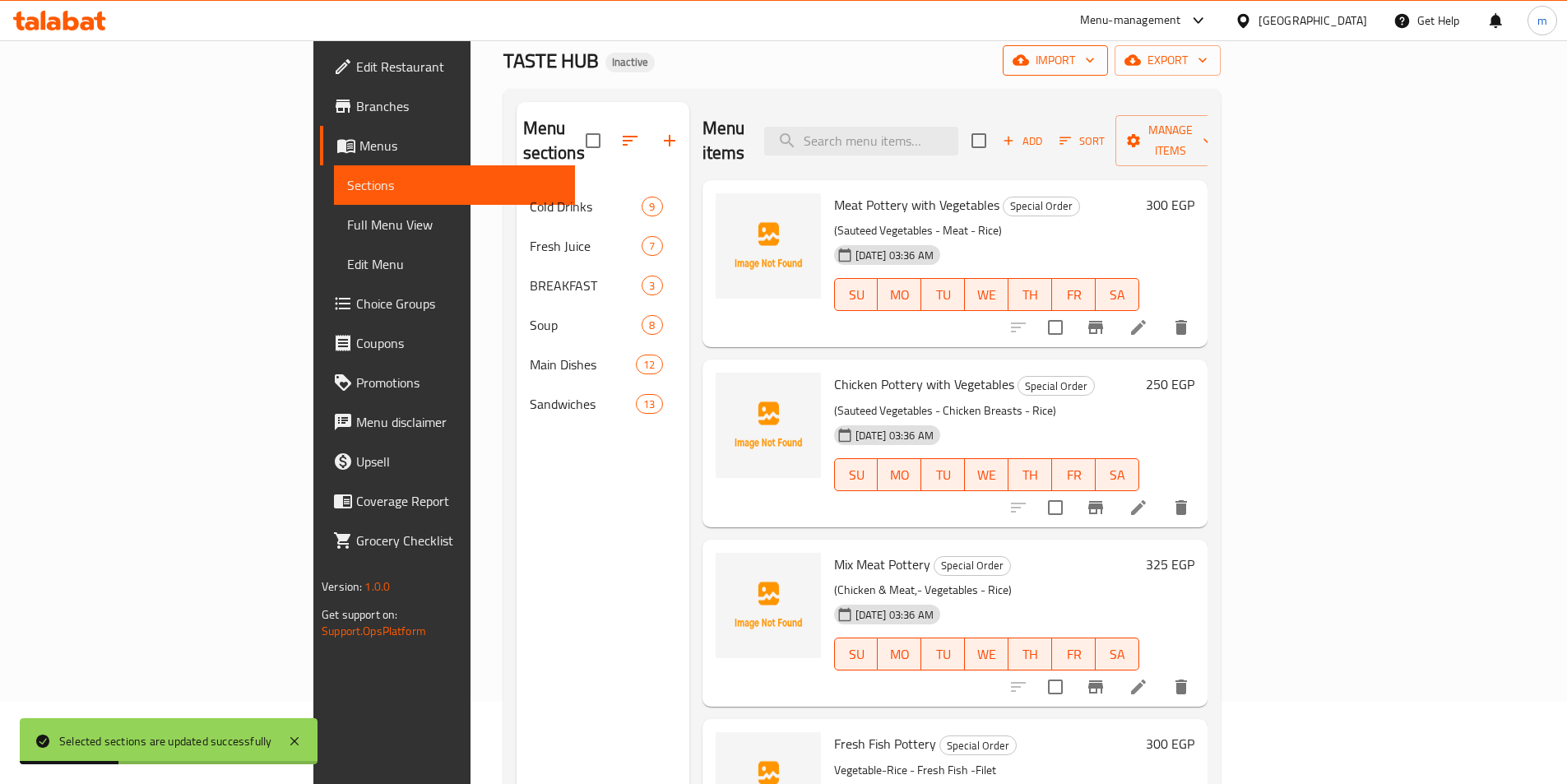
click at [1030, 60] on icon "button" at bounding box center [1021, 60] width 17 height 11
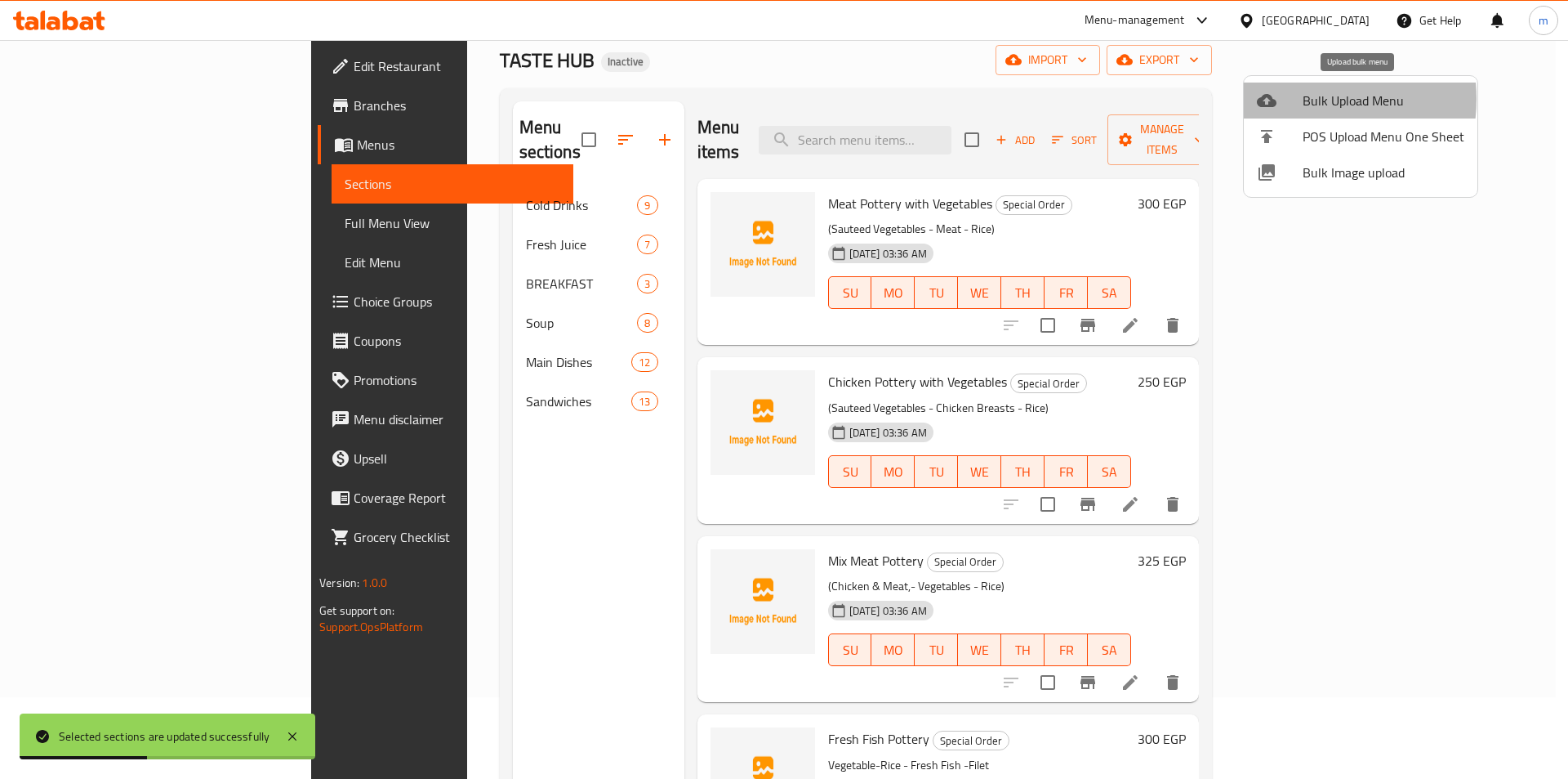
click at [1295, 99] on div at bounding box center [1280, 101] width 46 height 20
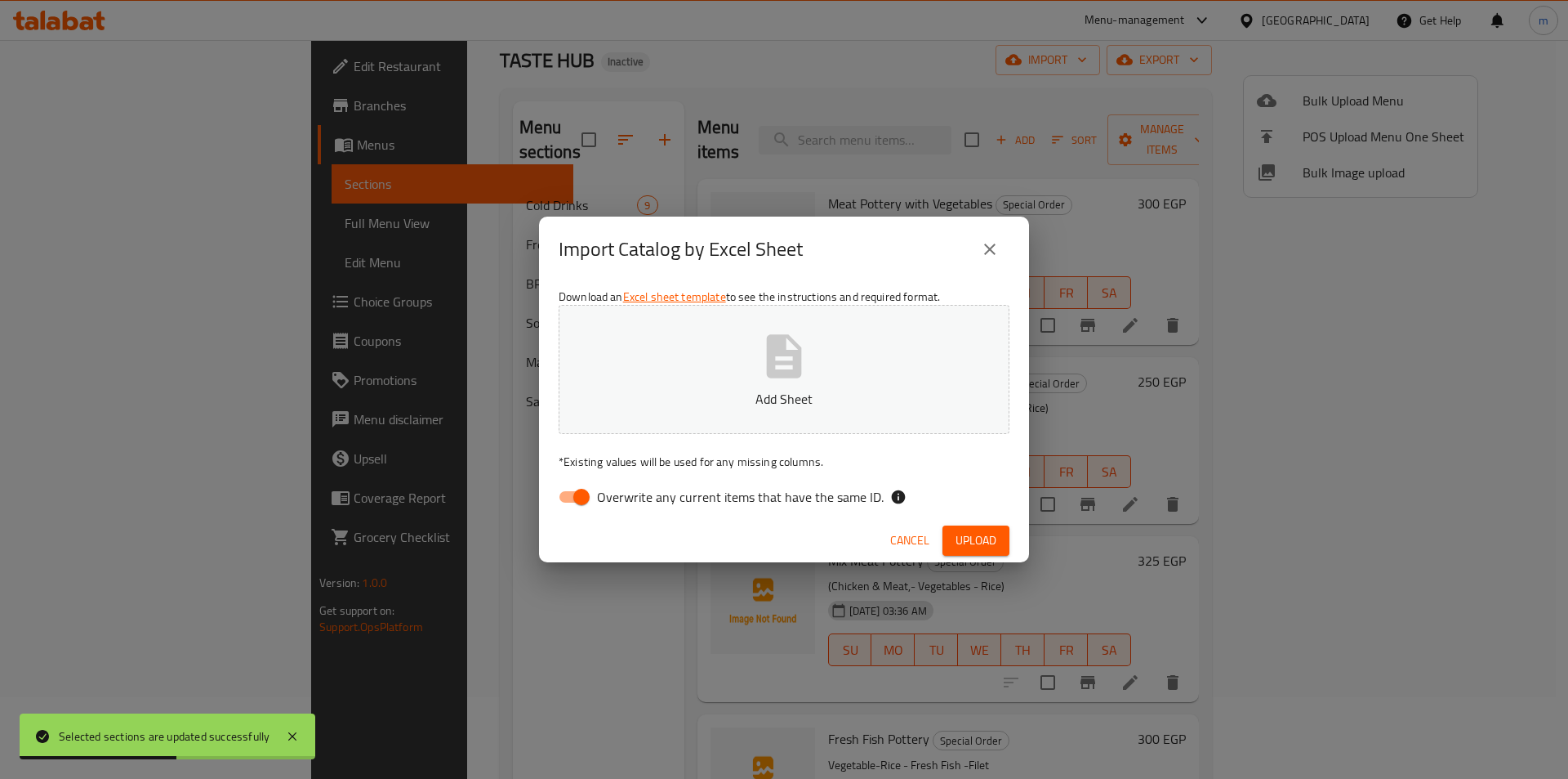
click at [583, 504] on input "Overwrite any current items that have the same ID." at bounding box center [582, 496] width 93 height 31
checkbox input "false"
click at [705, 375] on button "Add Sheet" at bounding box center [784, 369] width 451 height 129
click at [971, 537] on span "Upload" at bounding box center [975, 540] width 41 height 20
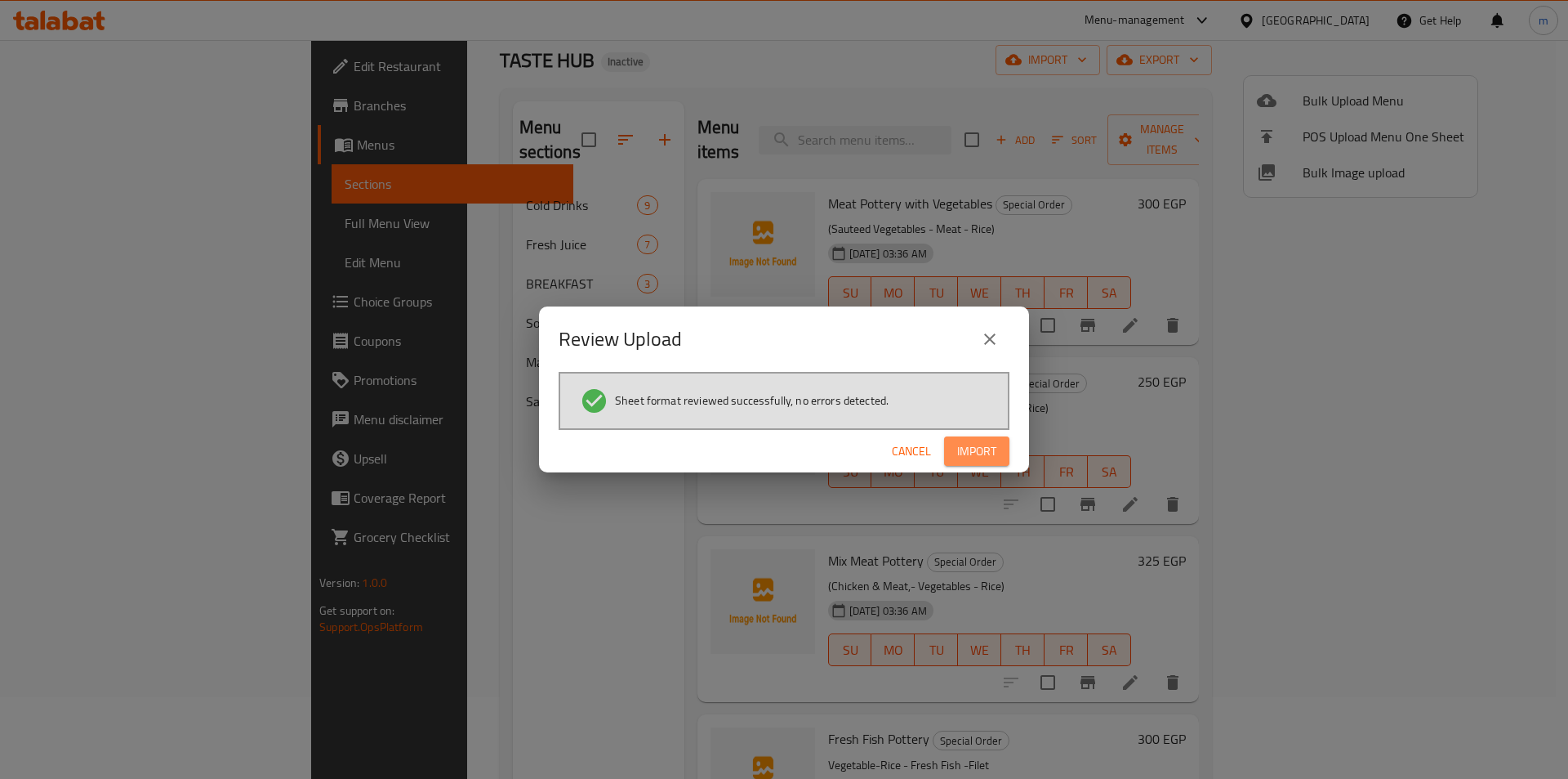
click at [982, 453] on span "Import" at bounding box center [976, 451] width 39 height 20
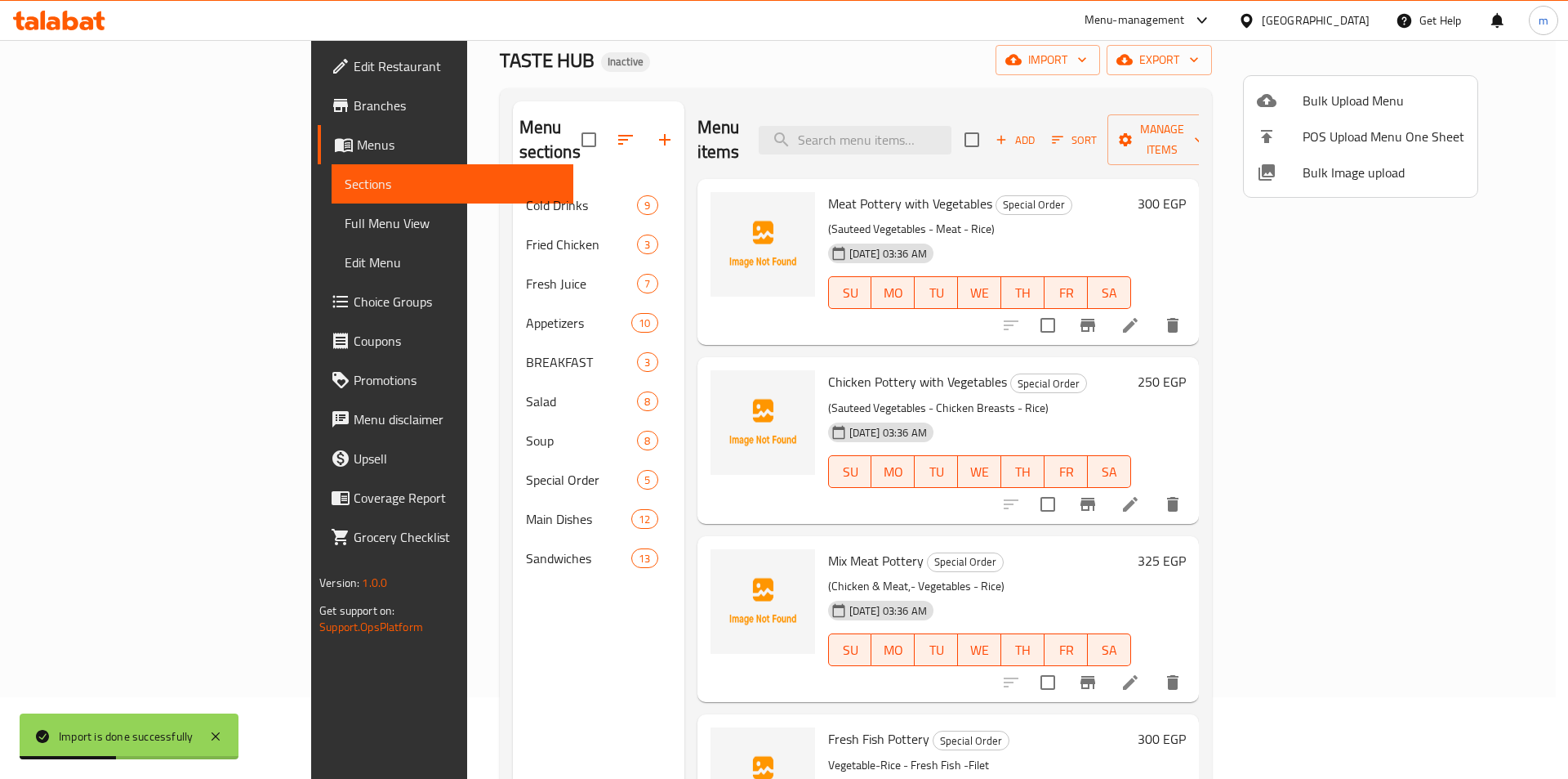
click at [466, 222] on div at bounding box center [784, 390] width 1568 height 779
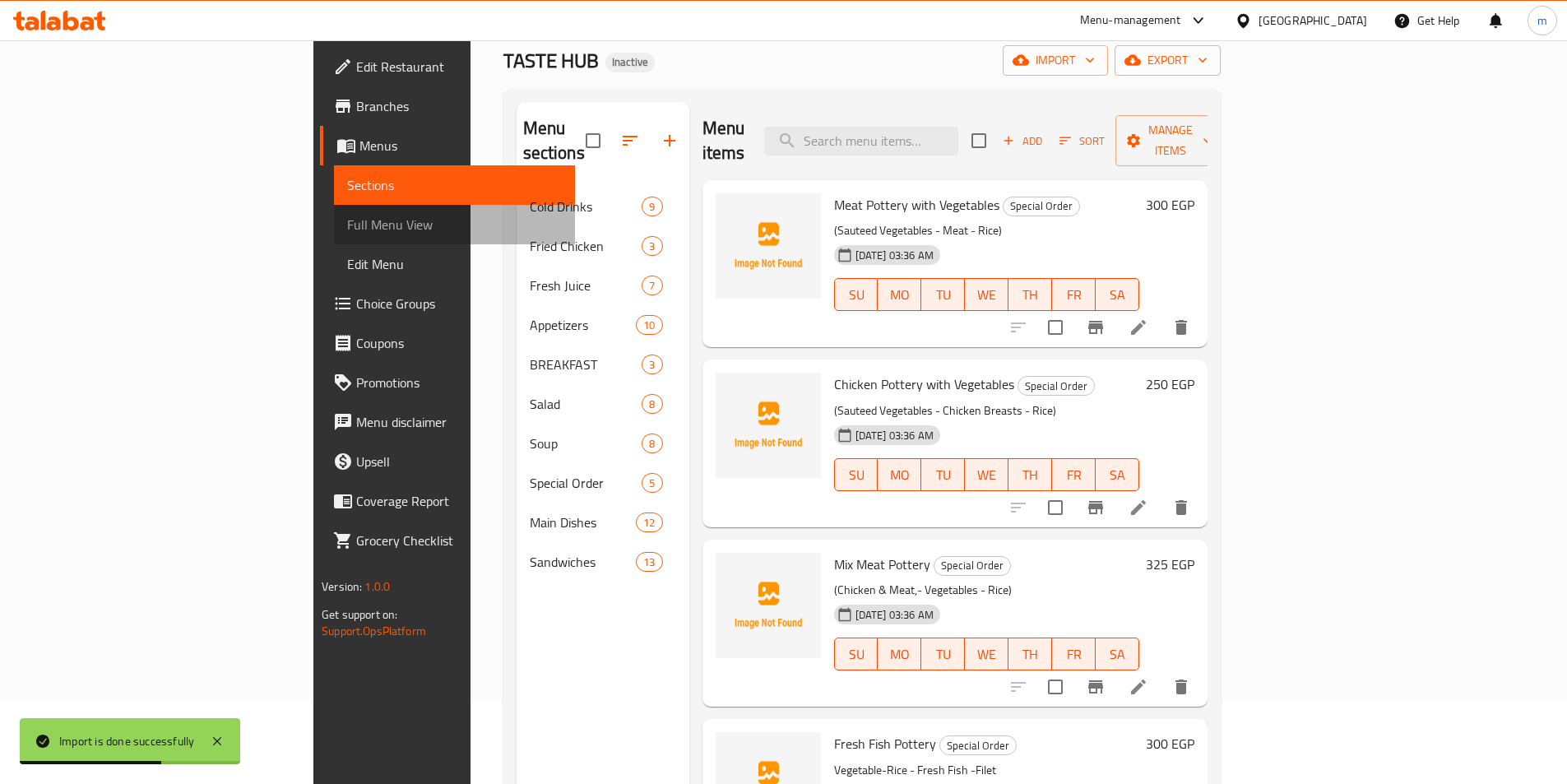
click at [347, 220] on span "Full Menu View" at bounding box center [454, 225] width 215 height 20
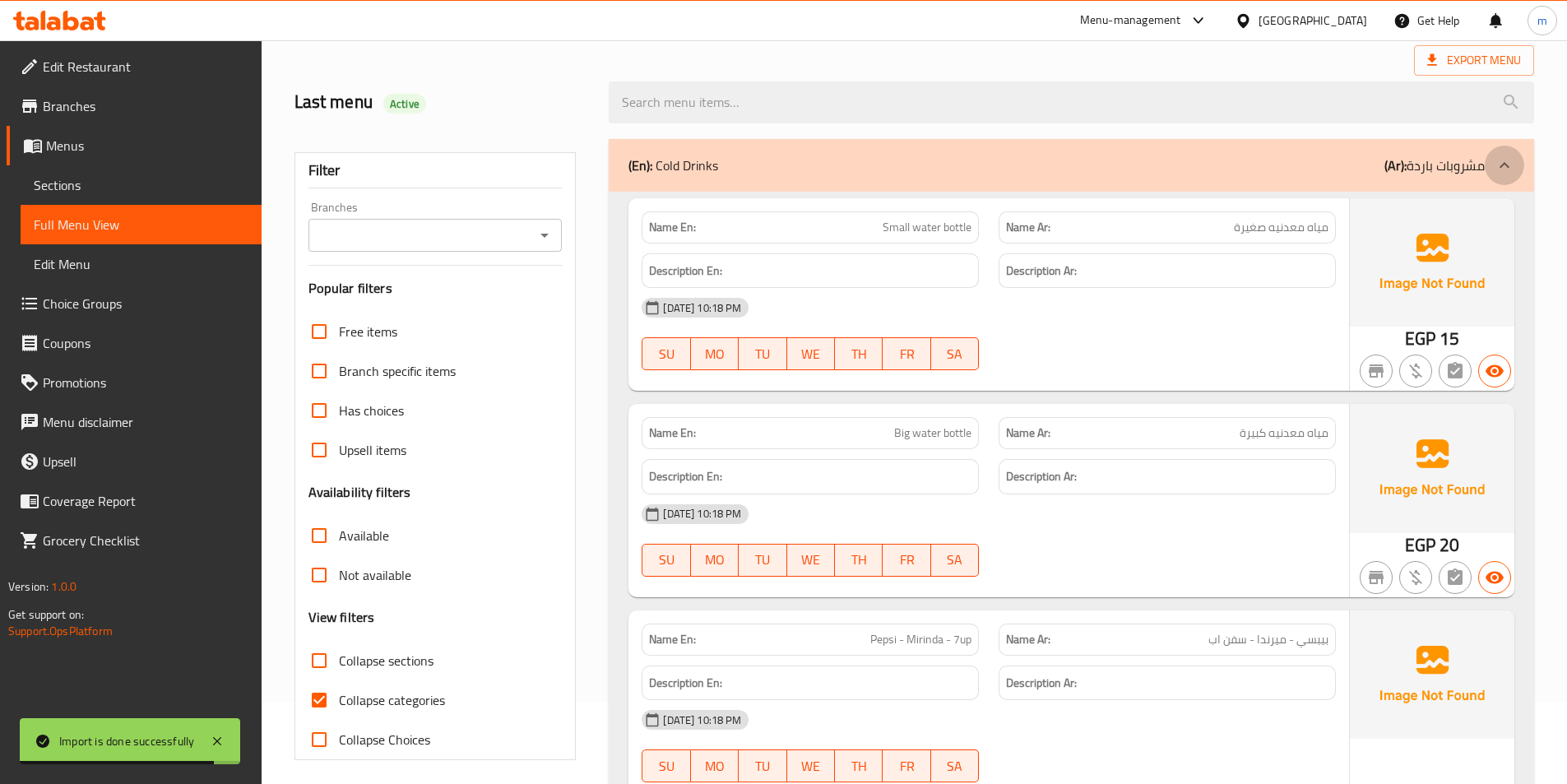
click at [1502, 166] on icon at bounding box center [1505, 165] width 10 height 6
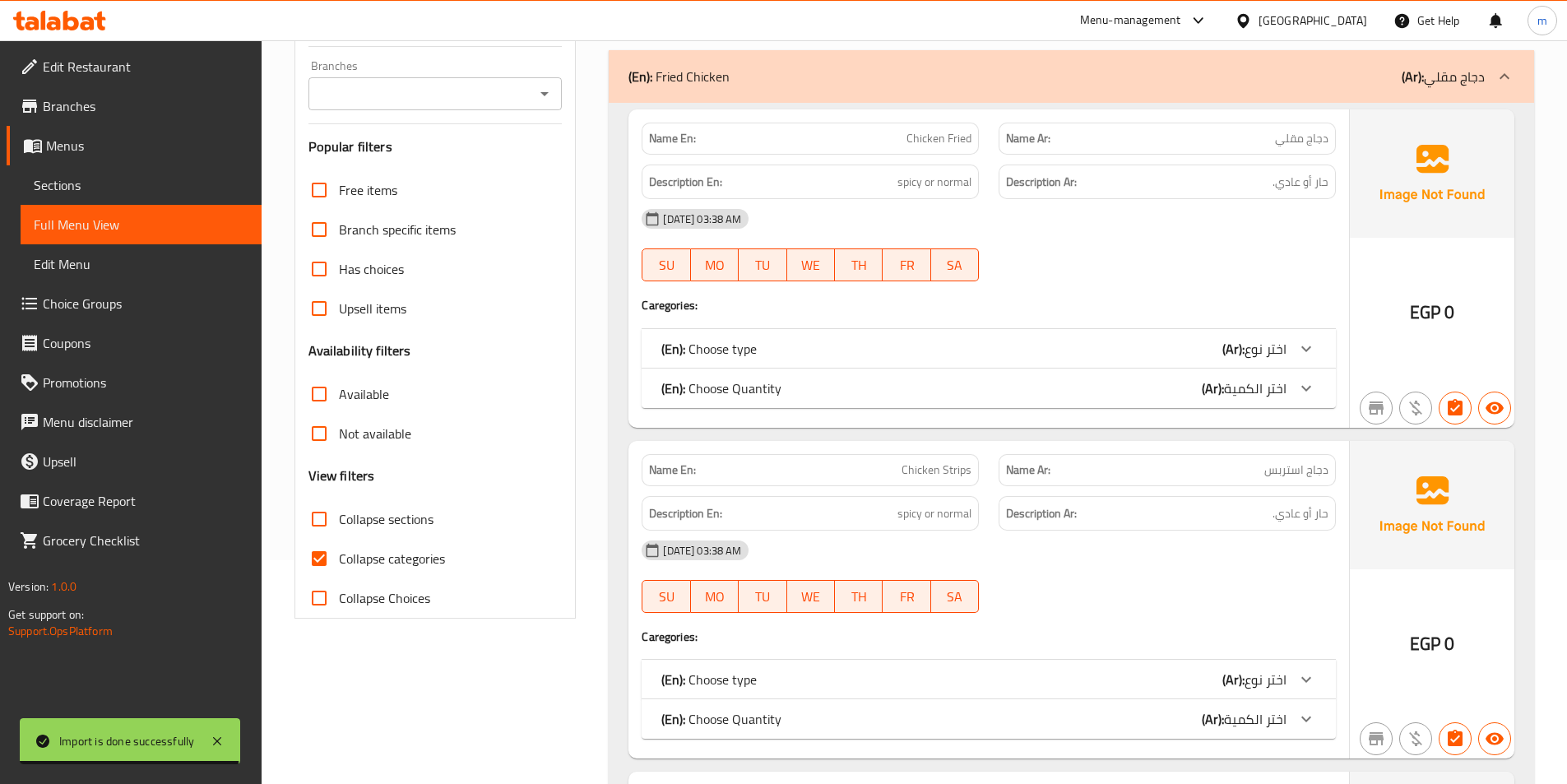
scroll to position [247, 0]
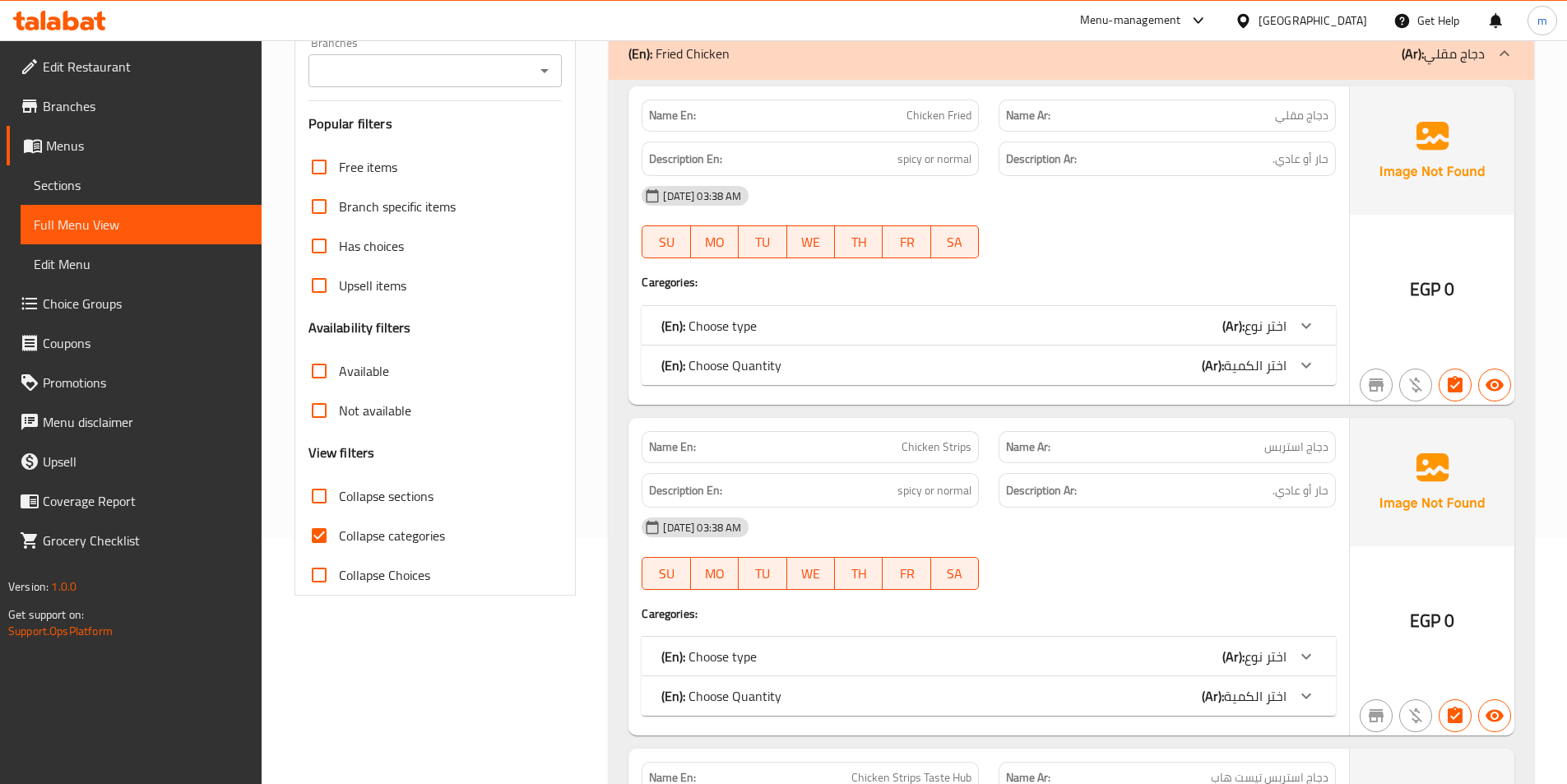
click at [1284, 326] on div "(En): Choose type (Ar): اختر نوع" at bounding box center [988, 325] width 694 height 39
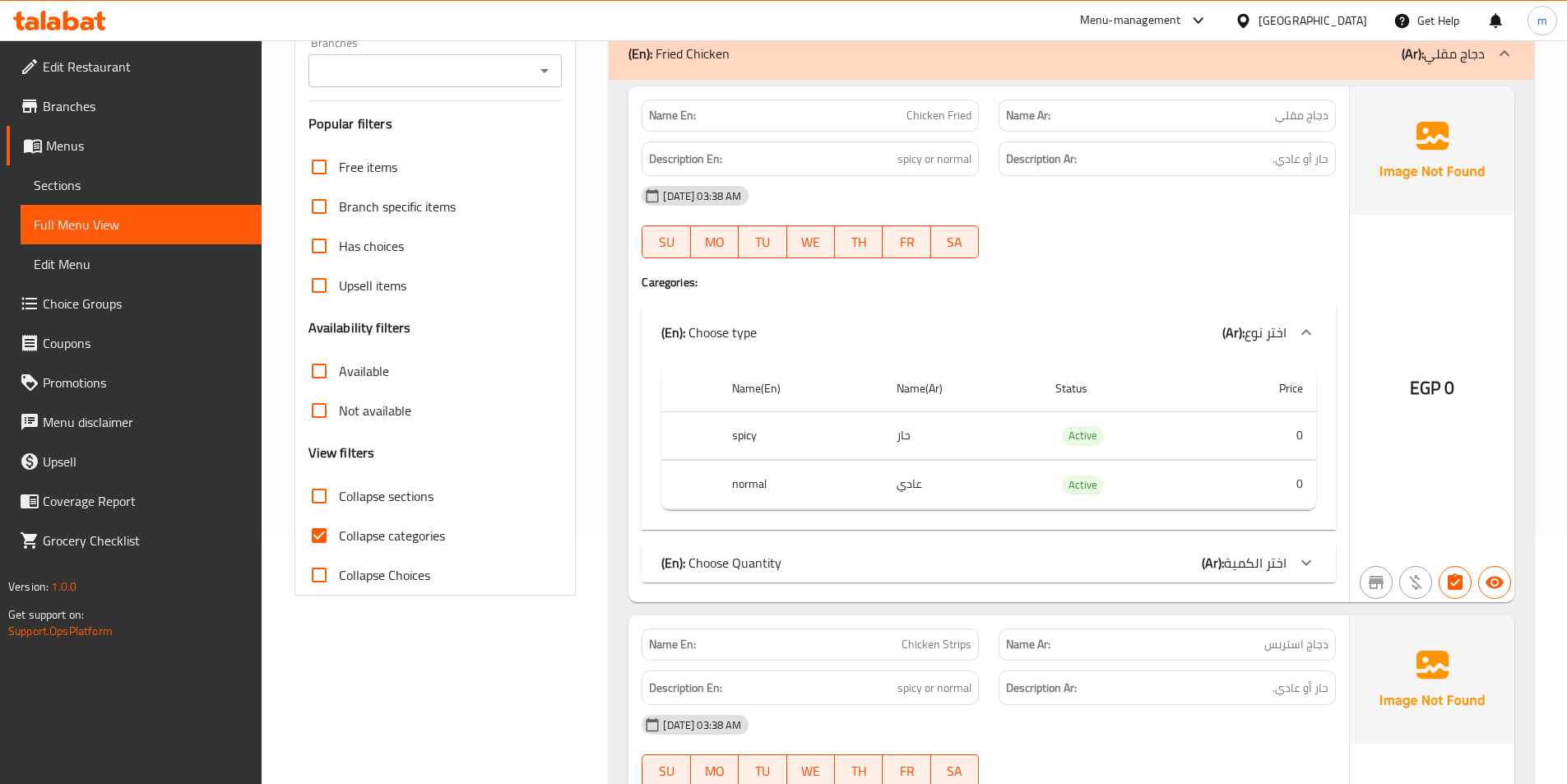
click at [1292, 327] on div at bounding box center [1306, 332] width 39 height 39
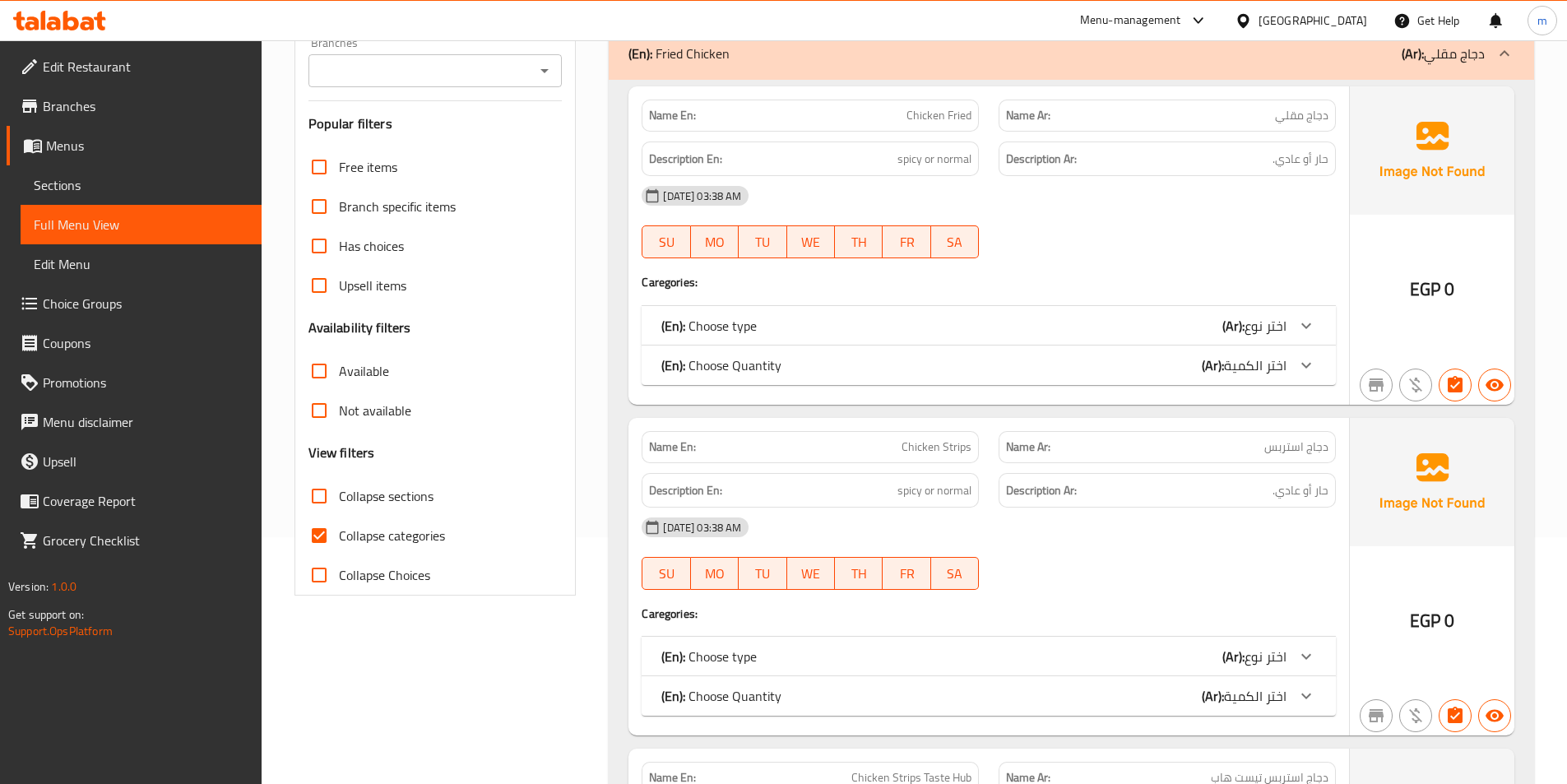
click at [1302, 358] on icon at bounding box center [1307, 365] width 20 height 20
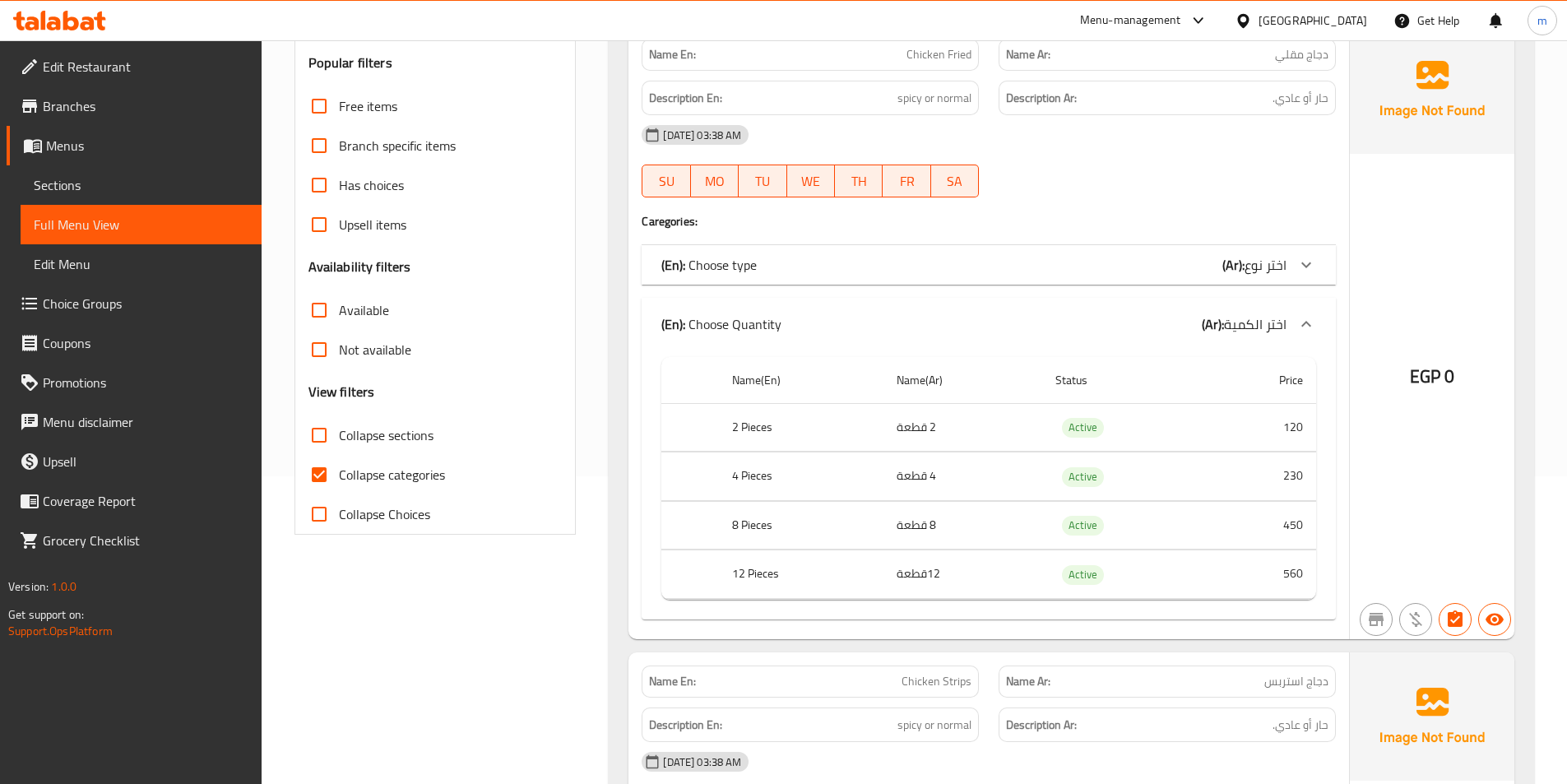
scroll to position [411, 0]
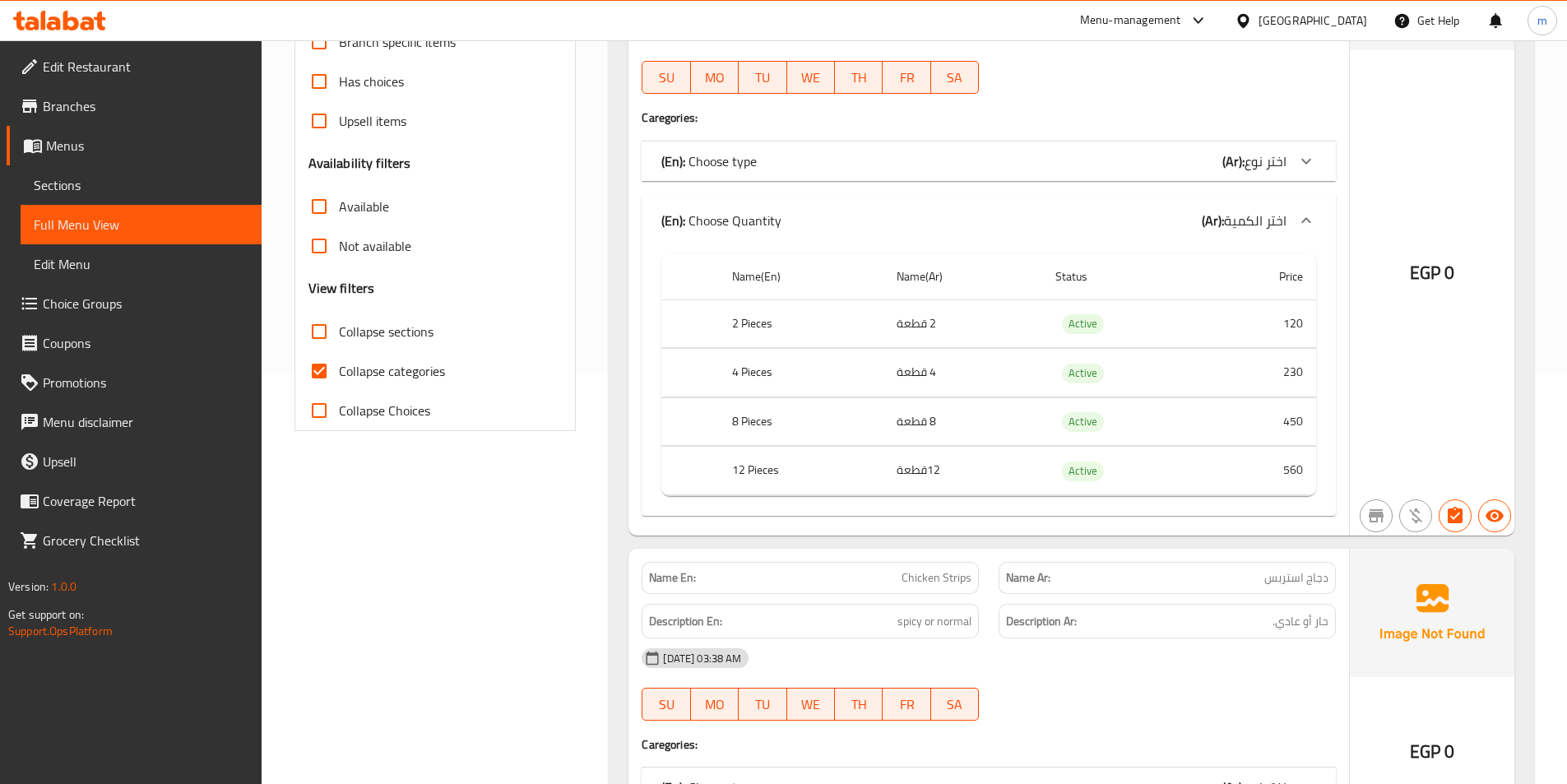
click at [1317, 219] on div at bounding box center [1306, 220] width 39 height 39
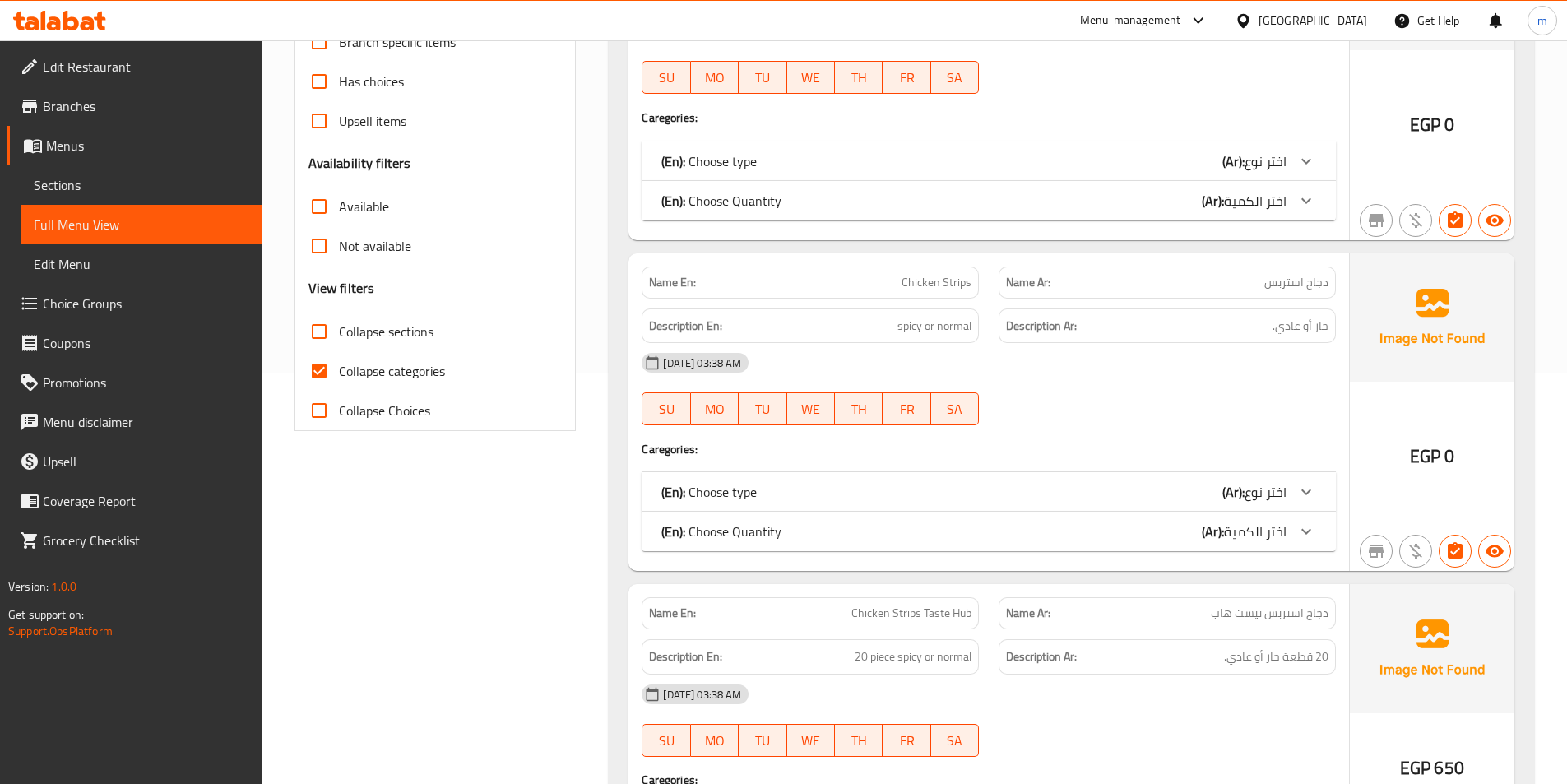
click at [1307, 201] on icon at bounding box center [1307, 201] width 20 height 20
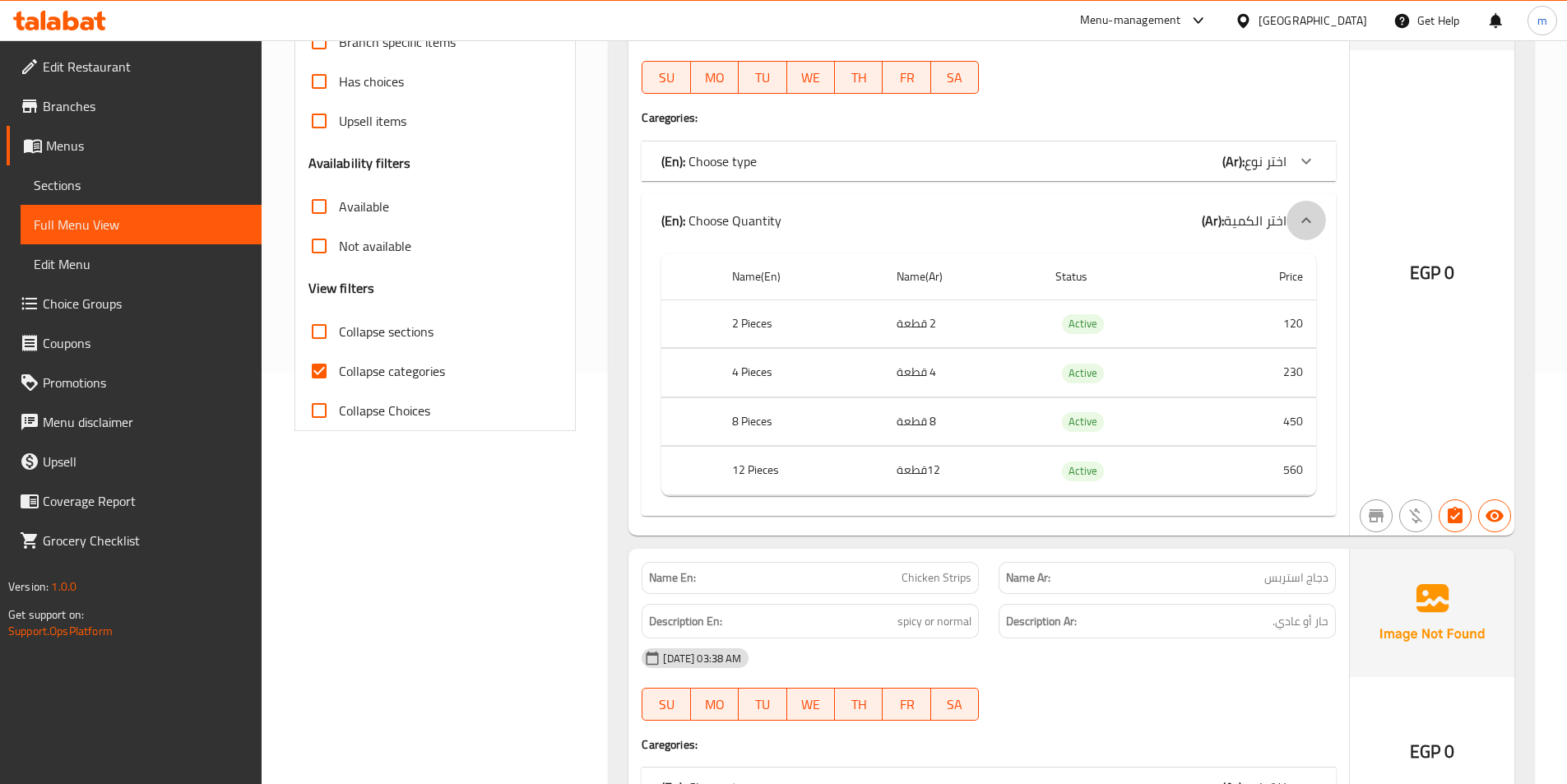
click at [1313, 218] on icon at bounding box center [1307, 221] width 20 height 20
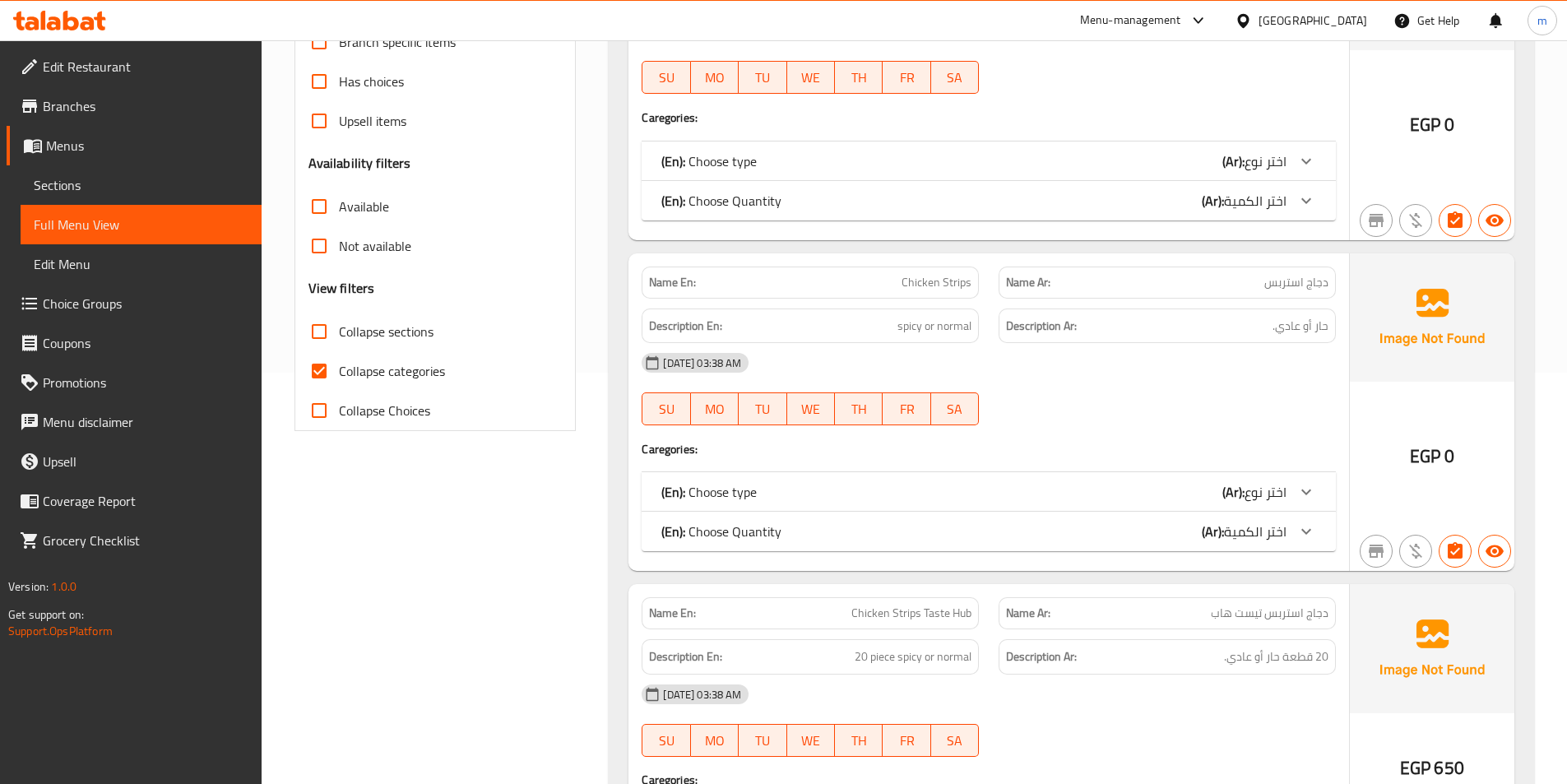
scroll to position [494, 0]
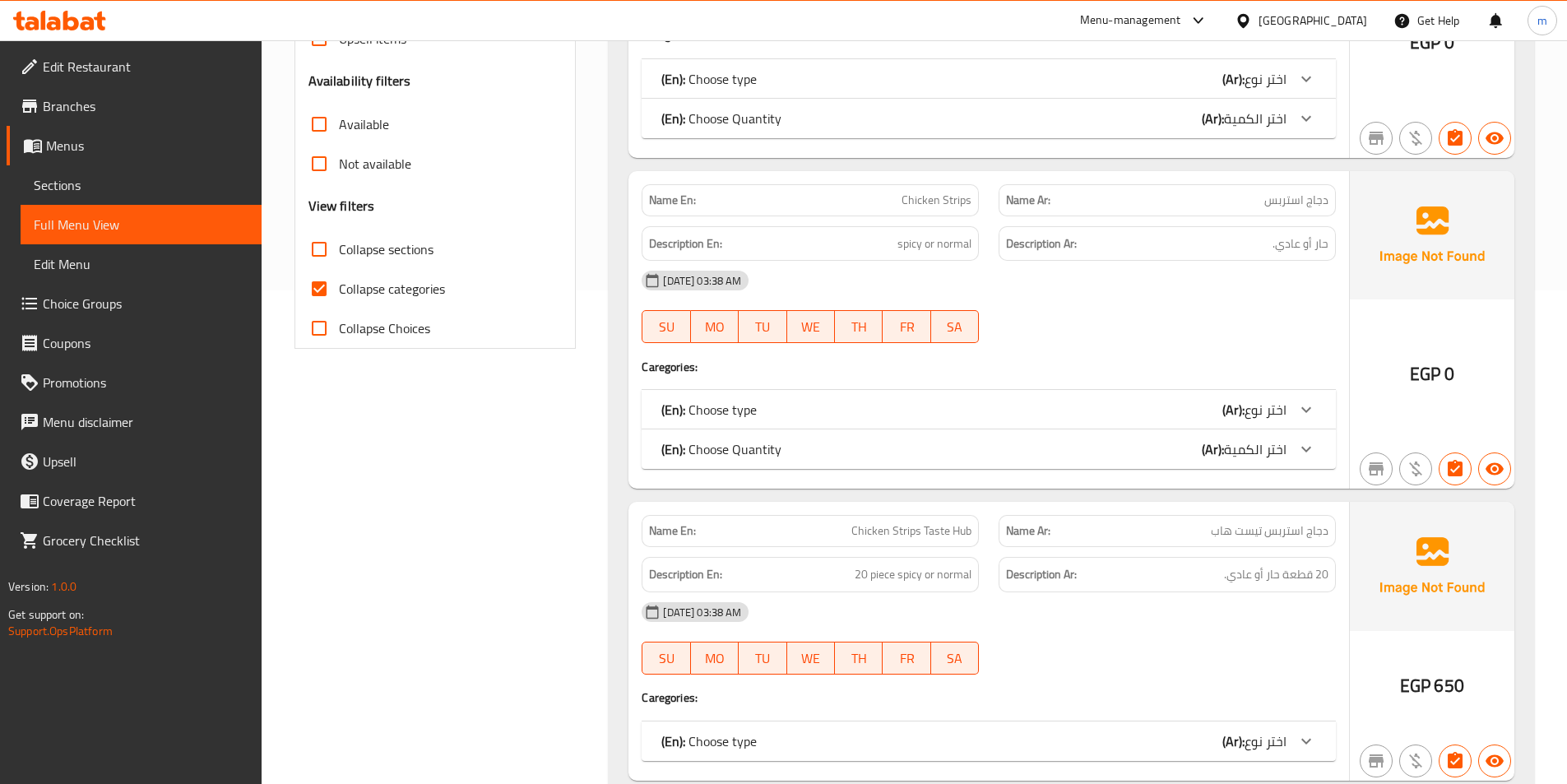
click at [1318, 413] on div at bounding box center [1306, 409] width 39 height 39
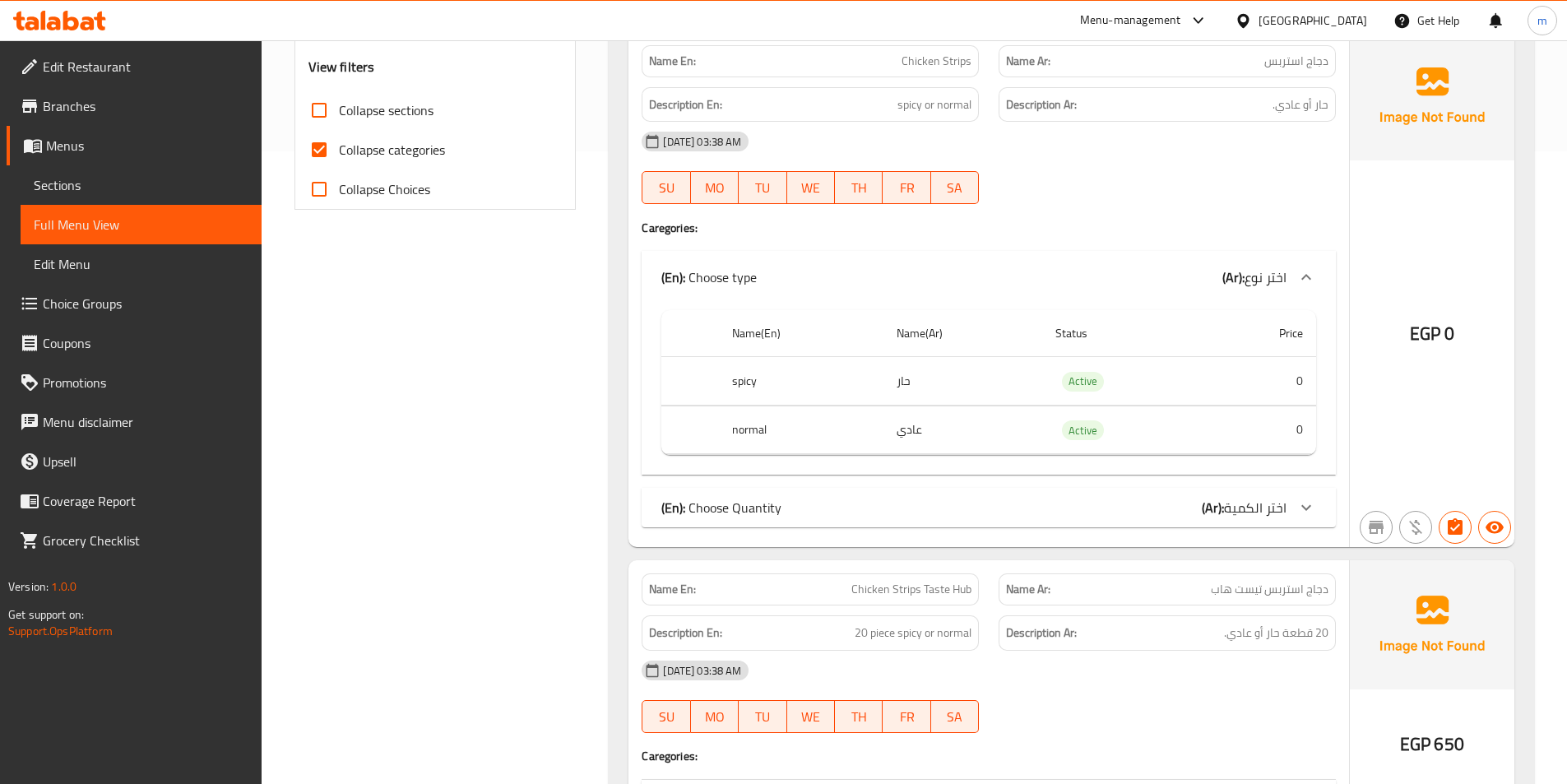
scroll to position [658, 0]
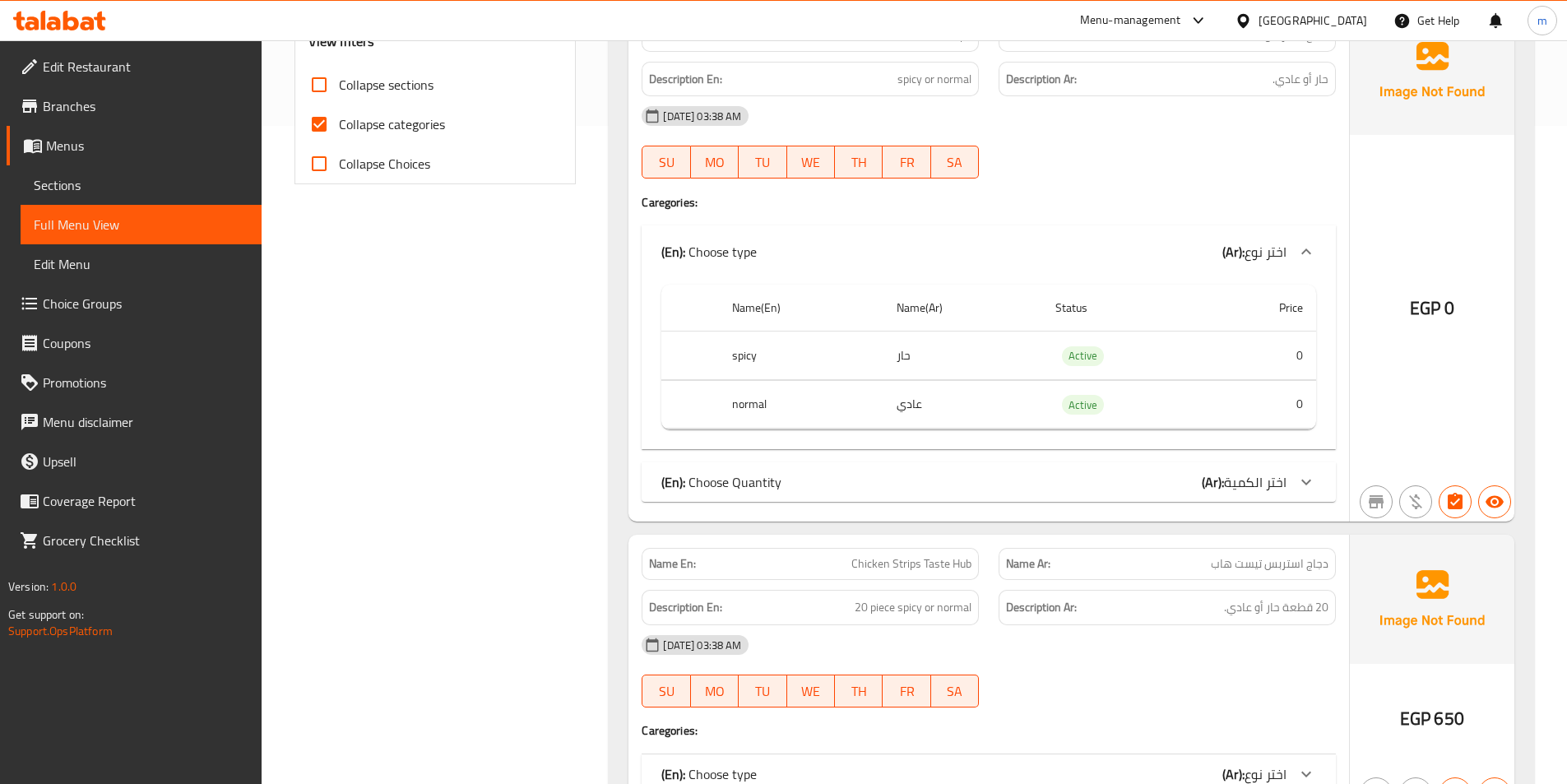
click at [1308, 472] on icon at bounding box center [1307, 482] width 20 height 20
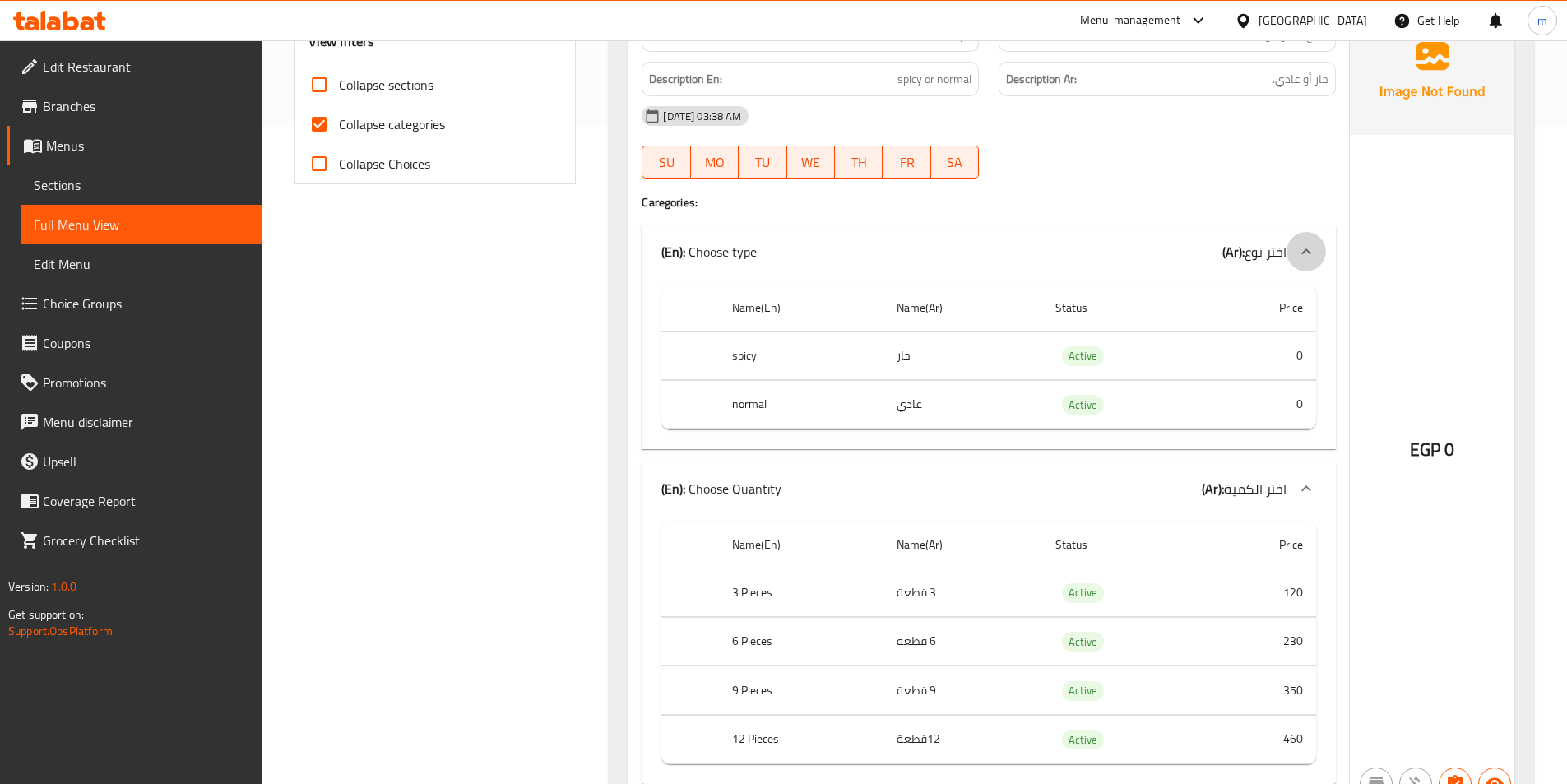
click at [1308, 248] on icon at bounding box center [1307, 252] width 20 height 20
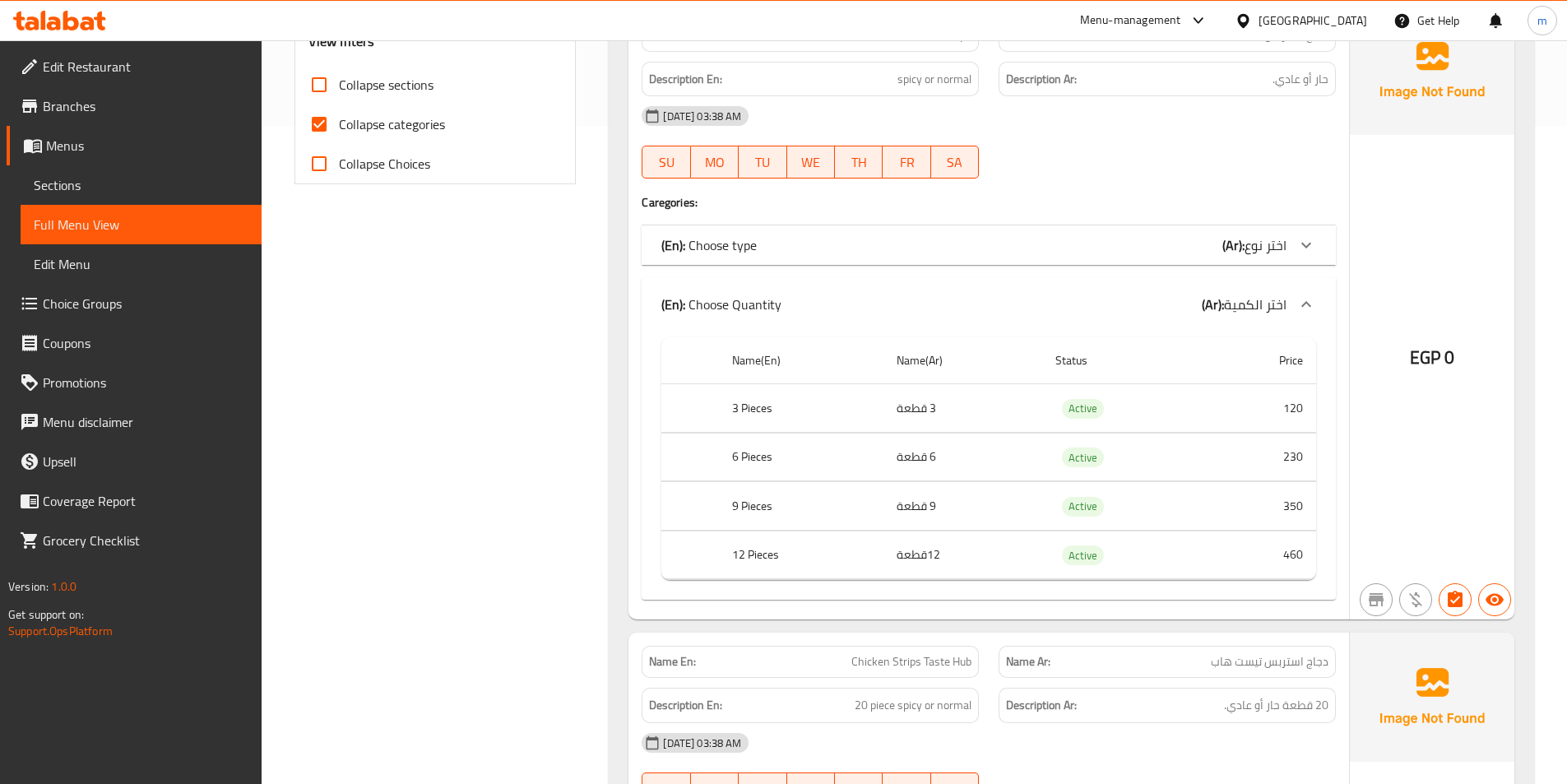
click at [1310, 304] on icon at bounding box center [1307, 304] width 10 height 6
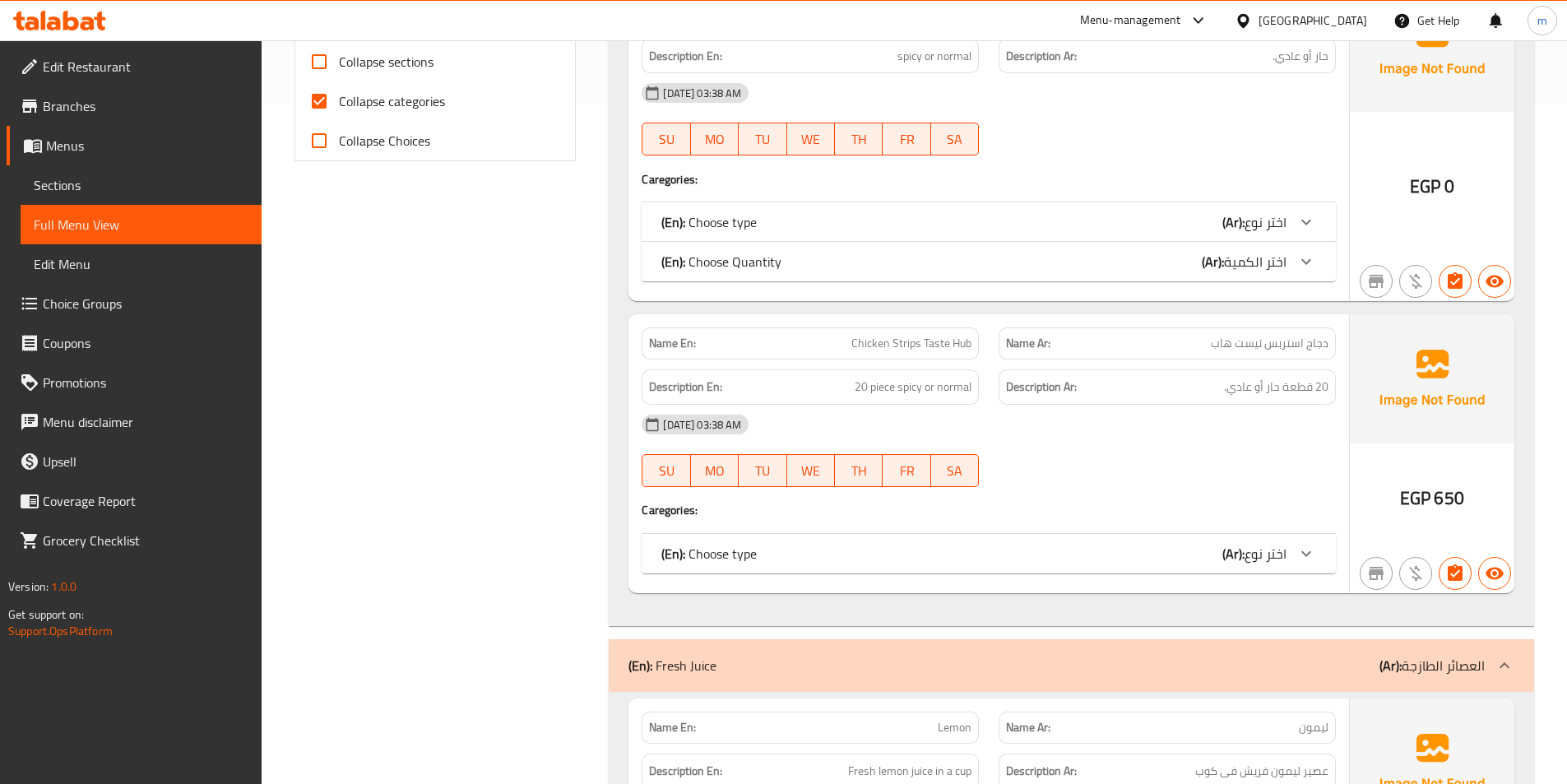
scroll to position [823, 0]
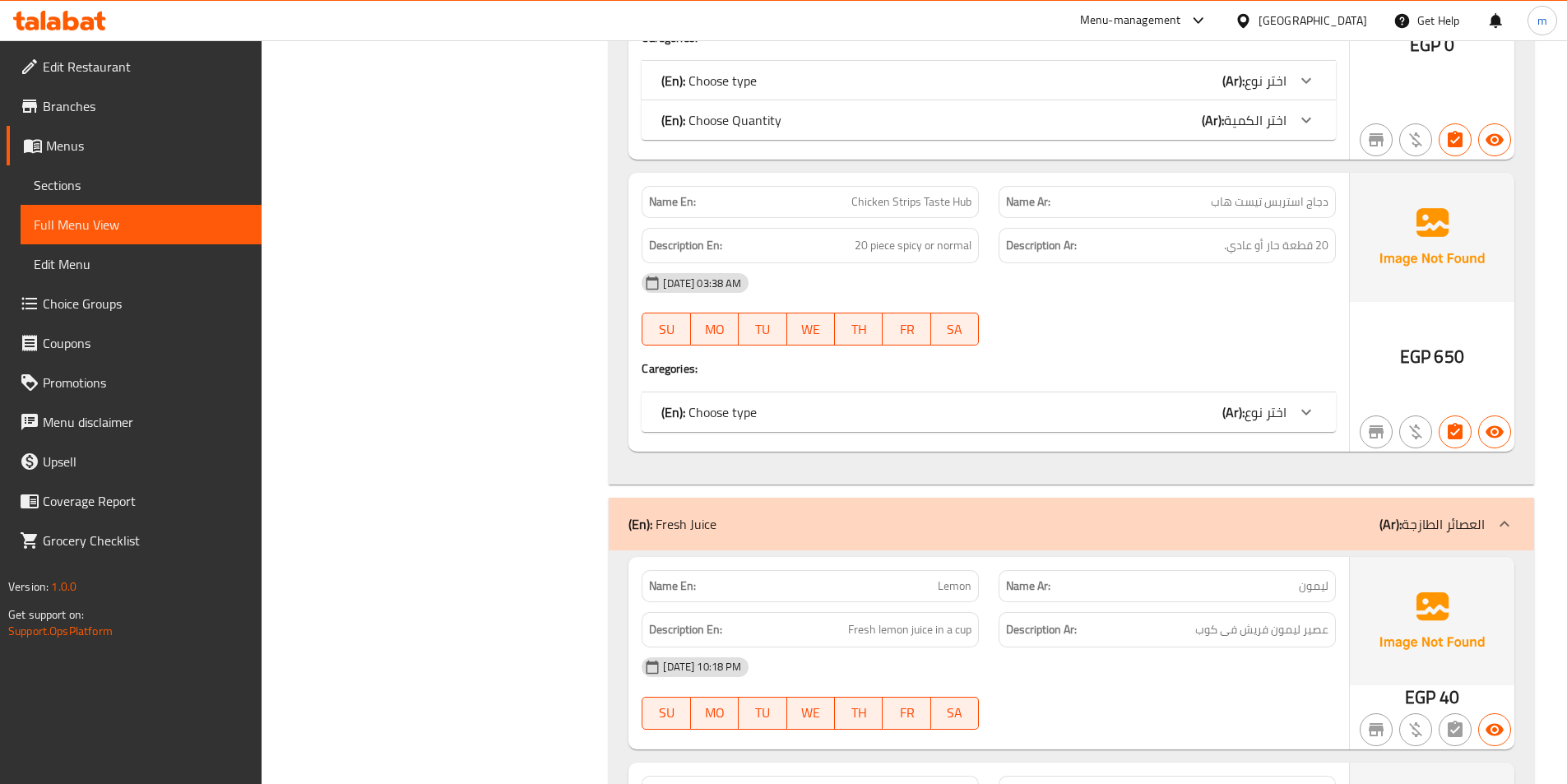
click at [1305, 416] on icon at bounding box center [1307, 412] width 20 height 20
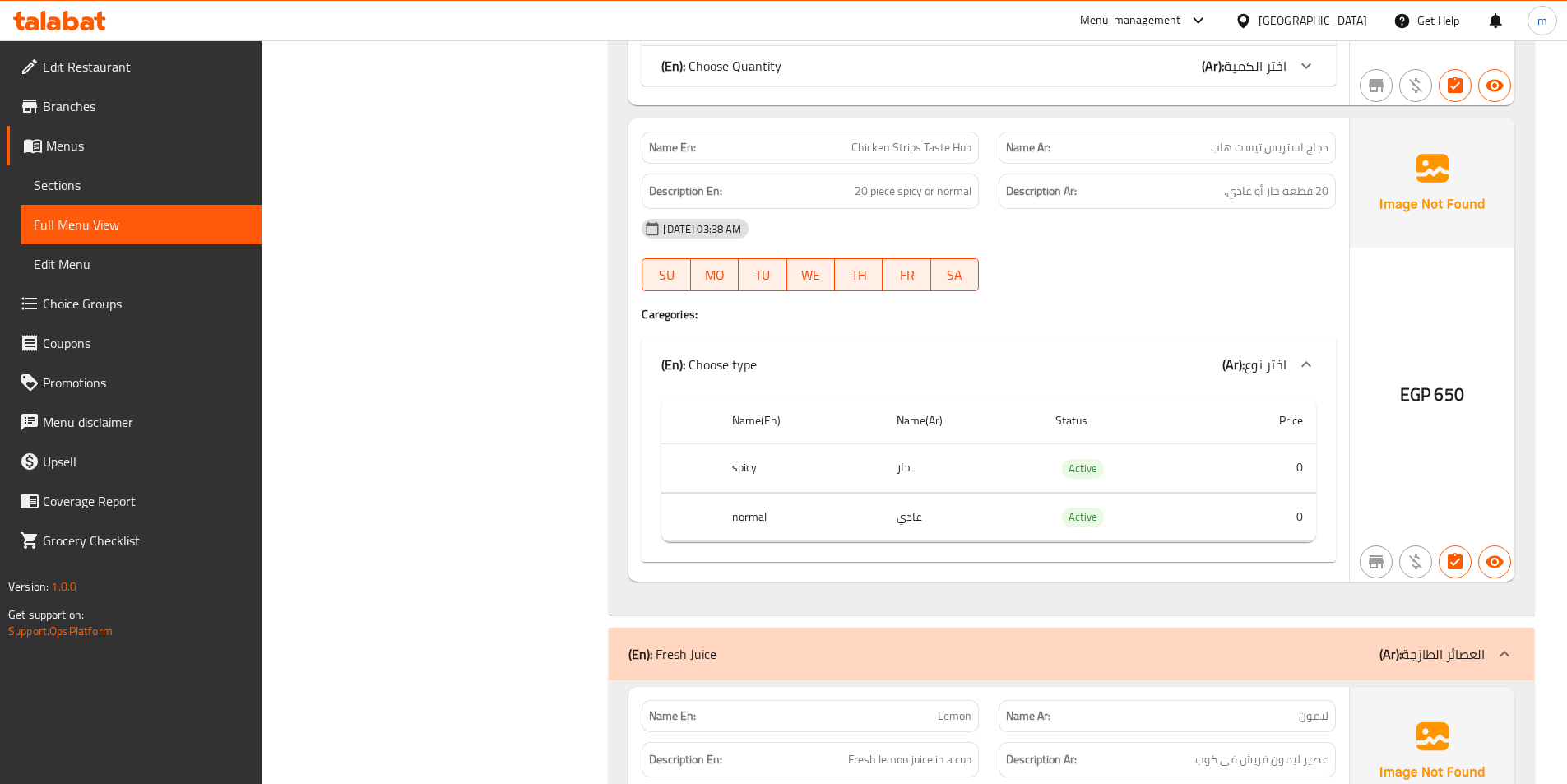
scroll to position [905, 0]
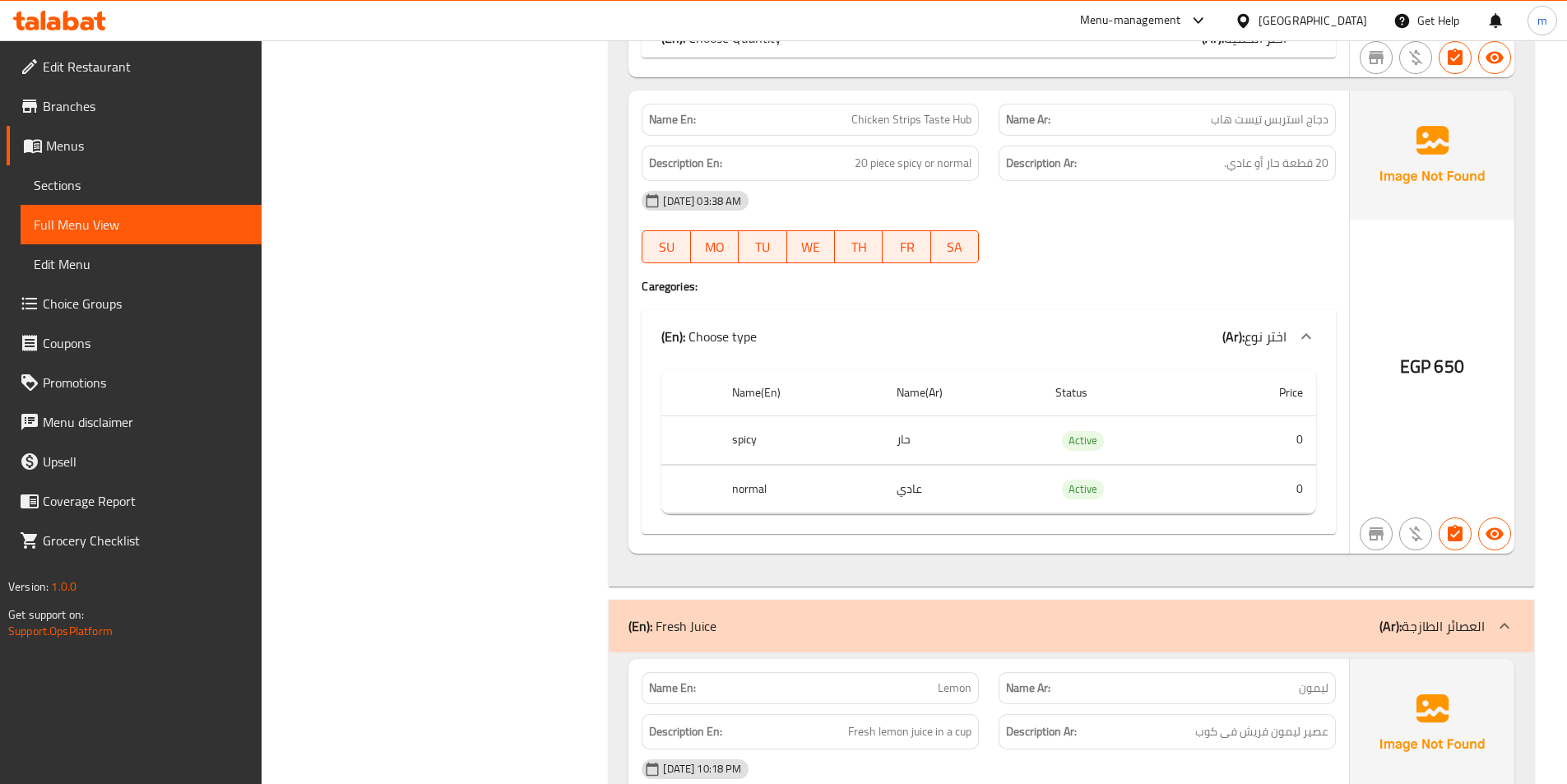
click at [1300, 338] on icon at bounding box center [1307, 337] width 20 height 20
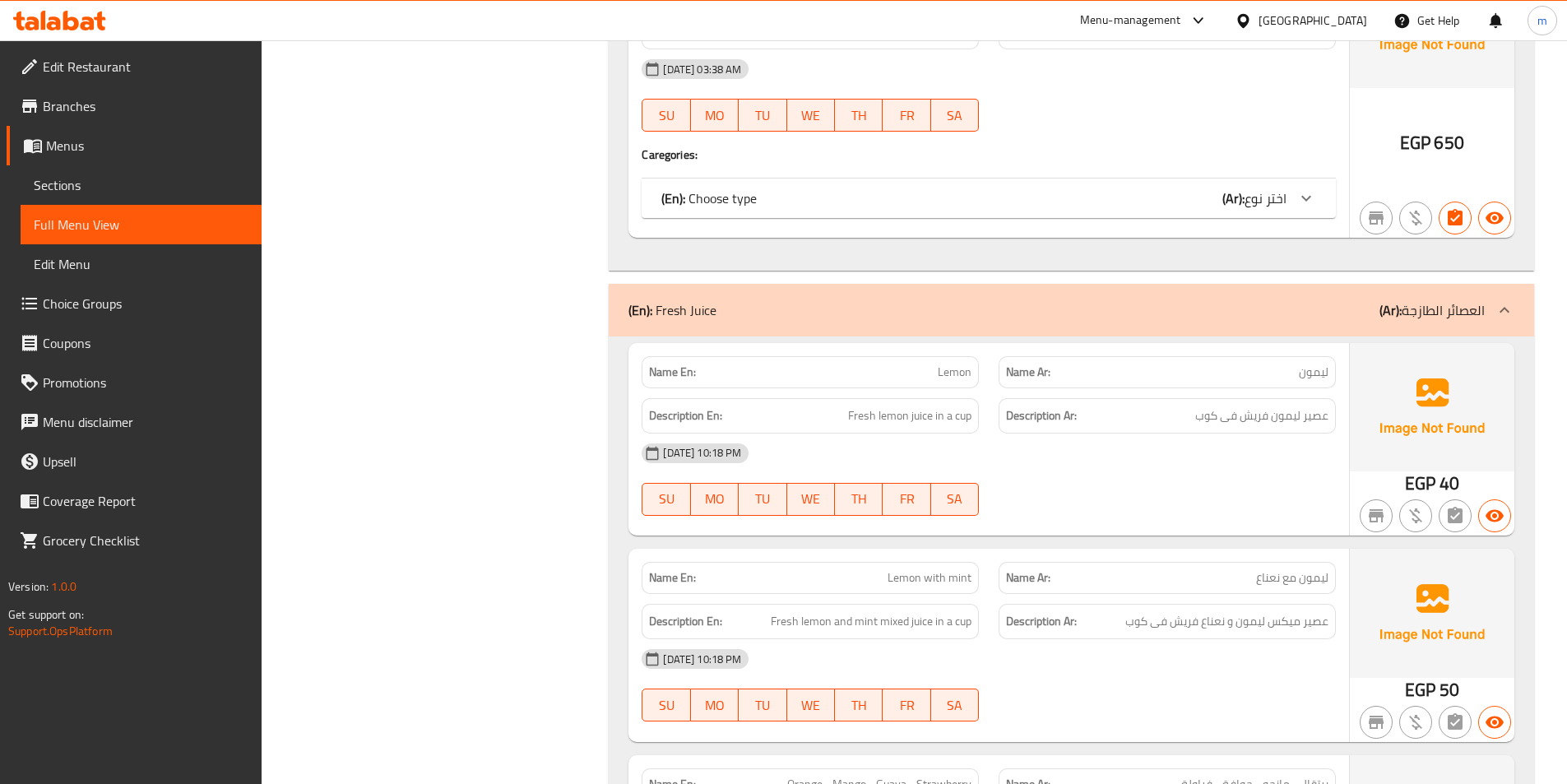
scroll to position [1069, 0]
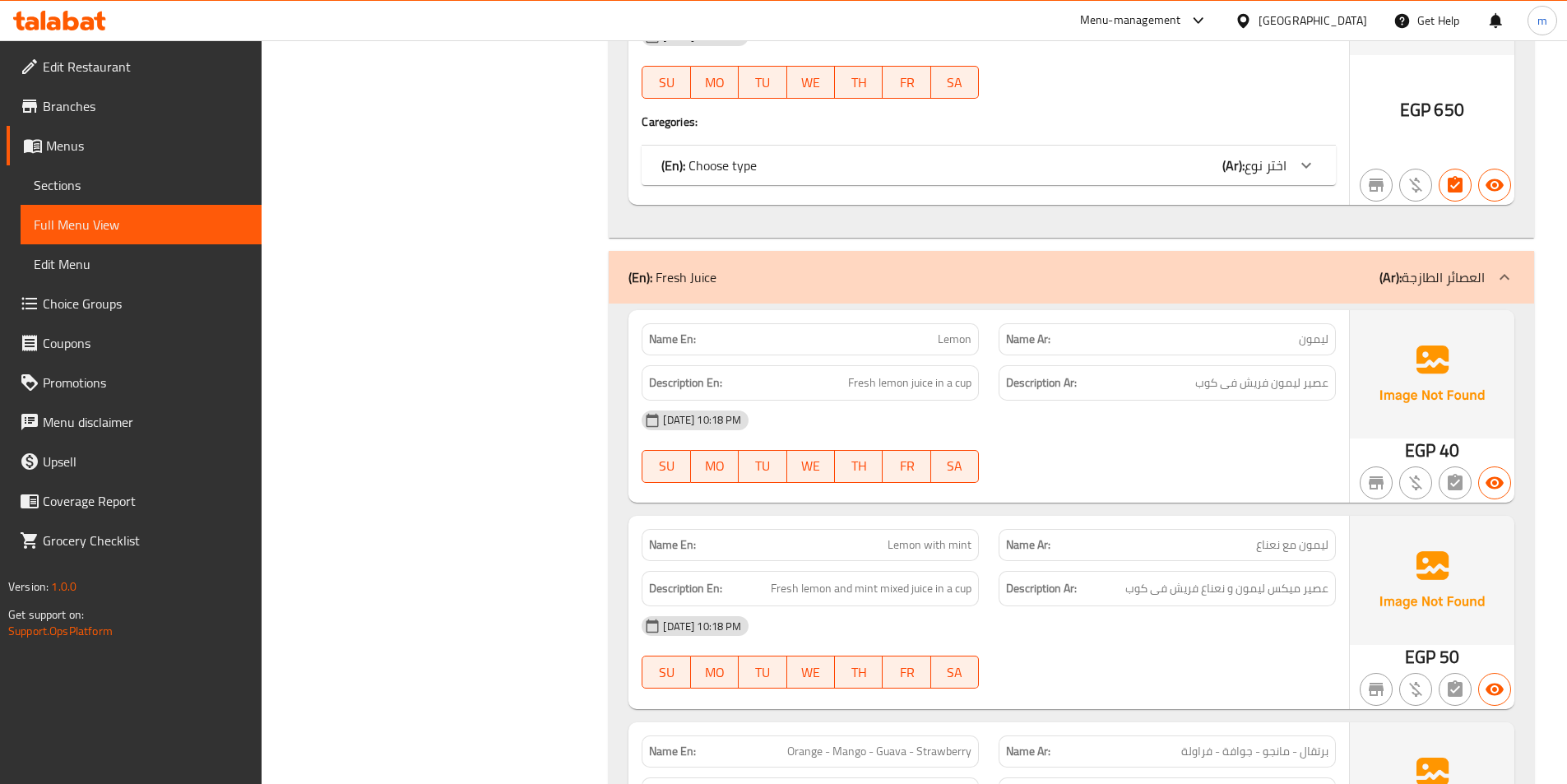
click at [1481, 267] on p "(Ar): العصائر الطازجة" at bounding box center [1432, 277] width 105 height 20
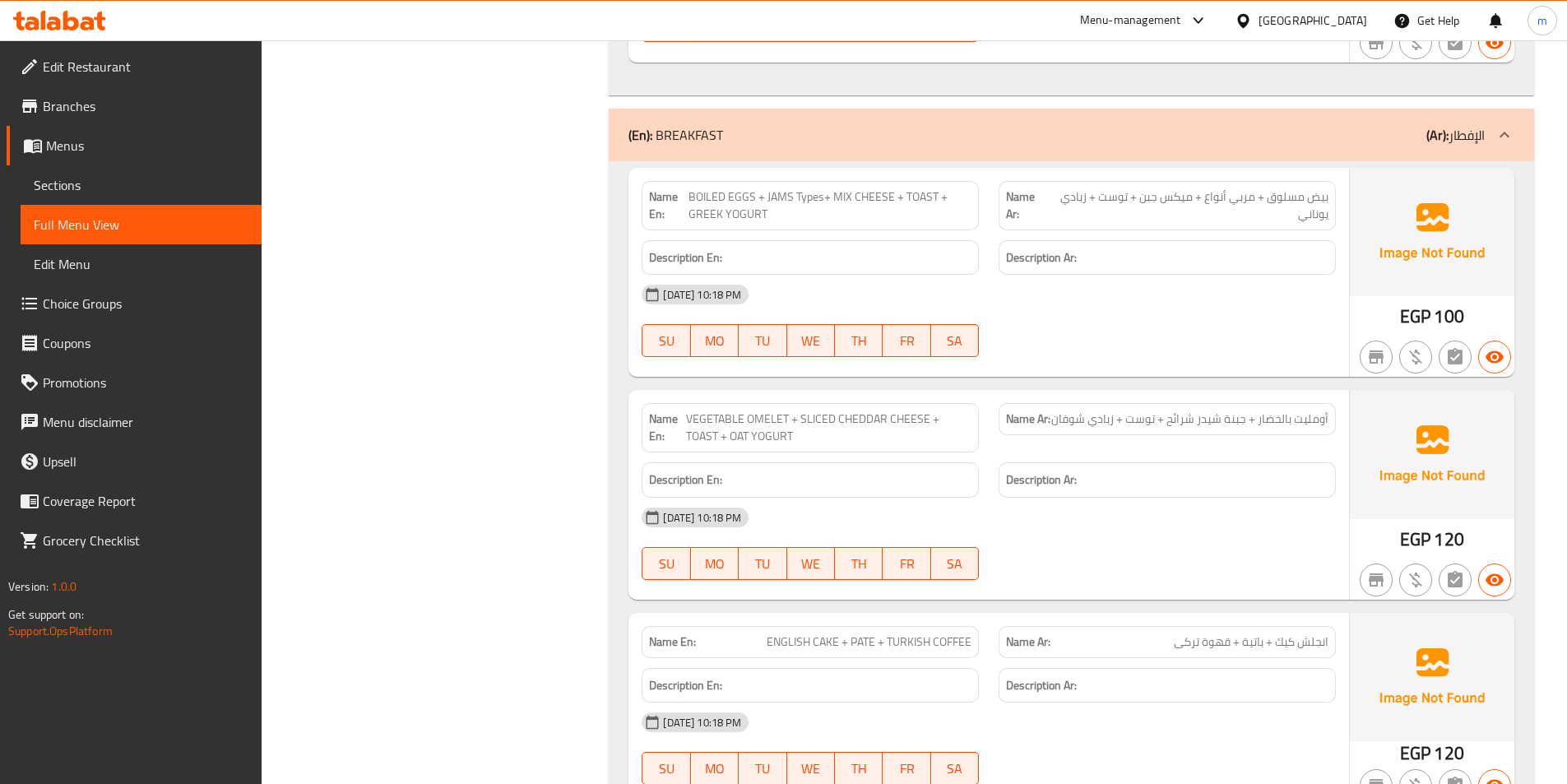
scroll to position [3290, 0]
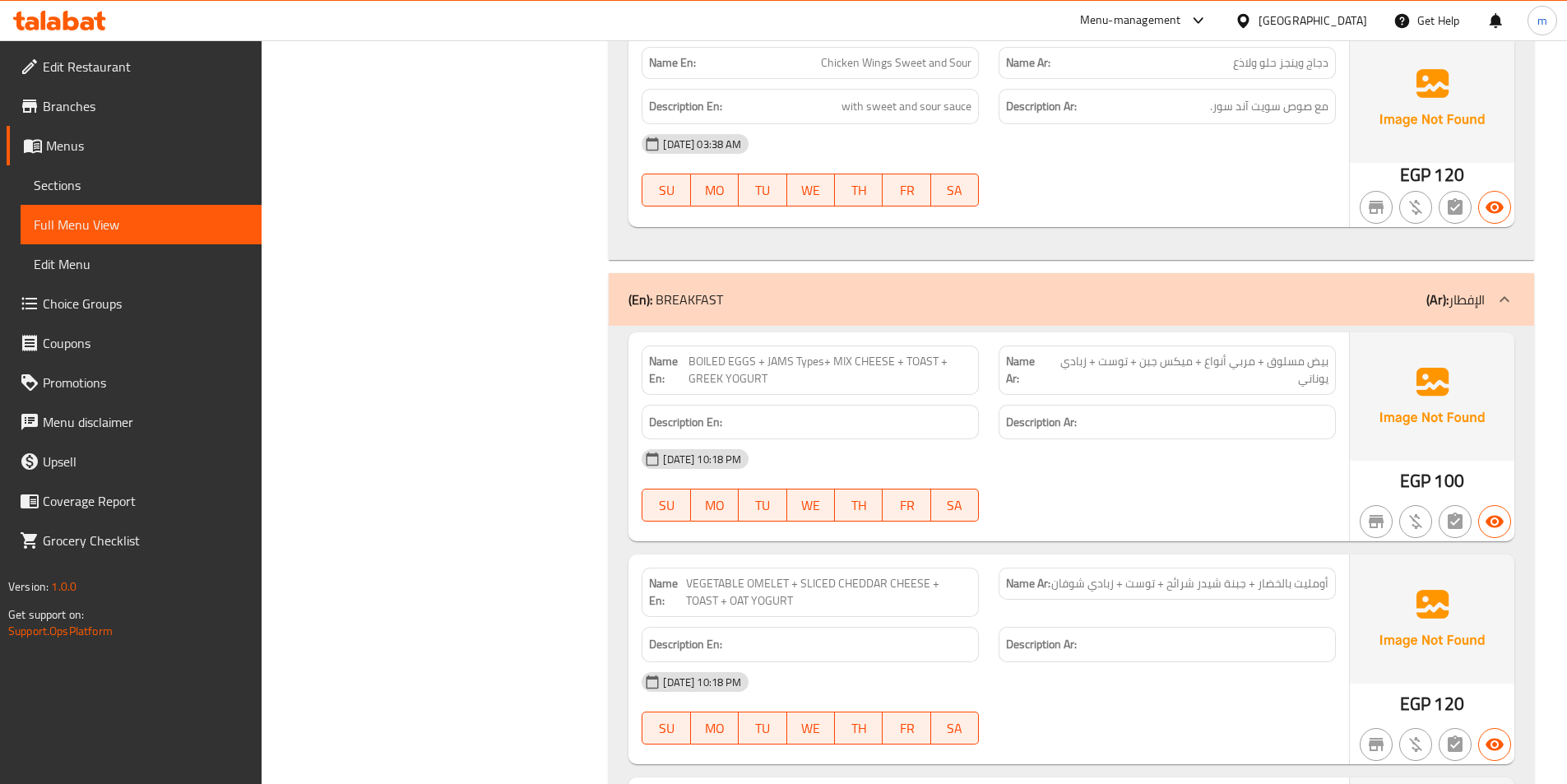
click at [1488, 303] on div at bounding box center [1504, 299] width 39 height 39
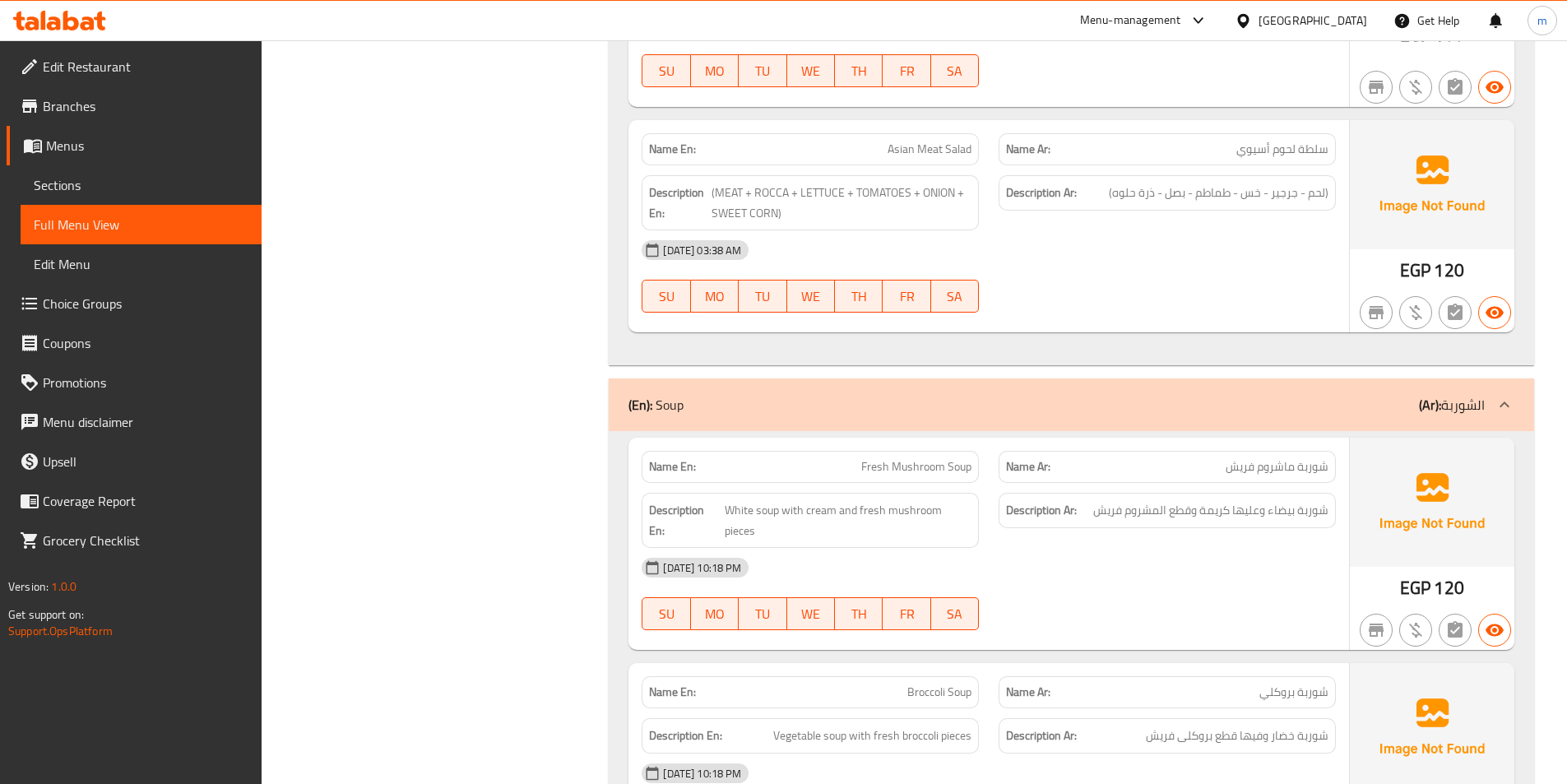
scroll to position [5181, 0]
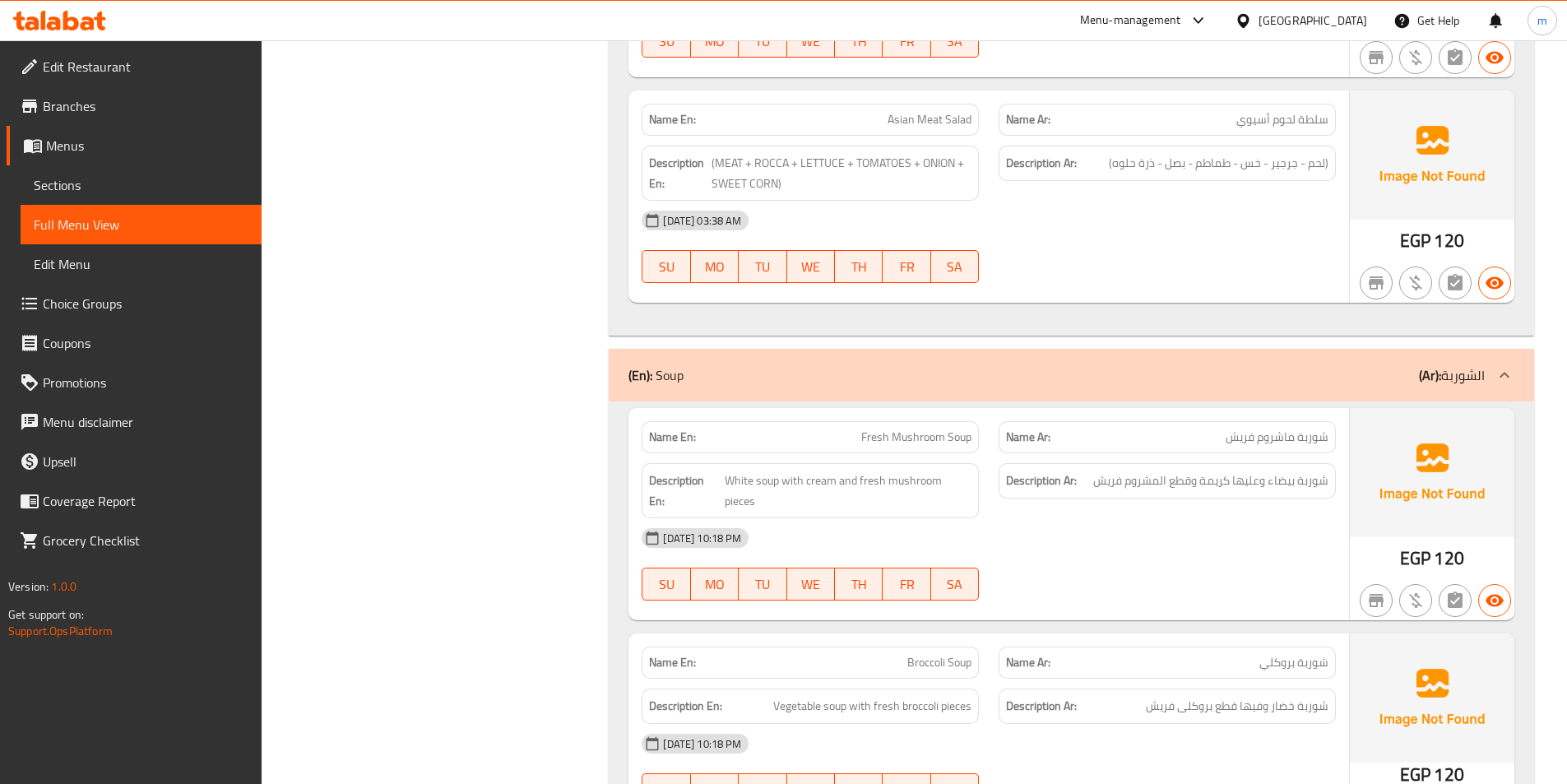
click at [1495, 365] on icon at bounding box center [1505, 375] width 20 height 20
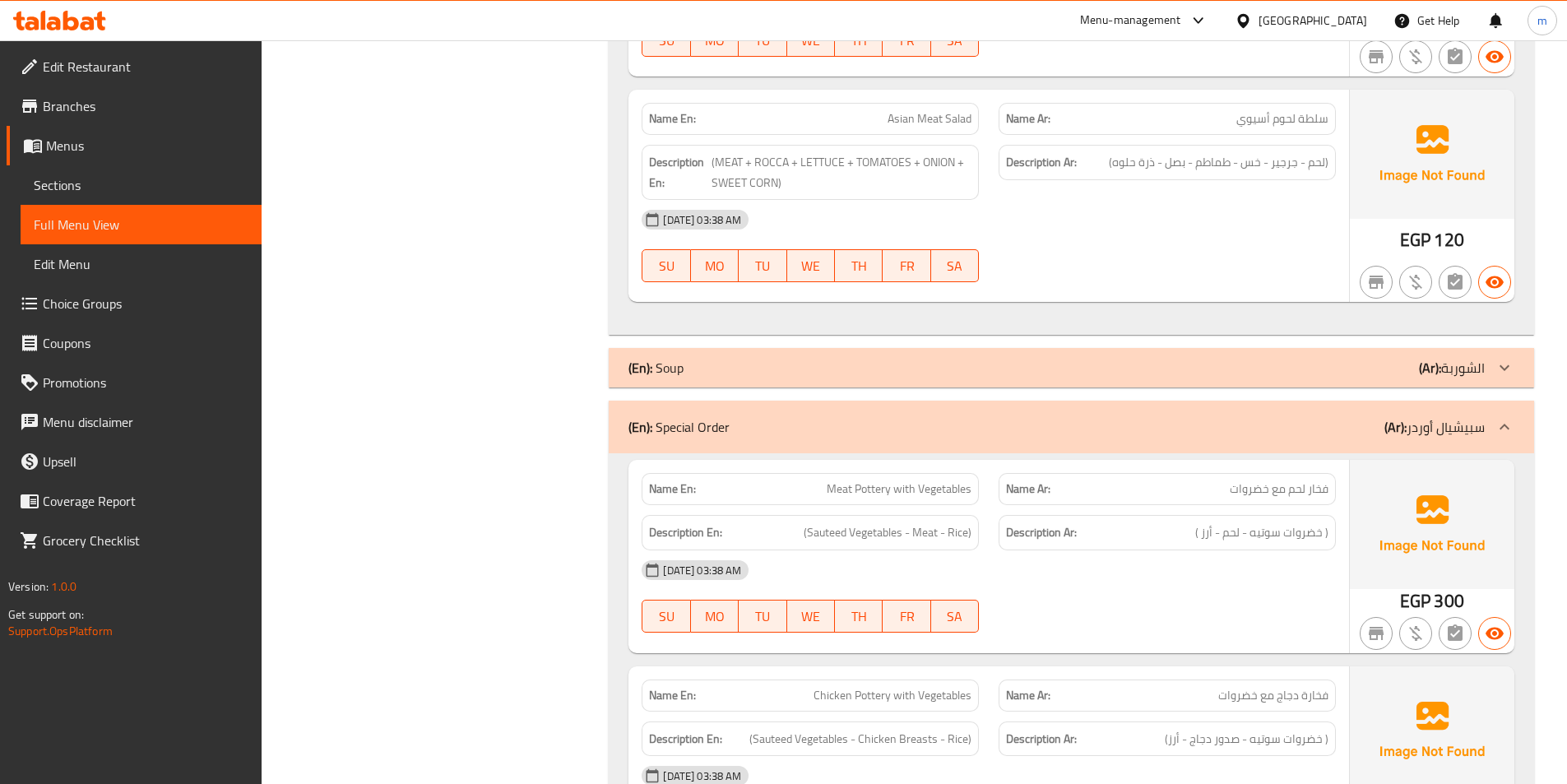
scroll to position [5345, 0]
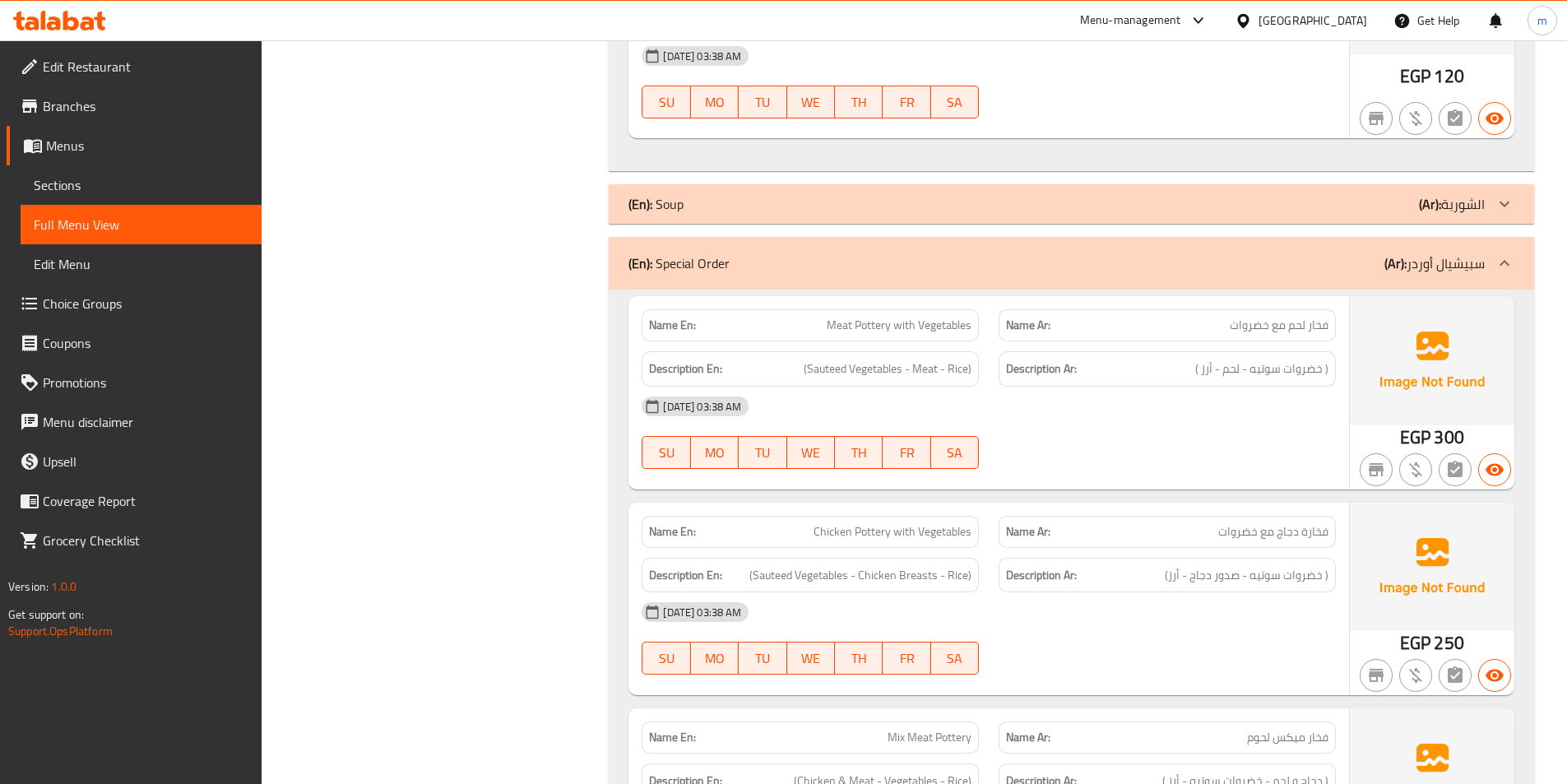
click at [1494, 243] on div at bounding box center [1504, 263] width 39 height 39
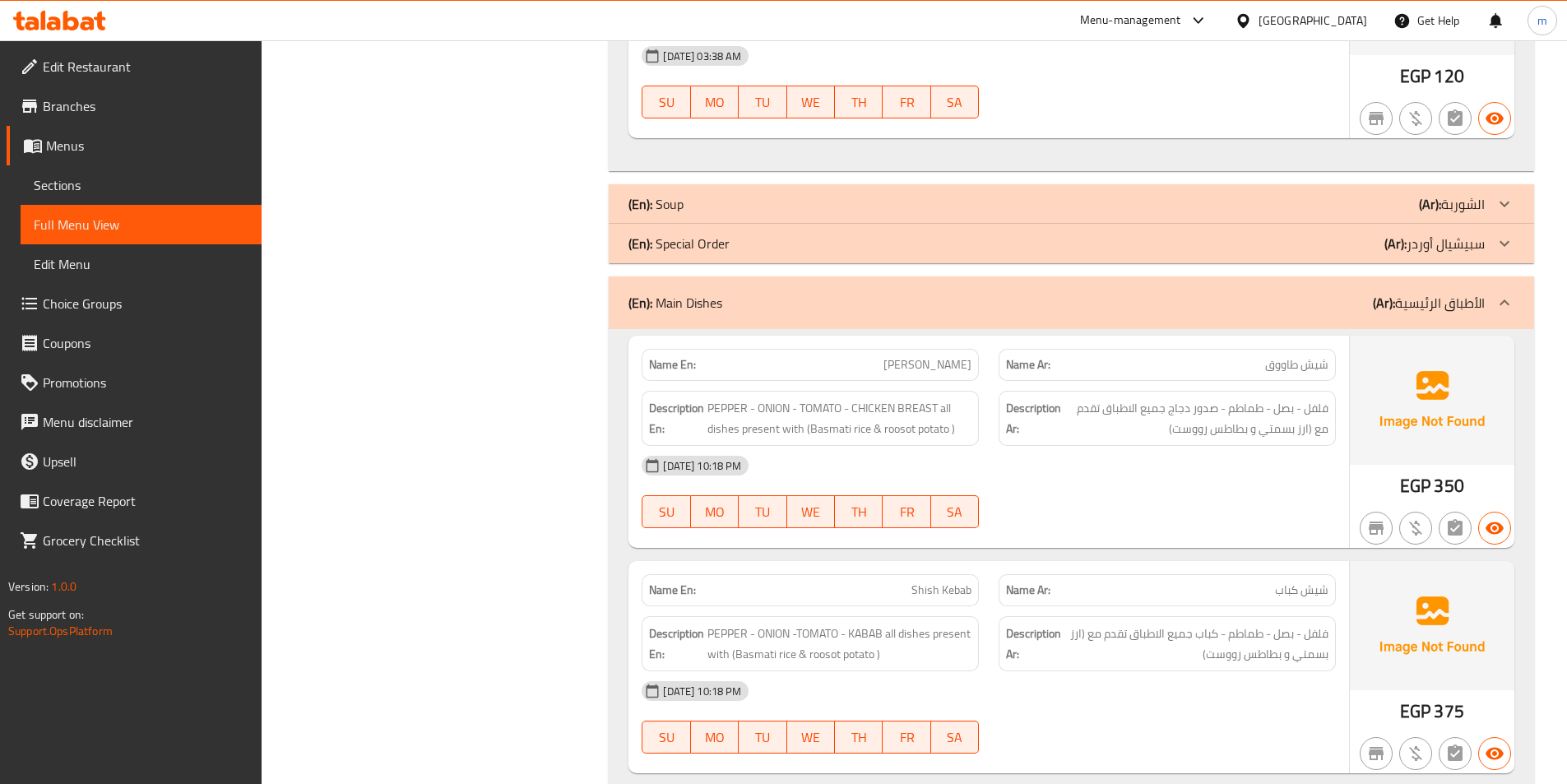
click at [1498, 233] on icon at bounding box center [1505, 243] width 20 height 20
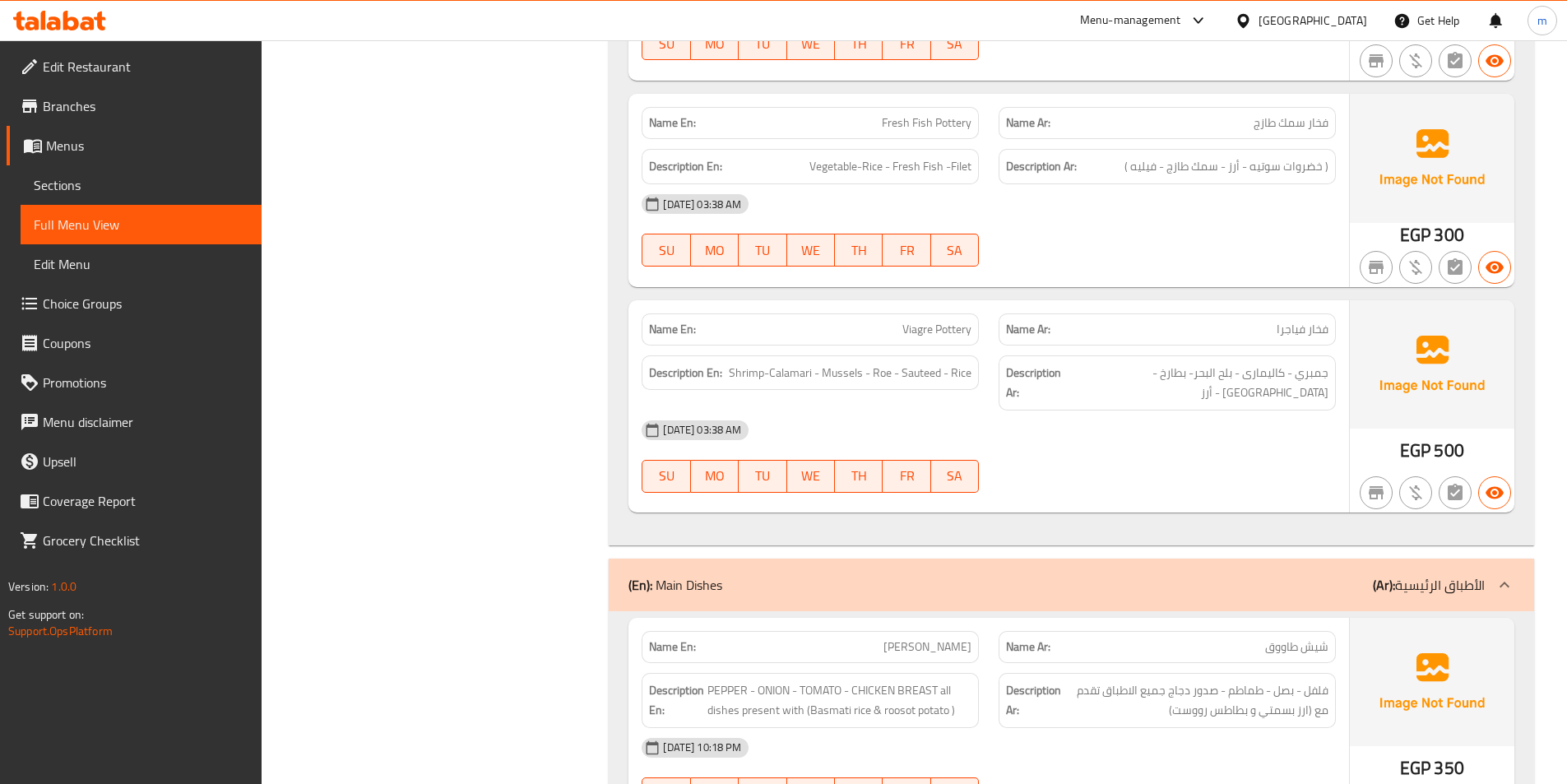
scroll to position [6332, 0]
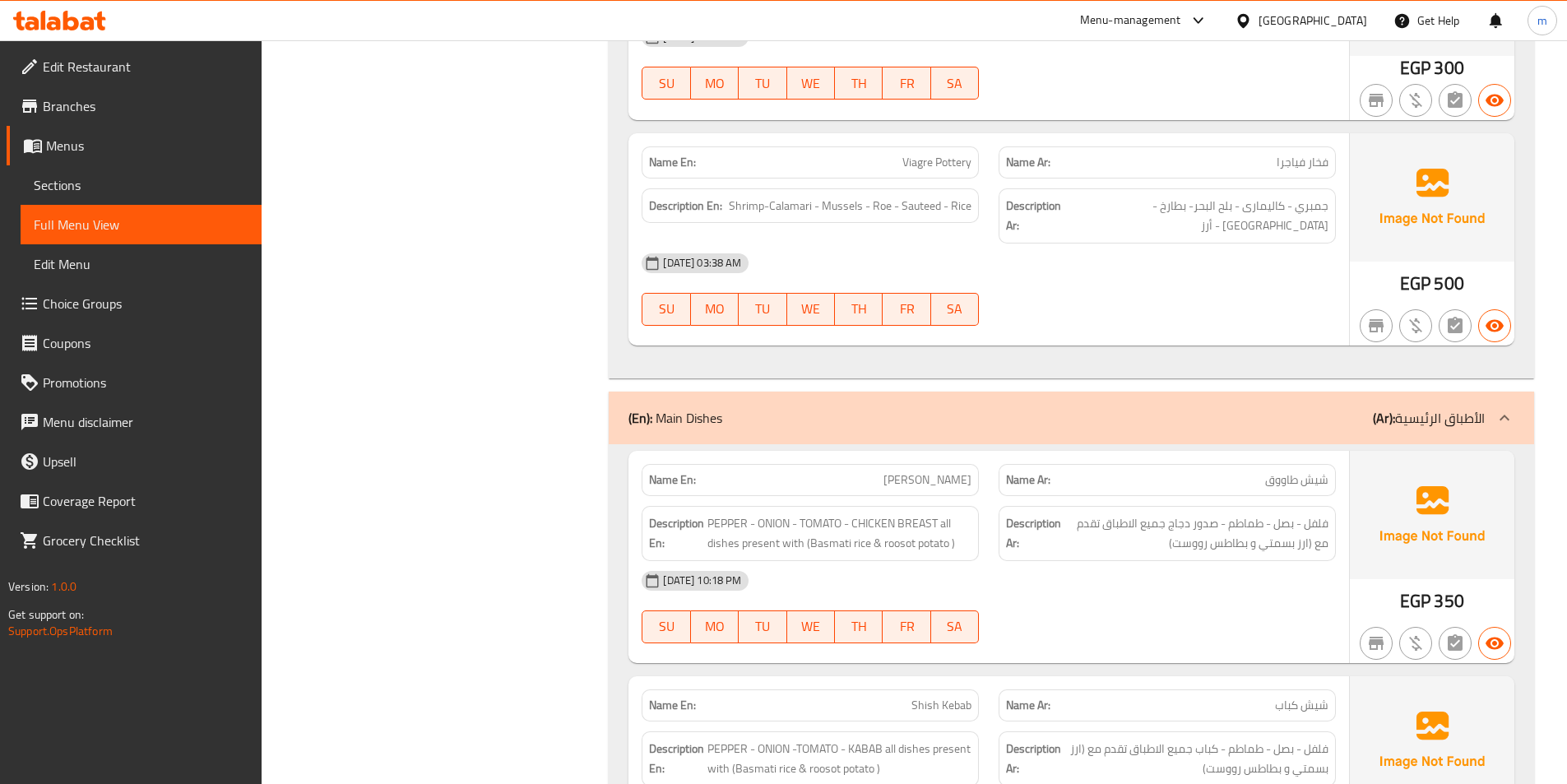
click at [1492, 398] on div at bounding box center [1504, 417] width 39 height 39
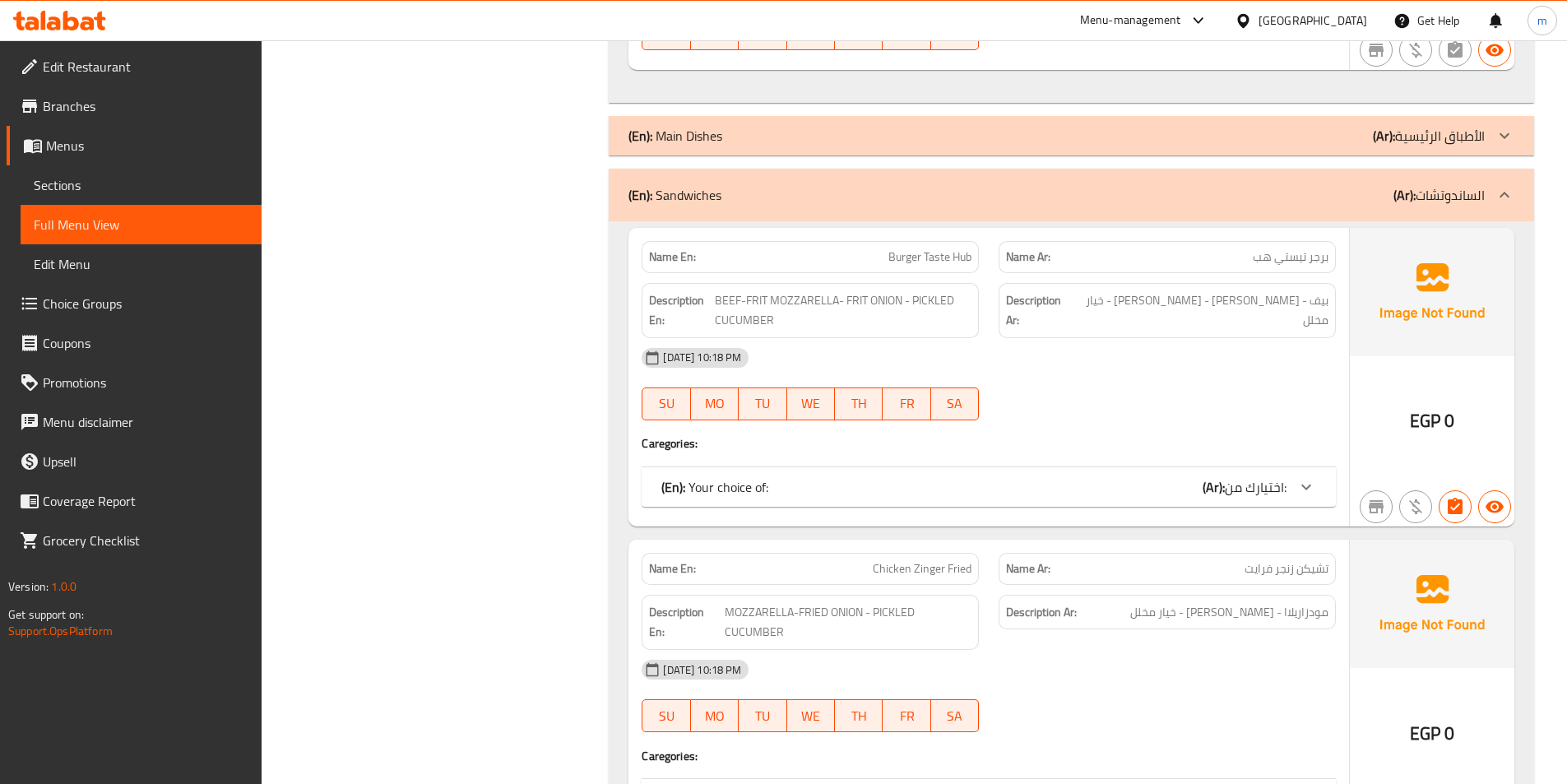
scroll to position [6578, 0]
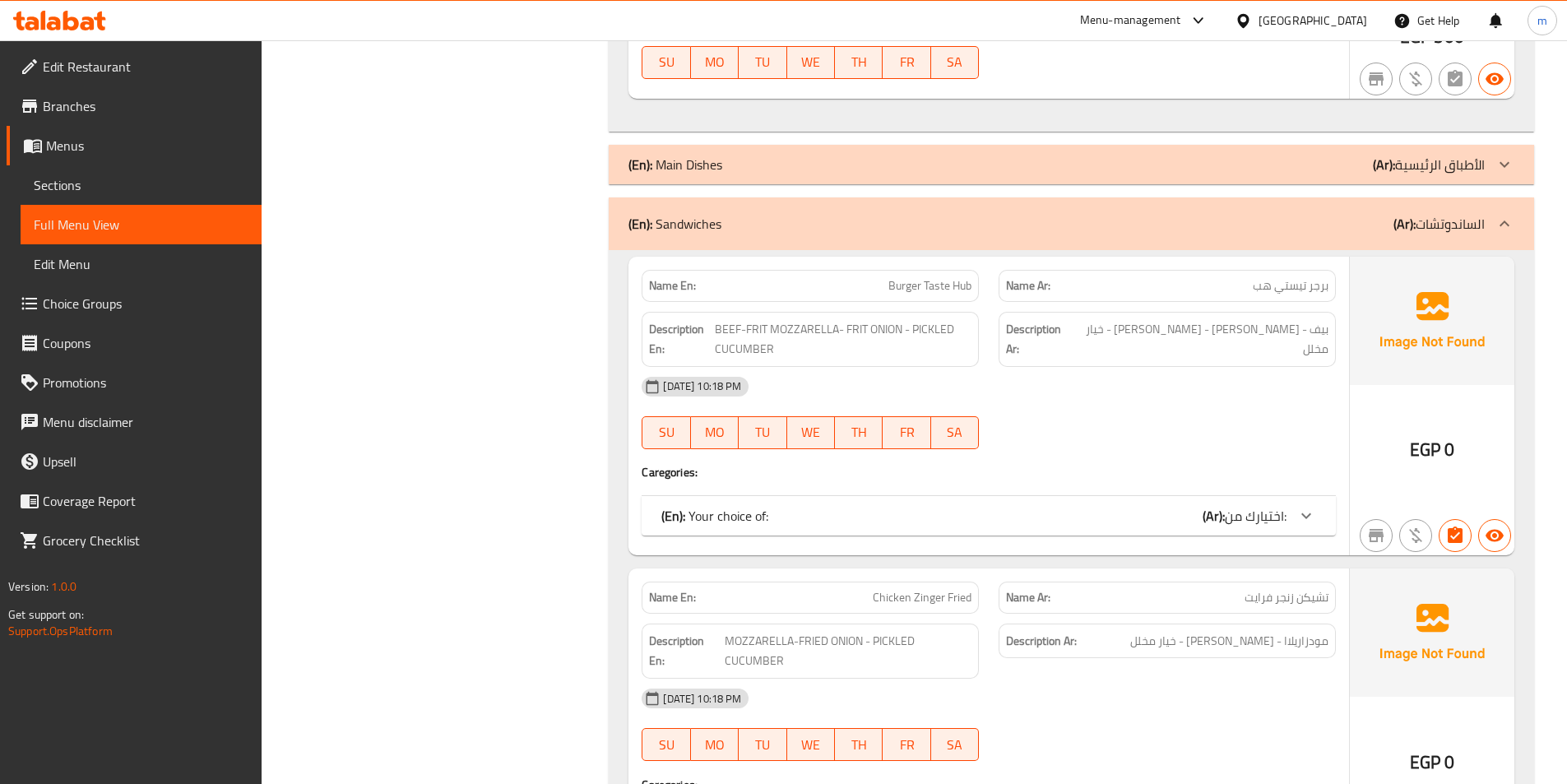
click at [1500, 204] on div at bounding box center [1504, 223] width 39 height 39
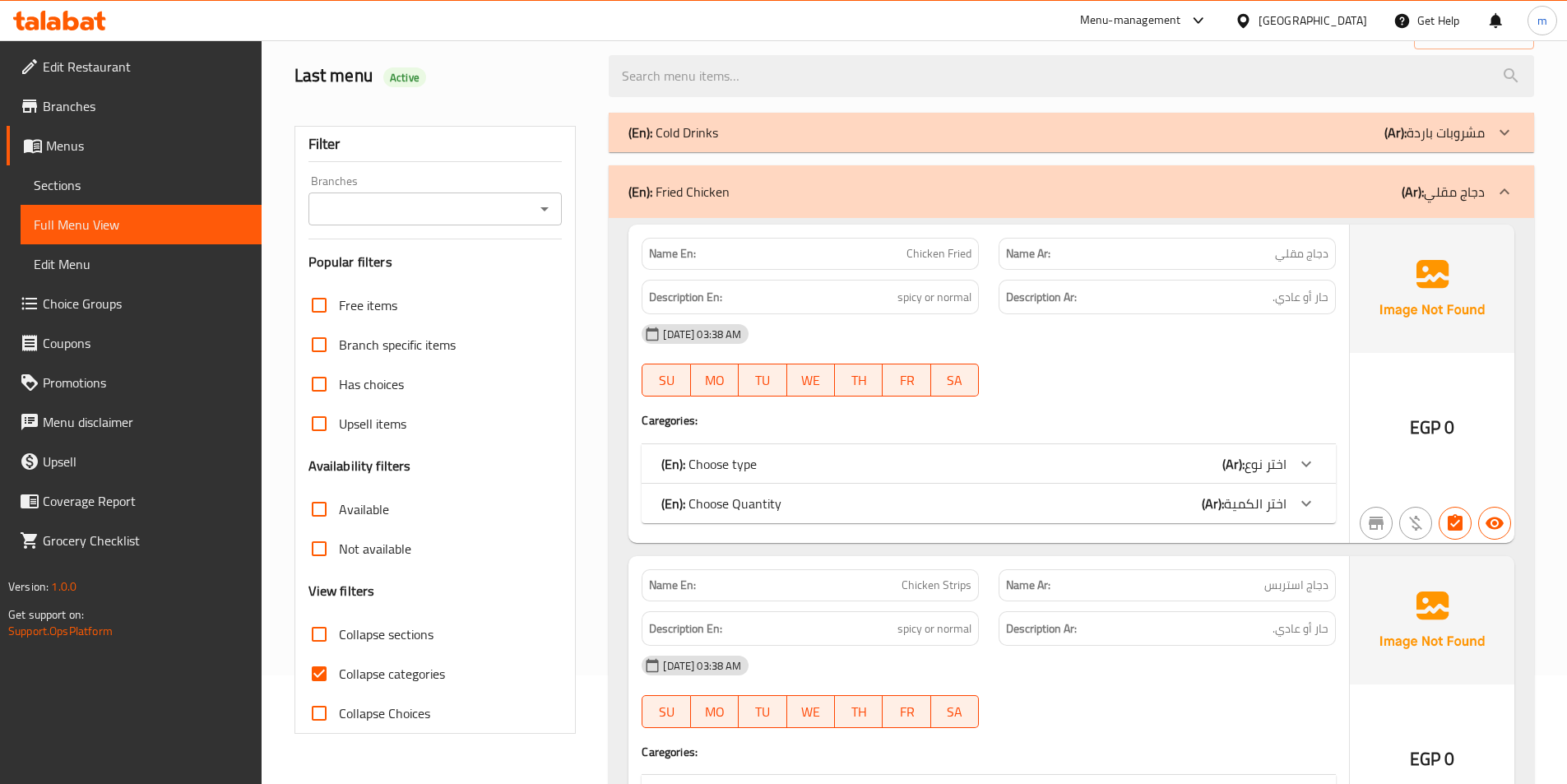
scroll to position [256, 0]
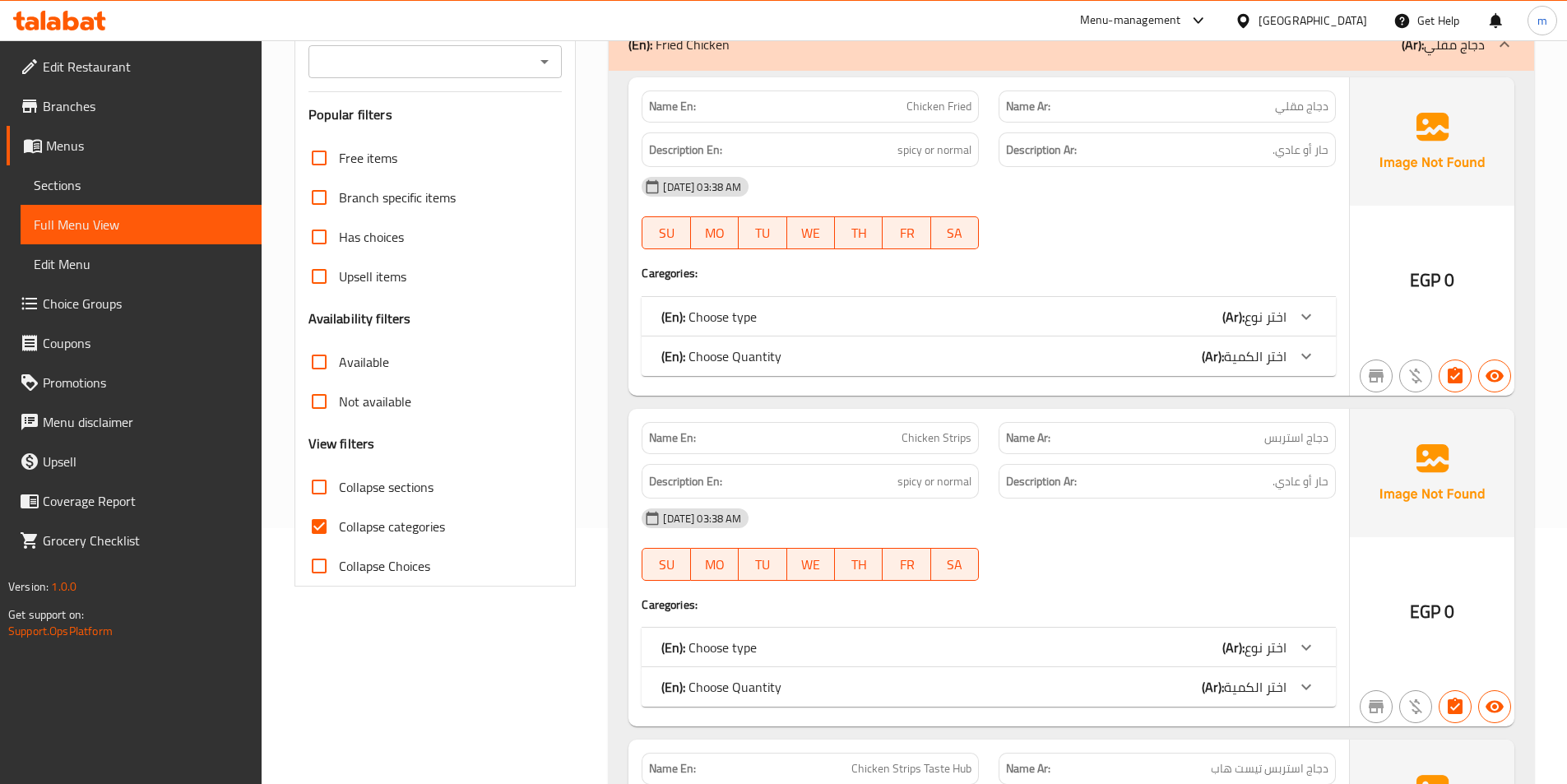
click at [340, 513] on label "Collapse categories" at bounding box center [372, 525] width 145 height 39
click at [339, 513] on input "Collapse categories" at bounding box center [319, 525] width 39 height 39
checkbox input "false"
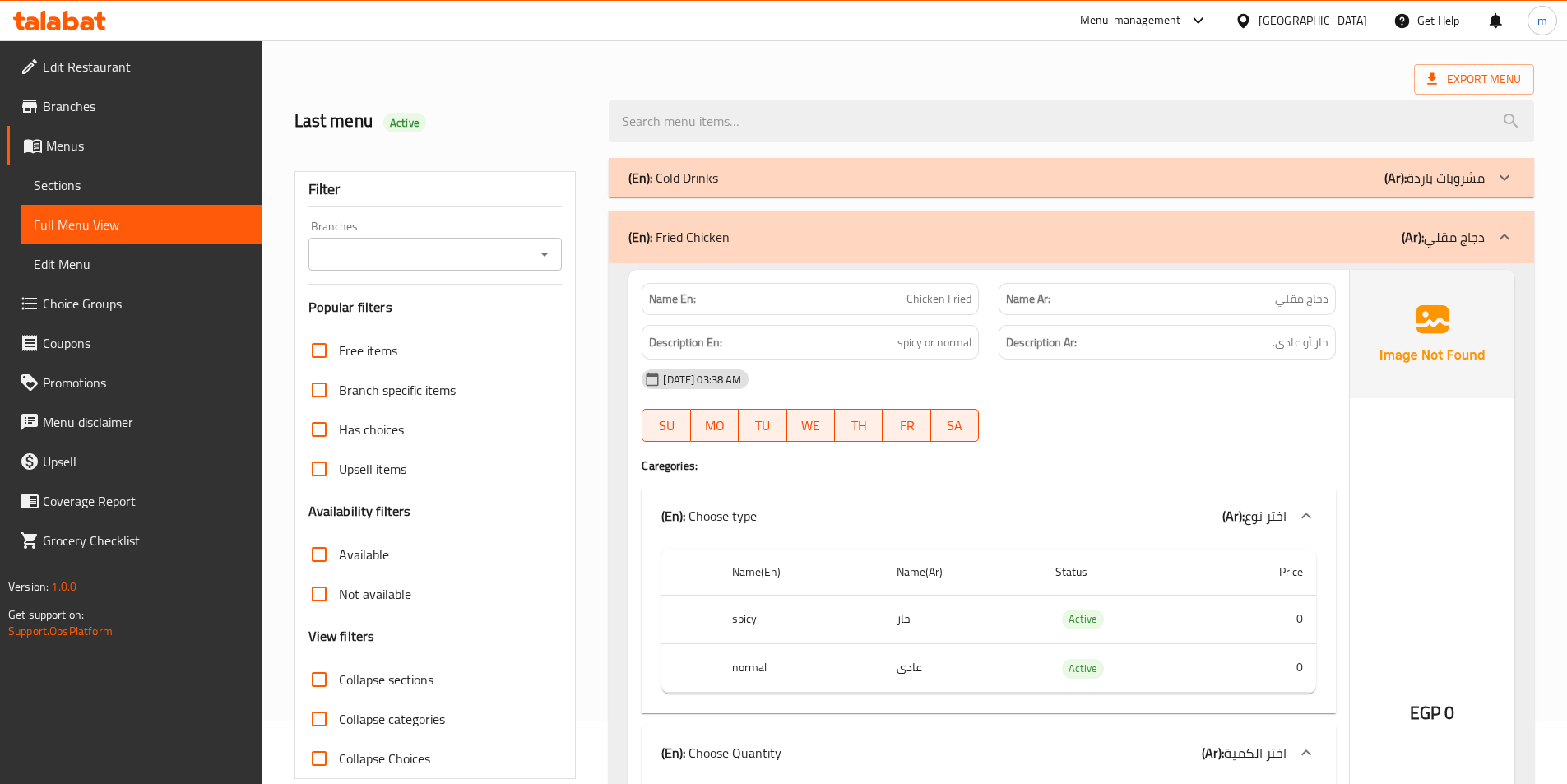
scroll to position [0, 0]
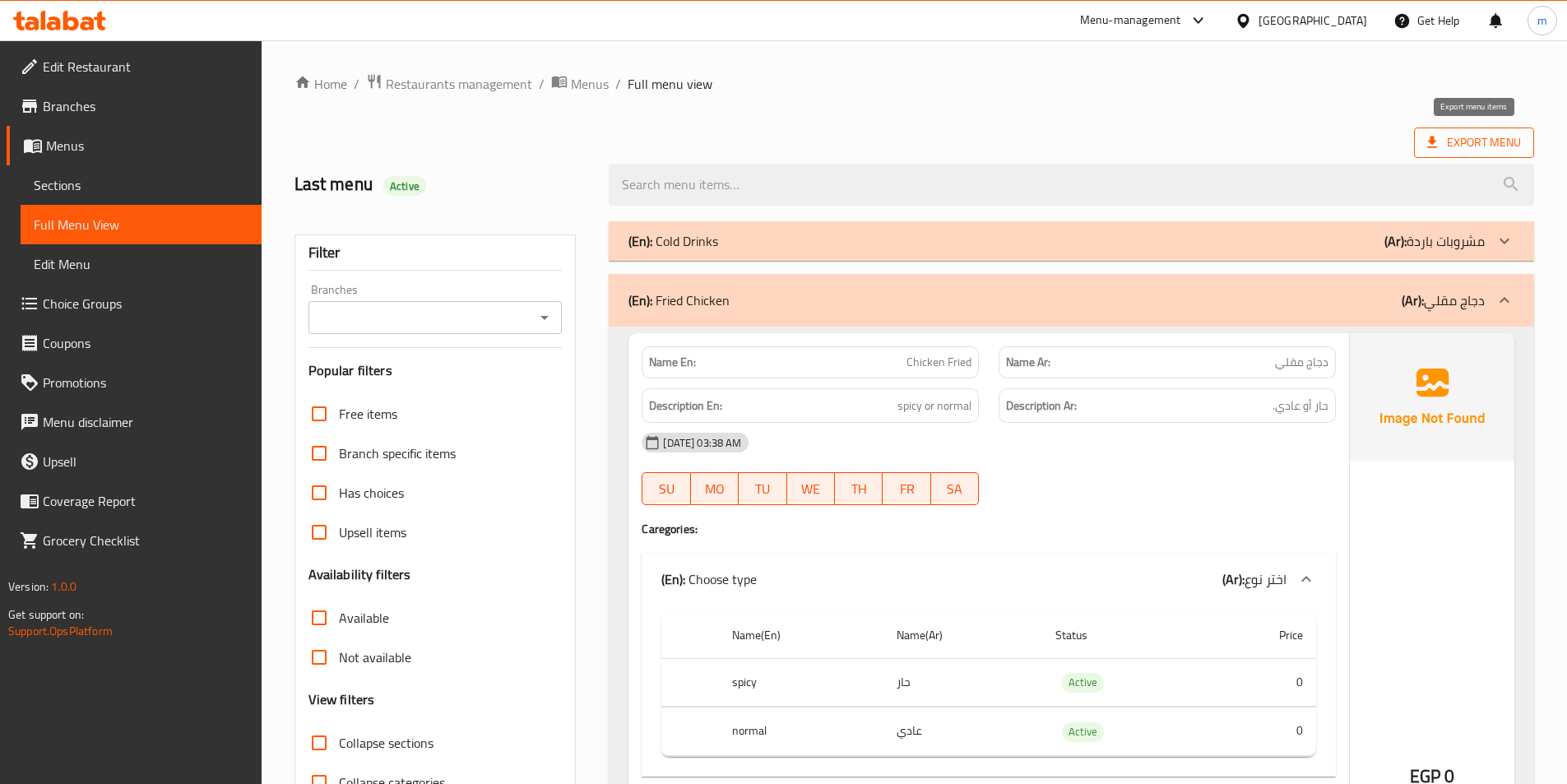
click at [1454, 145] on span "Export Menu" at bounding box center [1475, 143] width 94 height 20
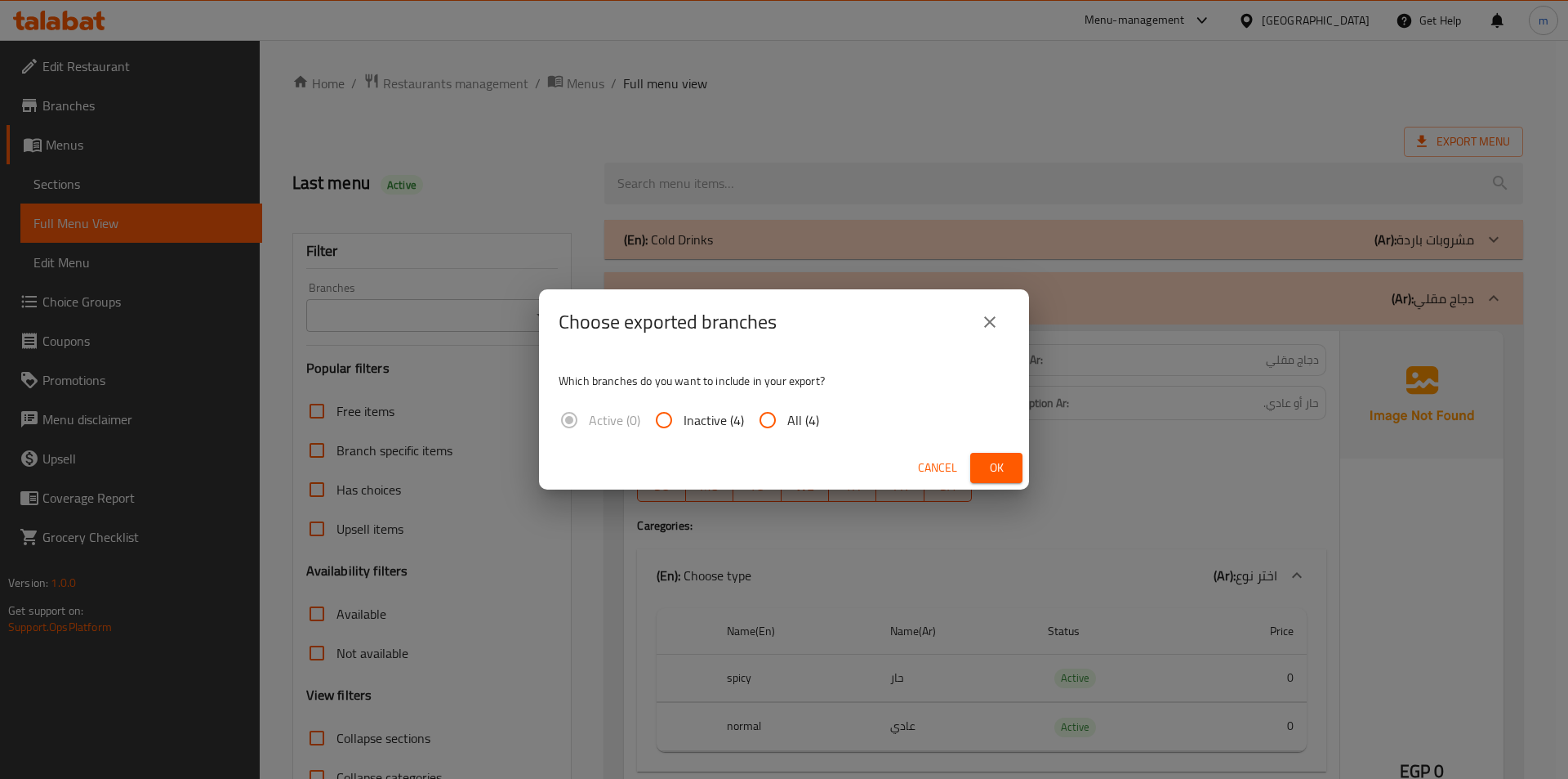
click at [788, 422] on span "All (4)" at bounding box center [803, 420] width 32 height 20
click at [787, 422] on input "All (4)" at bounding box center [767, 420] width 39 height 39
radio input "true"
click at [982, 465] on button "Ok" at bounding box center [996, 468] width 53 height 30
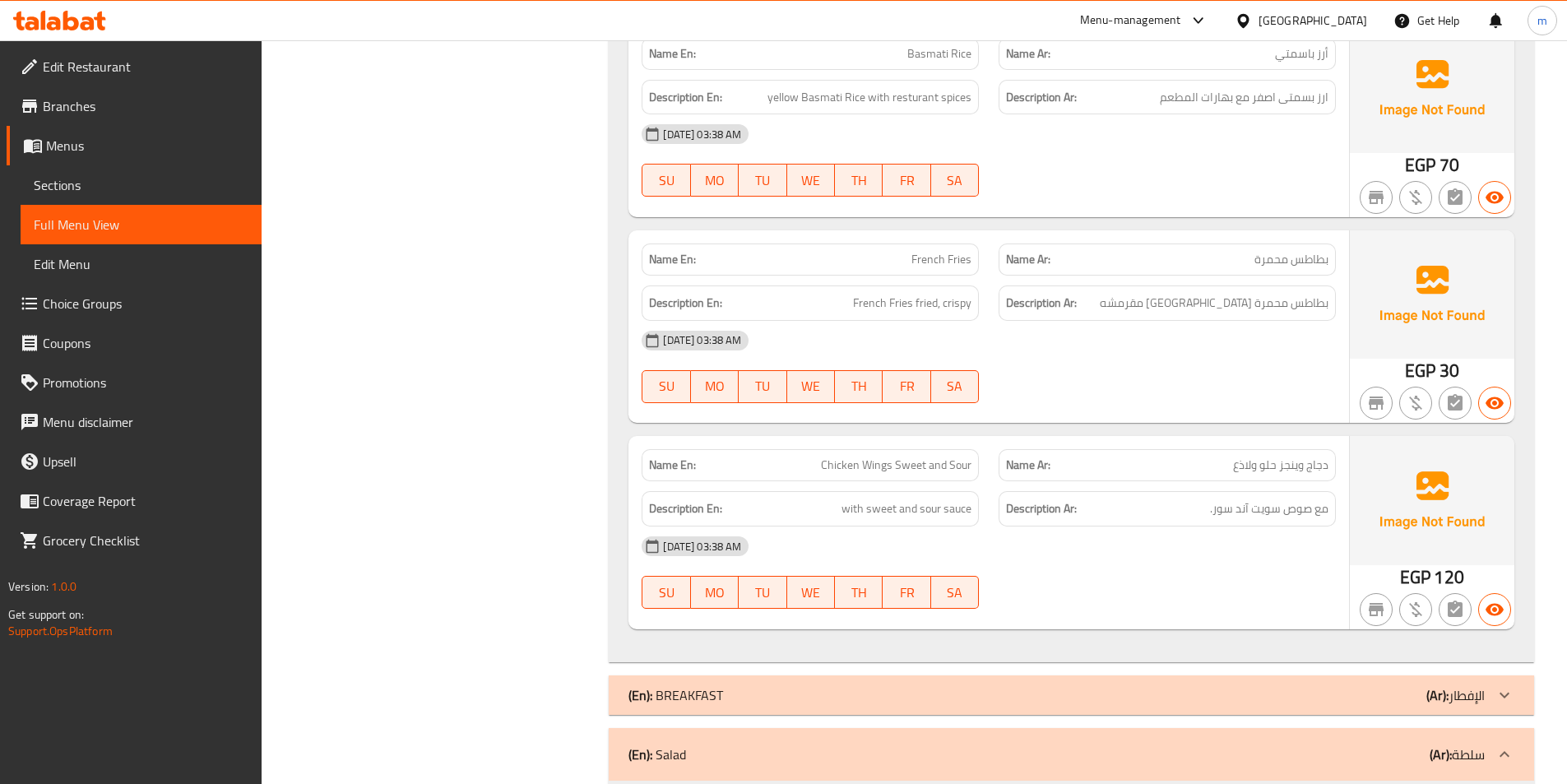
scroll to position [4029, 0]
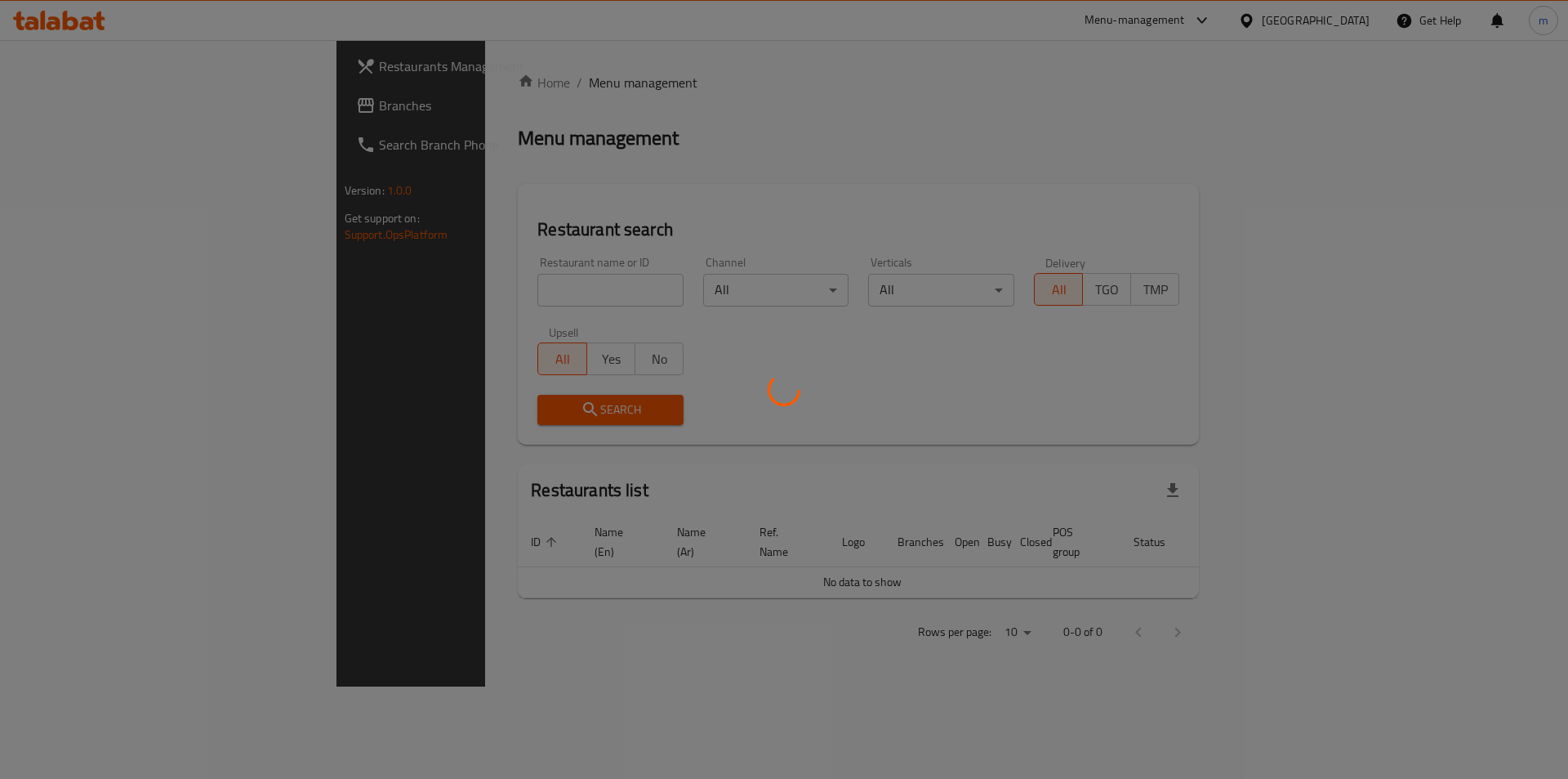
click at [1354, 20] on div at bounding box center [784, 390] width 1568 height 779
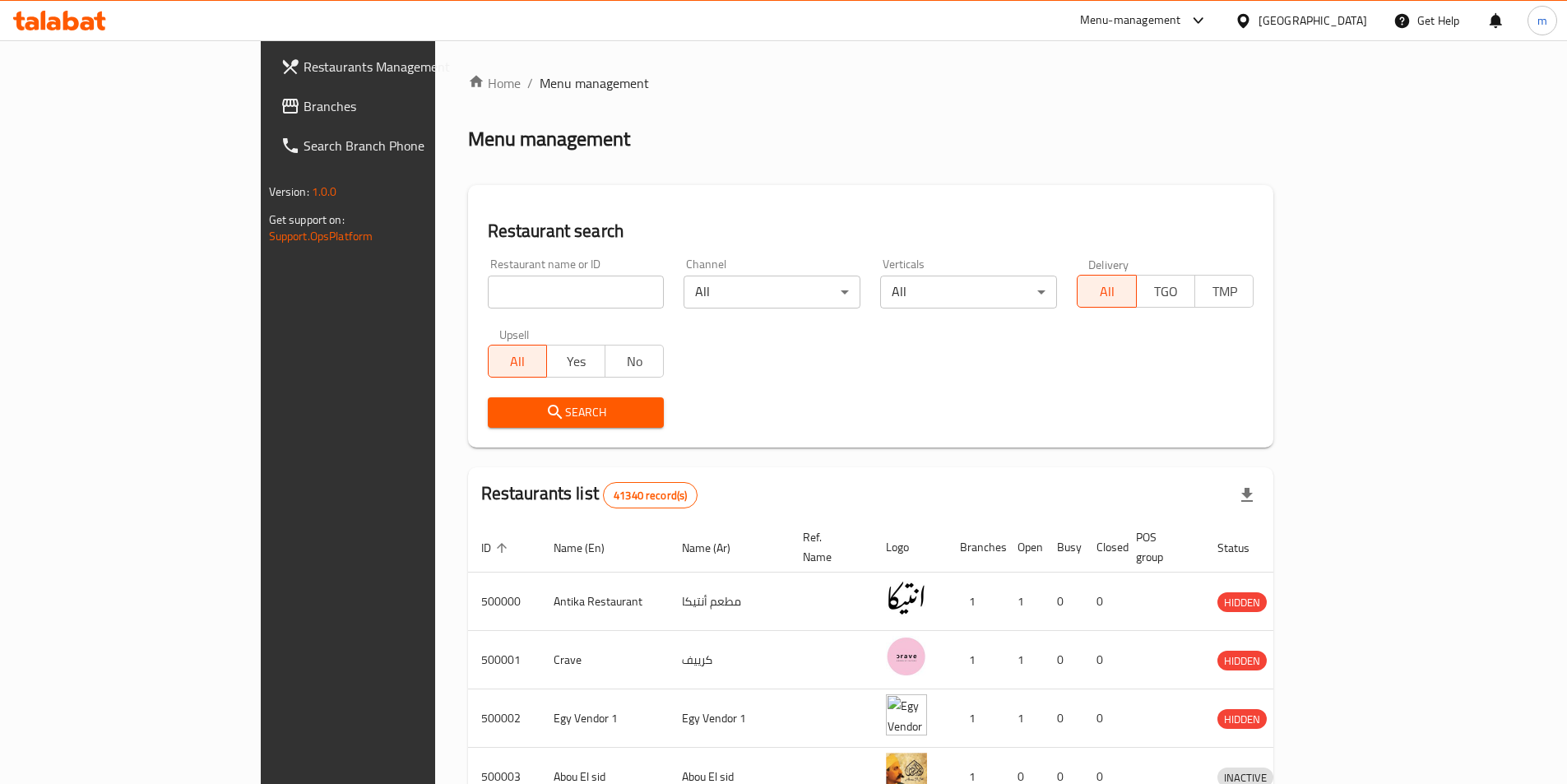
click at [1355, 23] on div "[GEOGRAPHIC_DATA]" at bounding box center [1313, 21] width 108 height 18
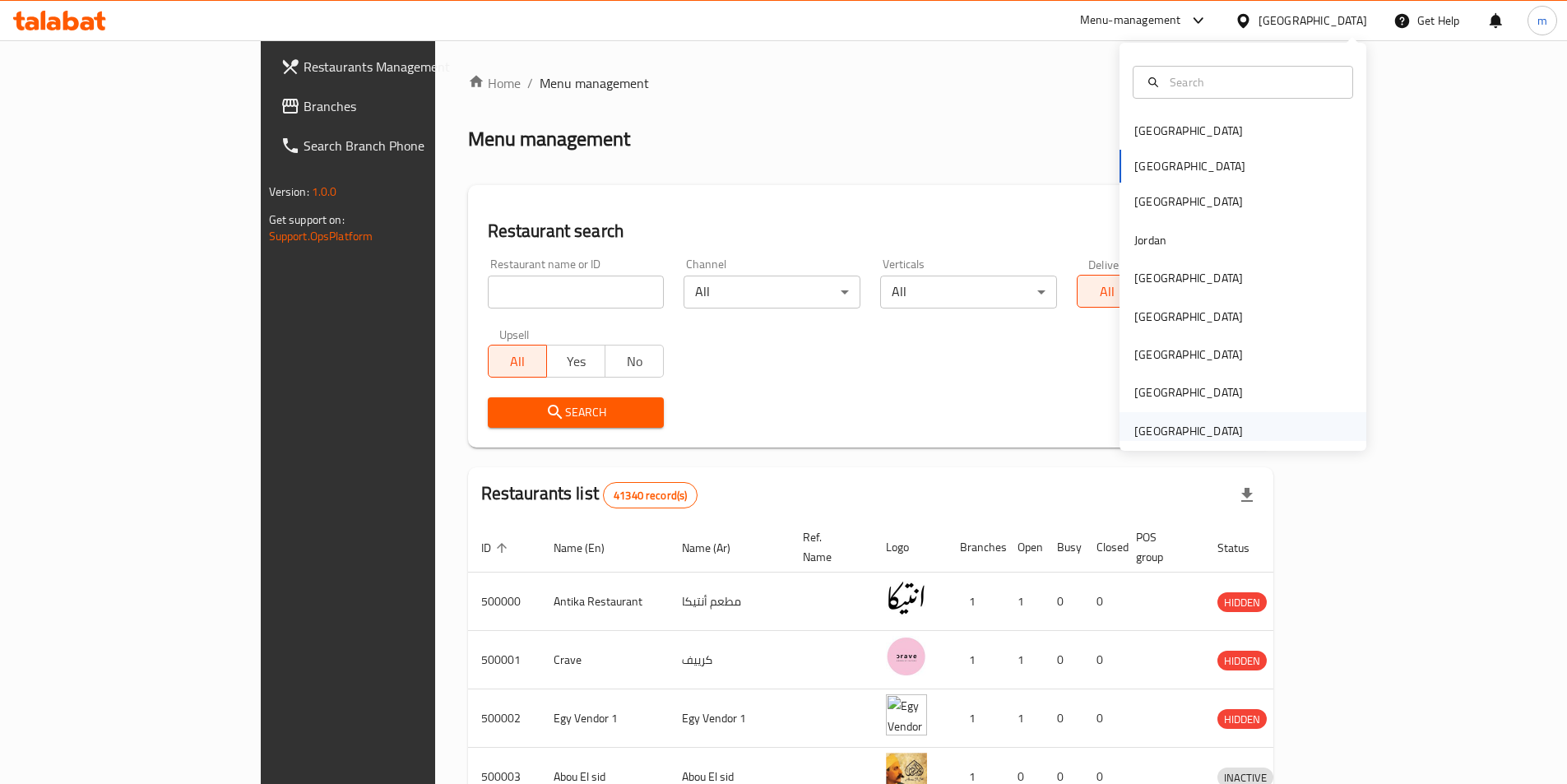
click at [1162, 427] on div "[GEOGRAPHIC_DATA]" at bounding box center [1188, 431] width 108 height 18
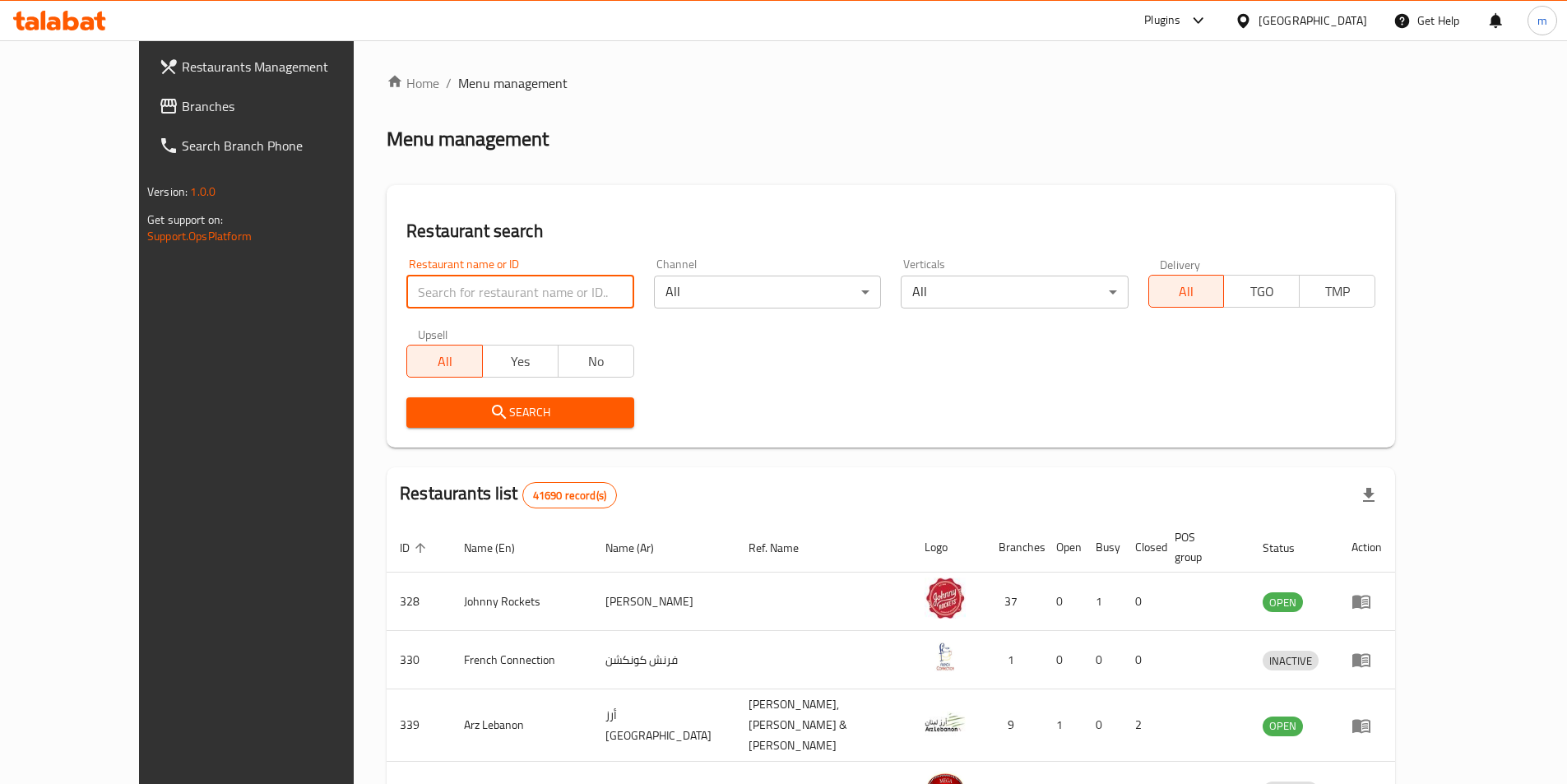
drag, startPoint x: 387, startPoint y: 306, endPoint x: 159, endPoint y: 104, distance: 304.6
click at [182, 104] on span "Branches" at bounding box center [285, 107] width 206 height 20
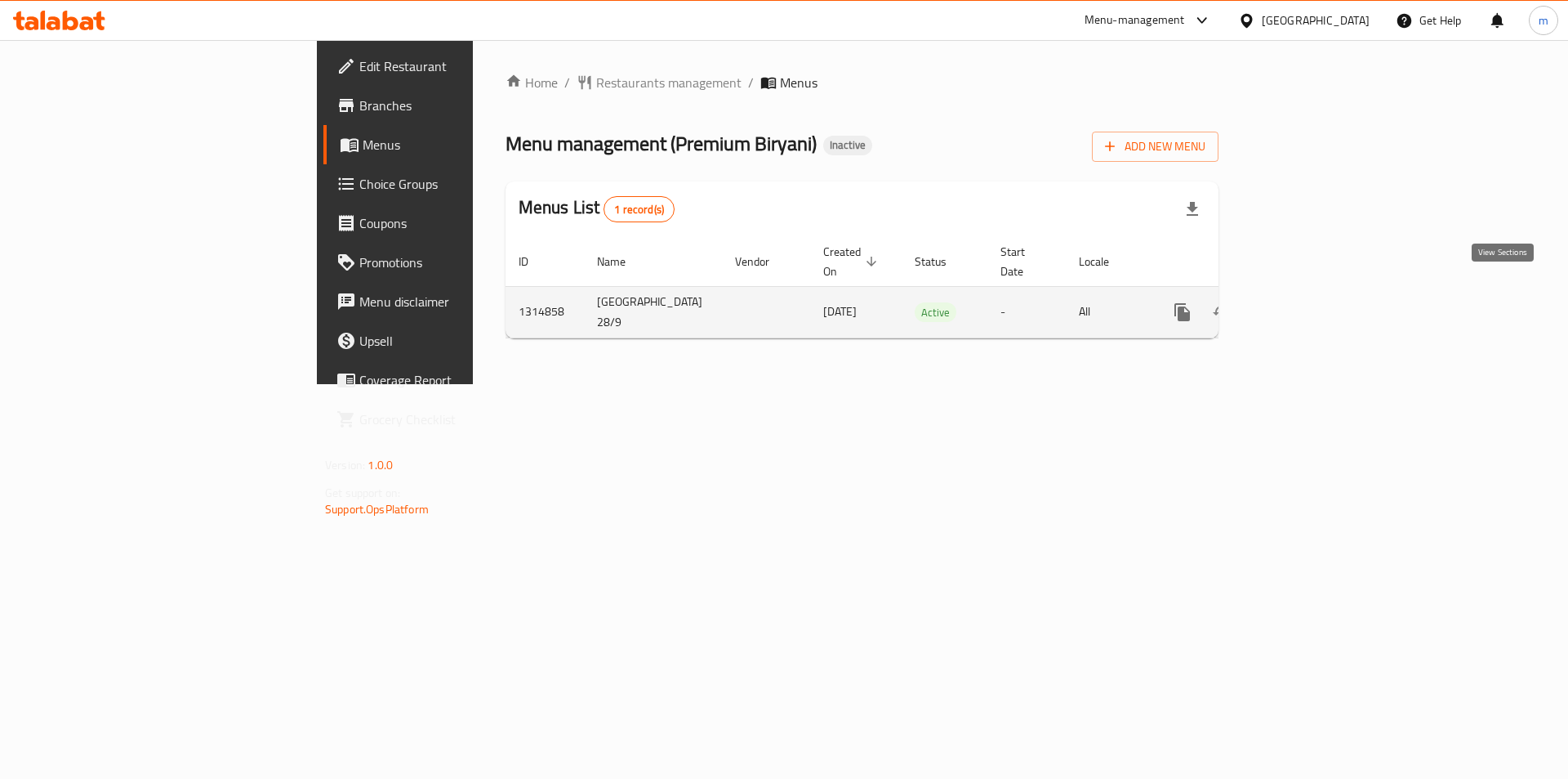
click at [1310, 302] on icon "enhanced table" at bounding box center [1300, 312] width 20 height 20
